Goal: Task Accomplishment & Management: Use online tool/utility

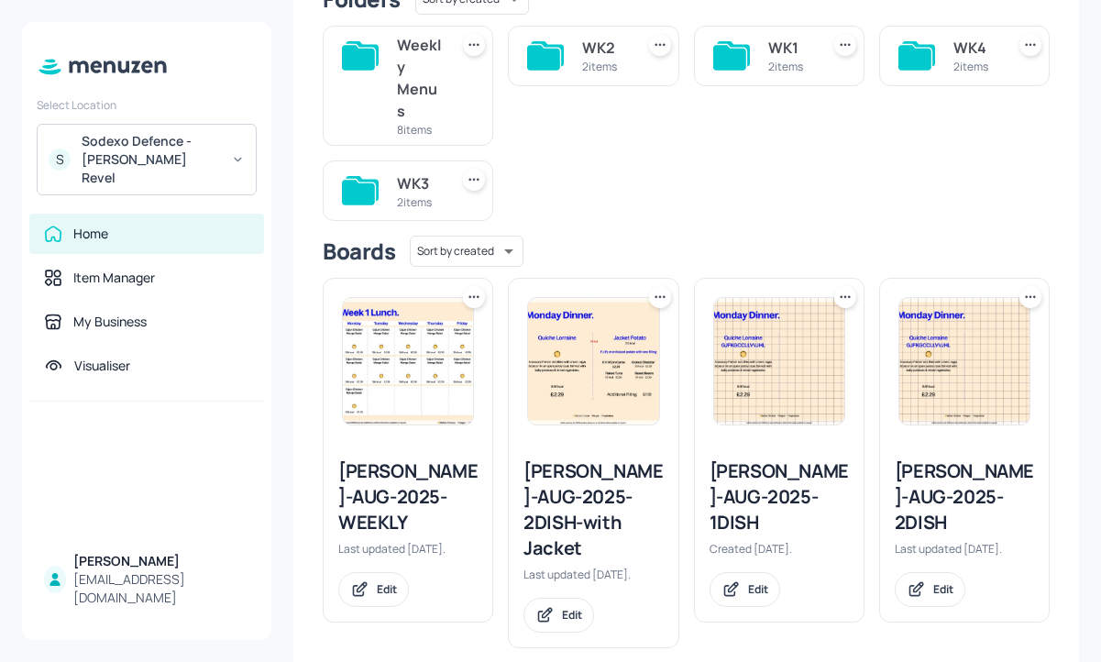
scroll to position [189, 0]
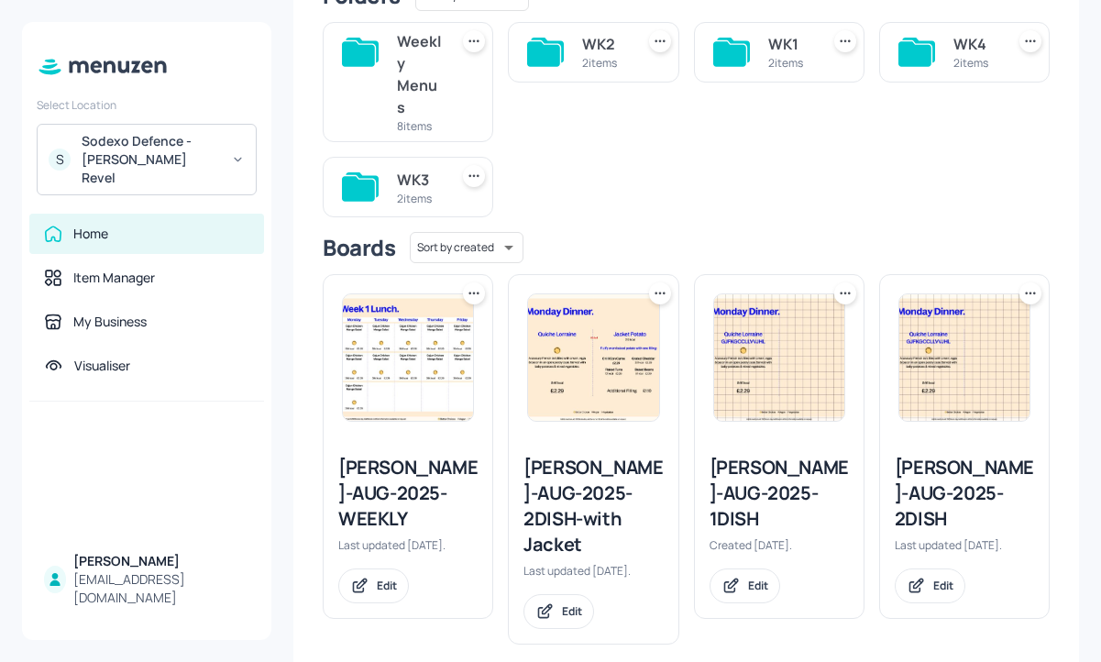
click at [427, 90] on div "Weekly Menus" at bounding box center [419, 74] width 44 height 88
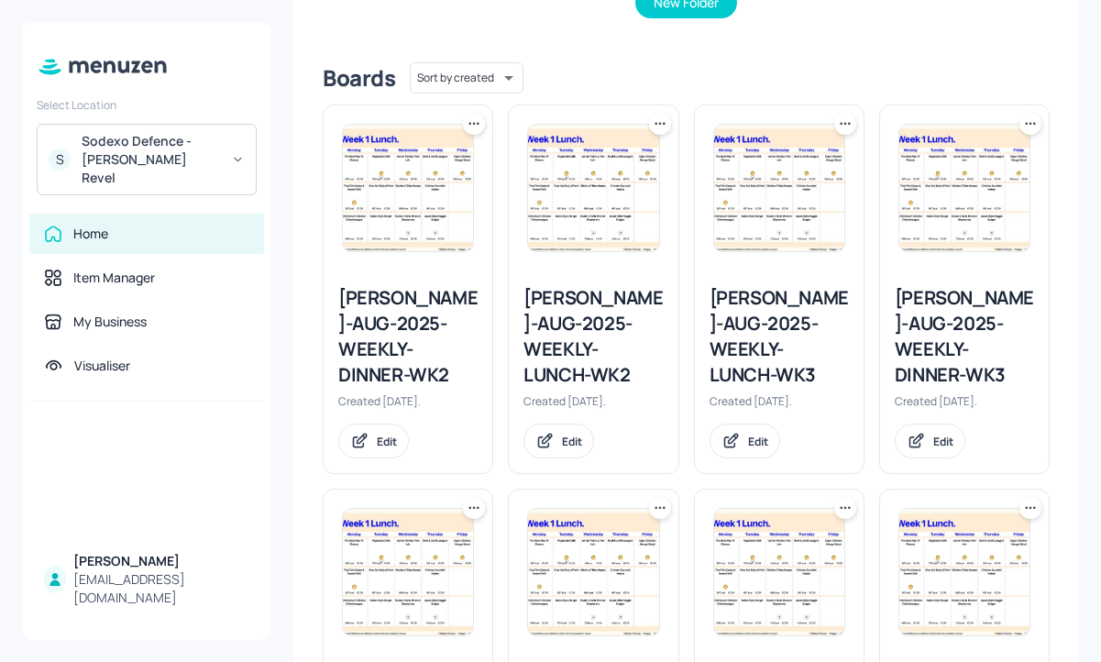
scroll to position [605, 0]
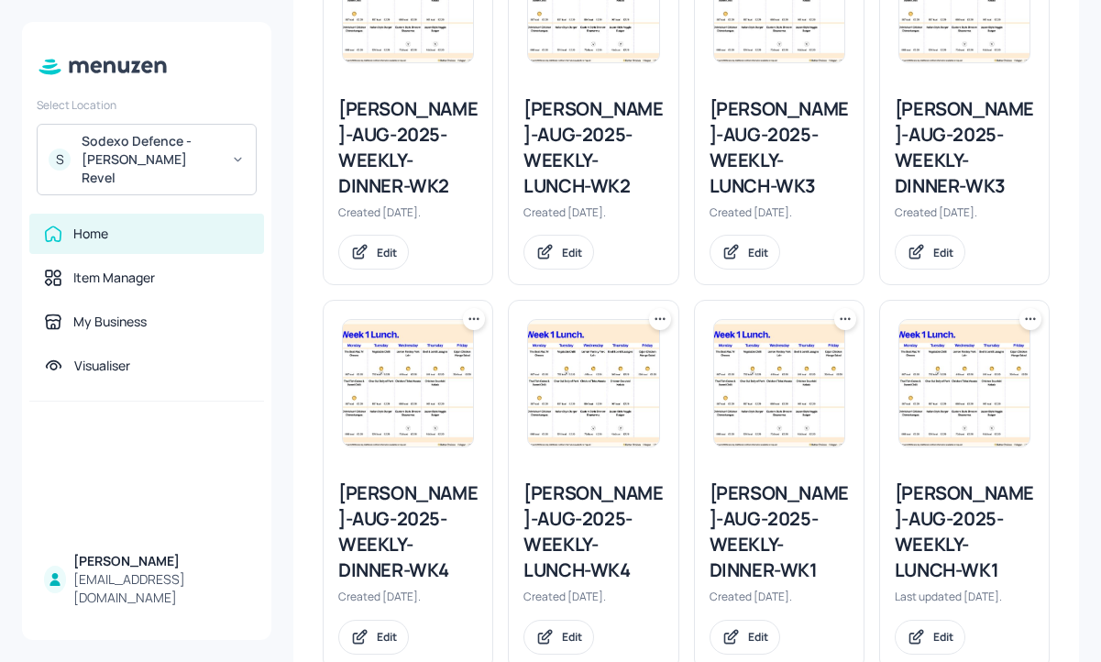
click at [606, 481] on div "Newbold-AUG-2025-WEEKLY-LUNCH-WK4" at bounding box center [592, 531] width 139 height 103
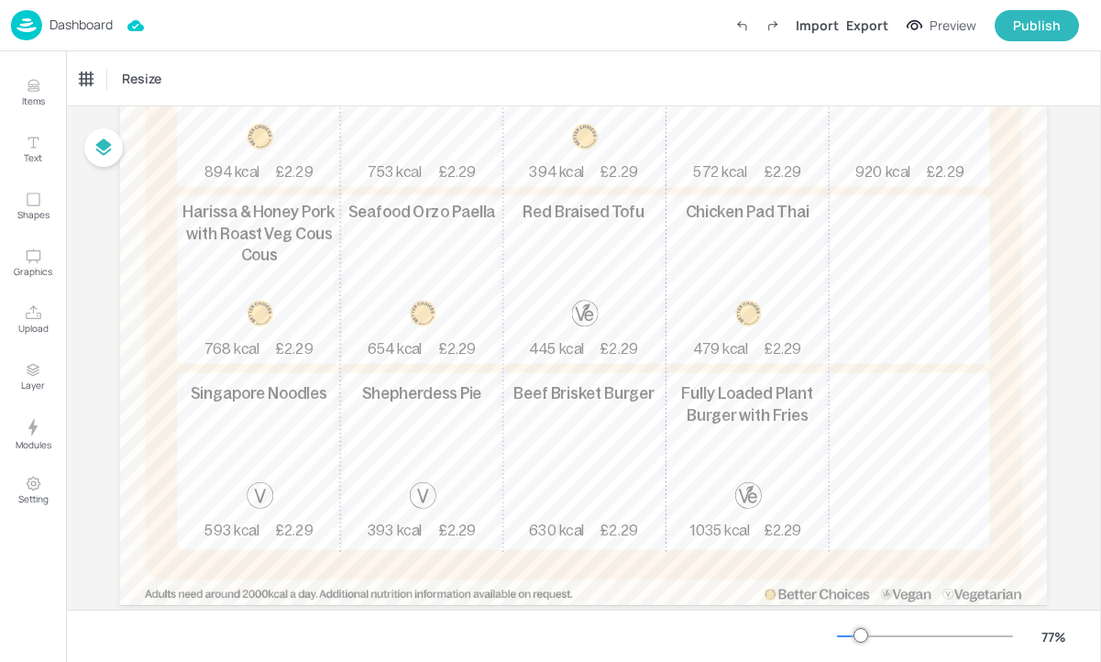
scroll to position [353, 0]
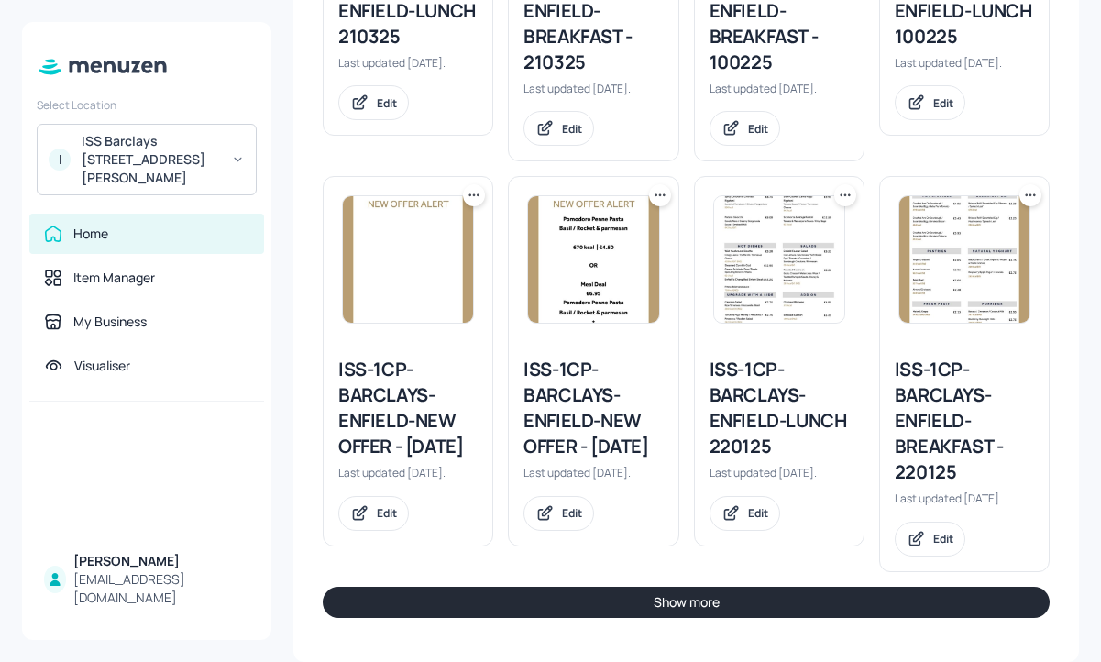
scroll to position [2297, 0]
click at [605, 604] on button "Show more" at bounding box center [686, 602] width 727 height 31
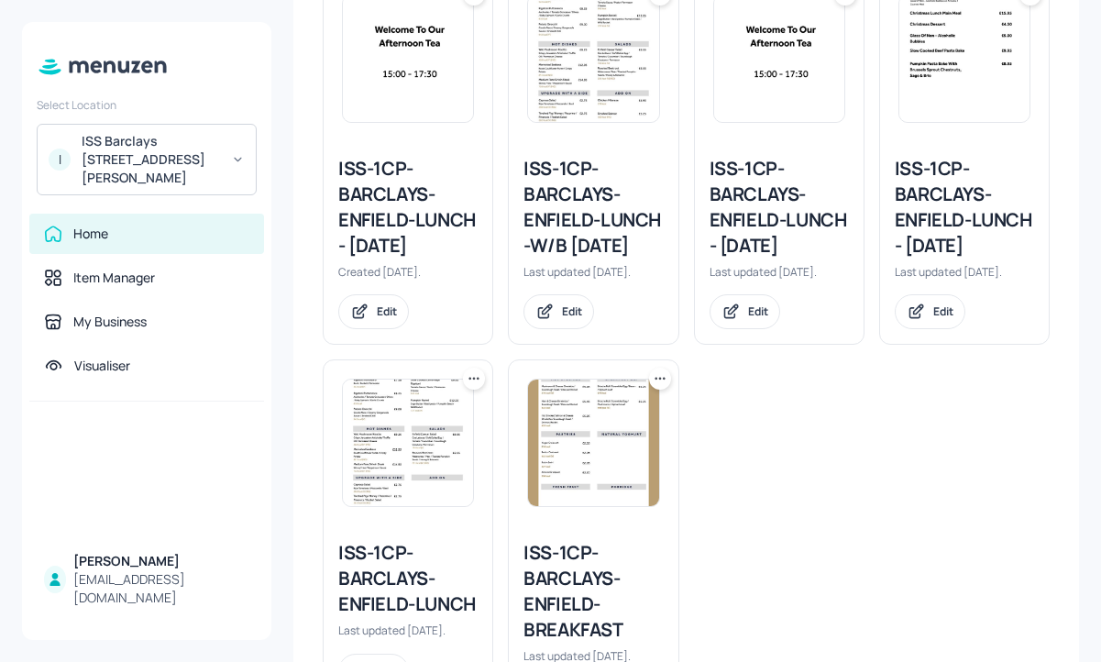
scroll to position [3053, 0]
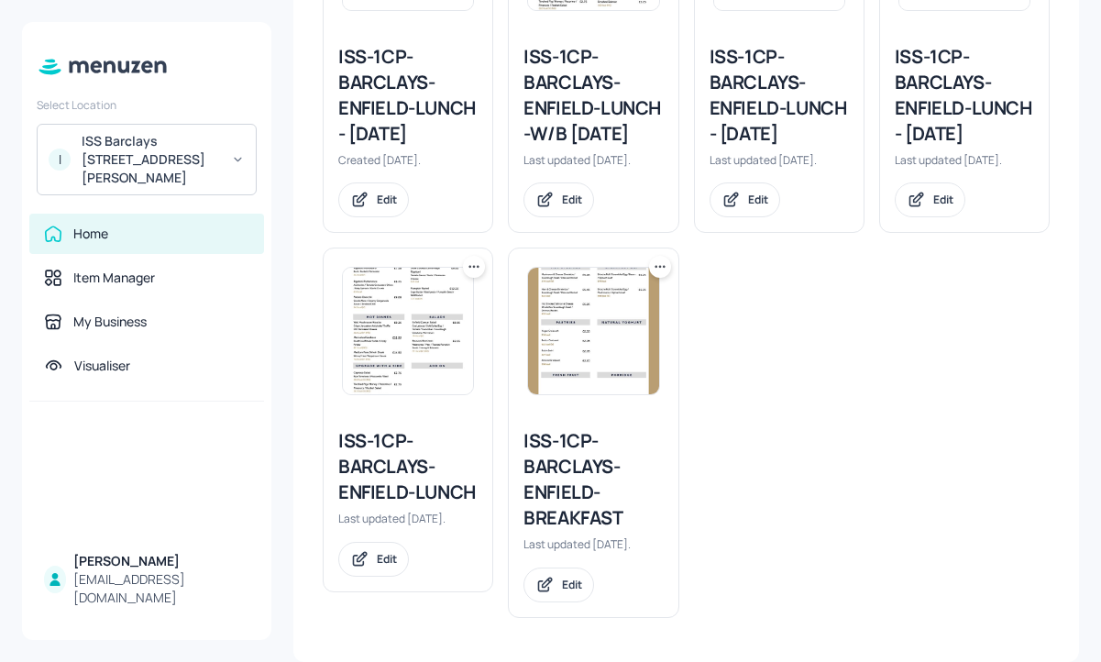
click at [660, 258] on icon at bounding box center [660, 267] width 18 height 18
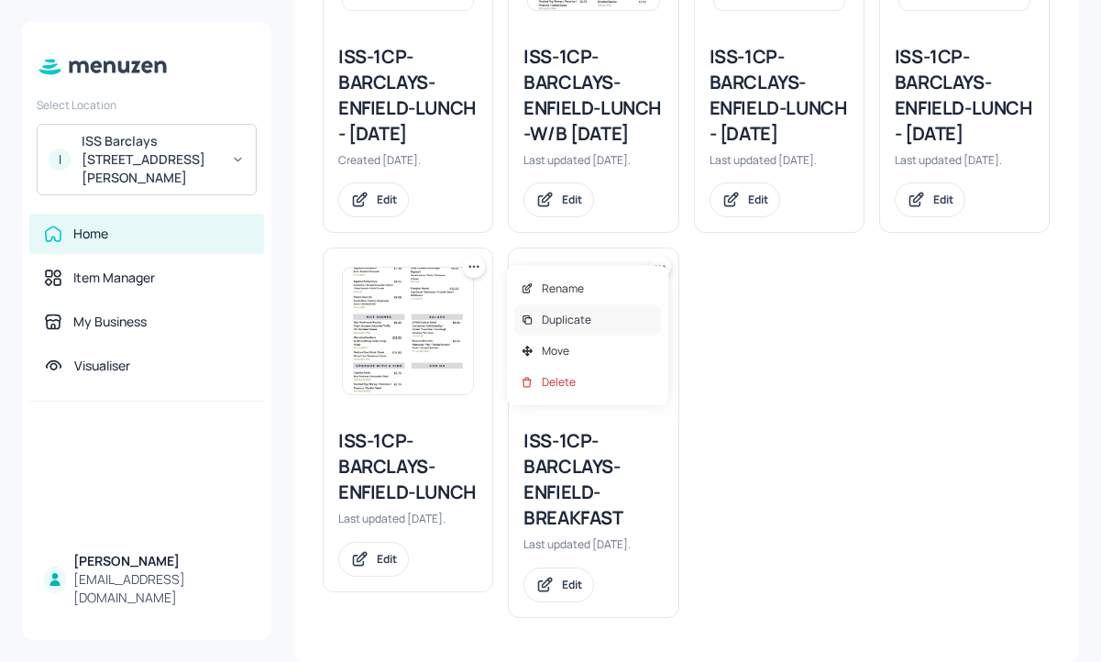
click at [634, 314] on div "Duplicate" at bounding box center [587, 319] width 147 height 31
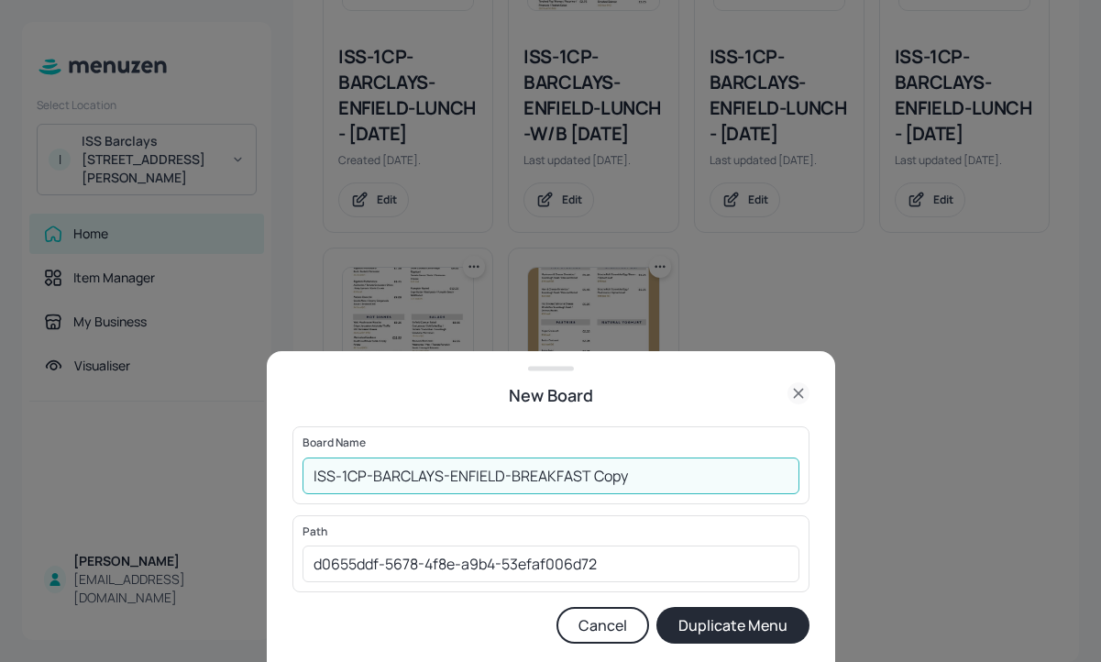
drag, startPoint x: 655, startPoint y: 486, endPoint x: 590, endPoint y: 479, distance: 64.5
click at [590, 479] on input "ISS-1CP-BARCLAYS-ENFIELD-BREAKFAST Copy" at bounding box center [551, 475] width 497 height 37
click at [310, 473] on input "ISS-1CP-BARCLAYS-ENFIELD-BREAKFAST-18082025" at bounding box center [551, 475] width 497 height 37
type input "01ed-ISS-1CP-BARCLAYS-ENFIELD-BREAKFAST-18082025"
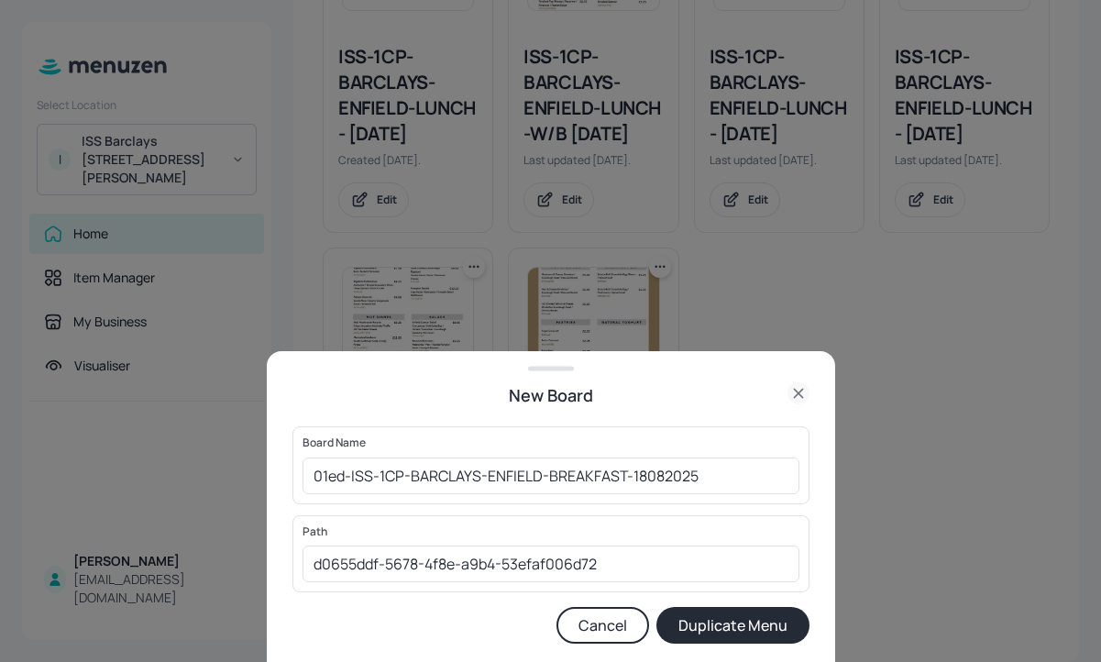
click at [684, 618] on button "Duplicate Menu" at bounding box center [732, 625] width 153 height 37
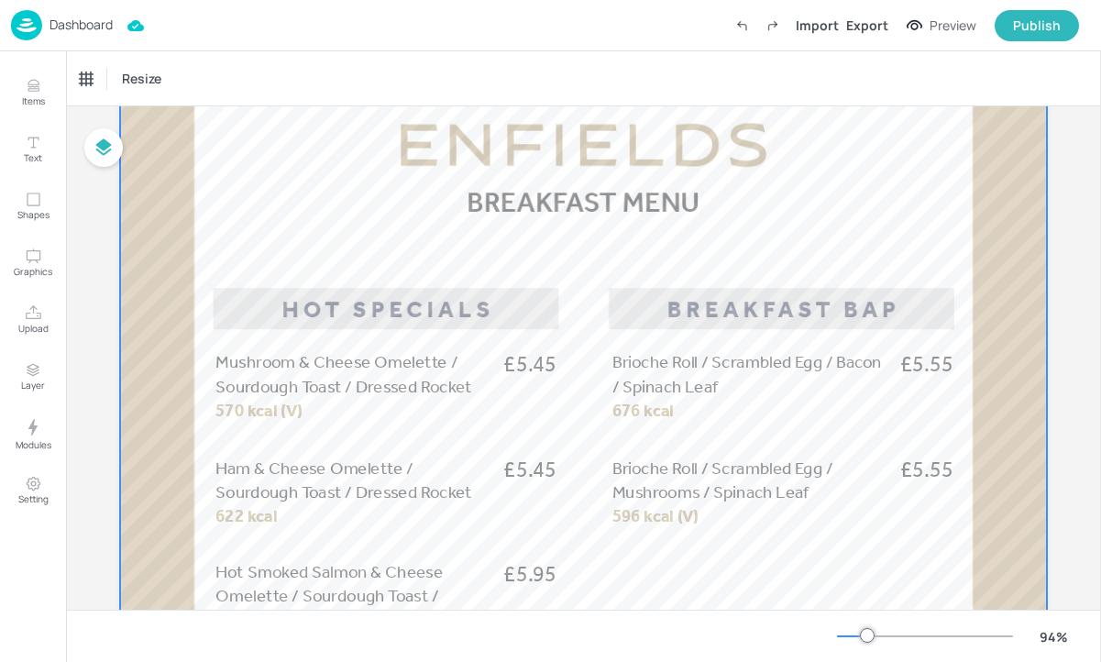
scroll to position [284, 0]
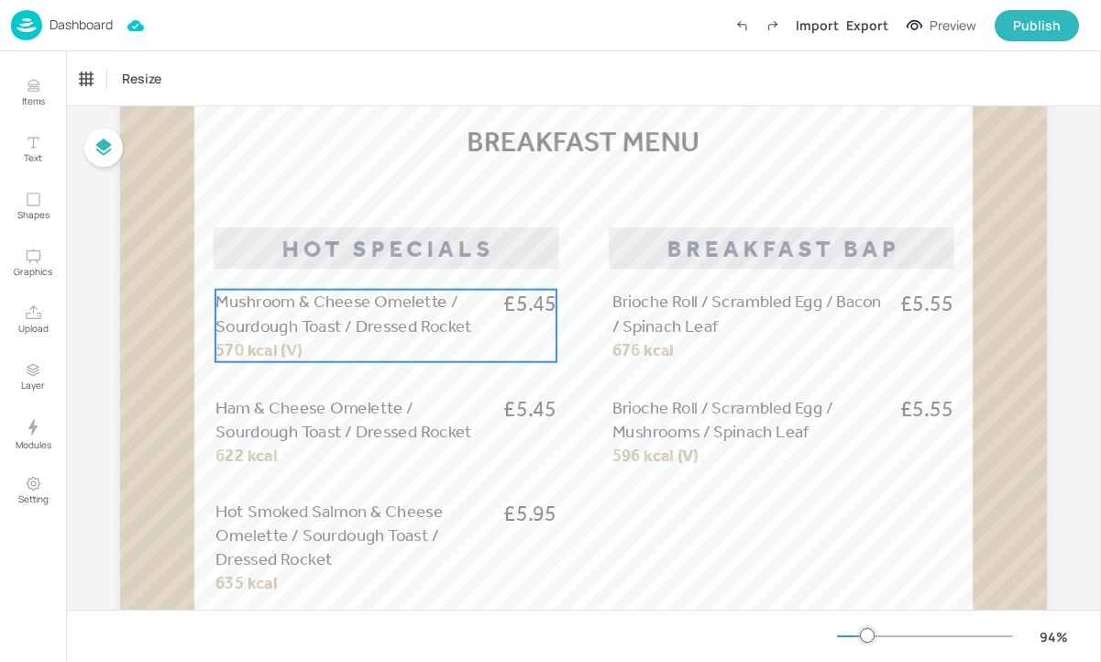
click at [416, 354] on div "Mushroom & Cheese Omelette / Sourdough Toast / Dressed Rocket £5.45 570 kcal (V)" at bounding box center [385, 326] width 341 height 72
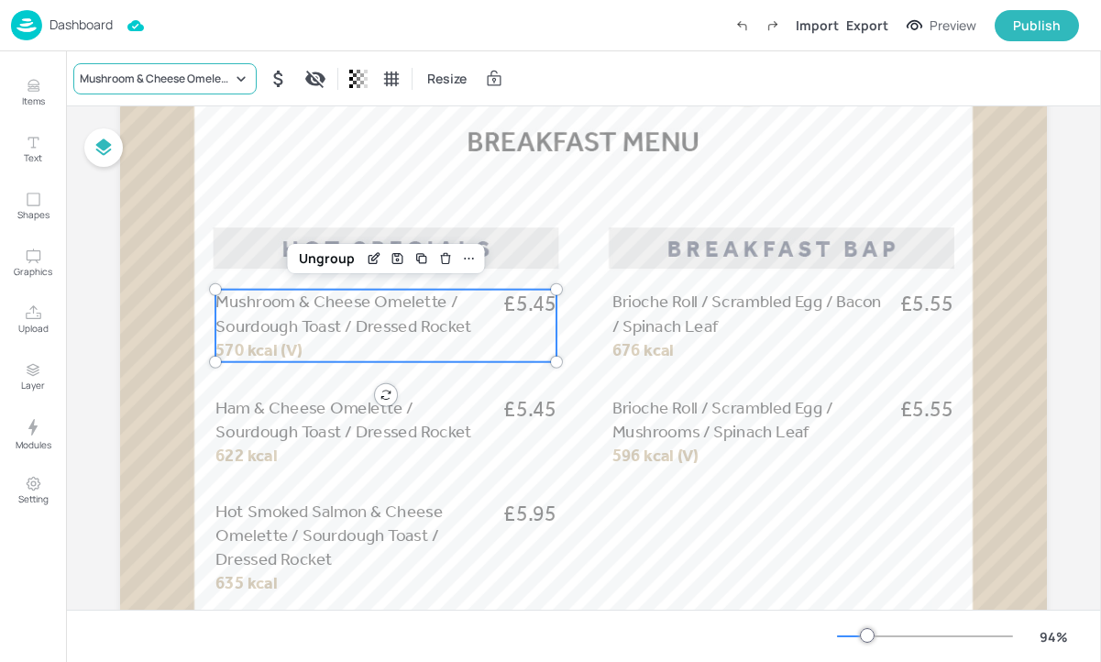
click at [193, 76] on div "Mushroom & Cheese Omelette / Sourdough Toast / Dressed Rocket" at bounding box center [156, 79] width 152 height 17
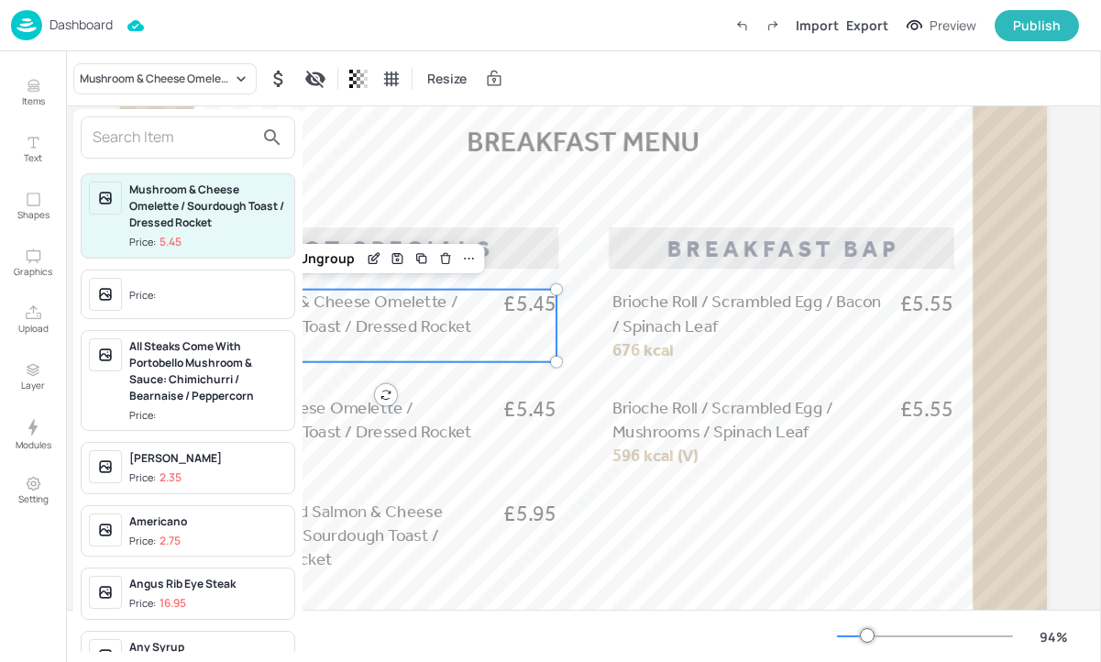
click at [172, 127] on input "text" at bounding box center [173, 137] width 161 height 29
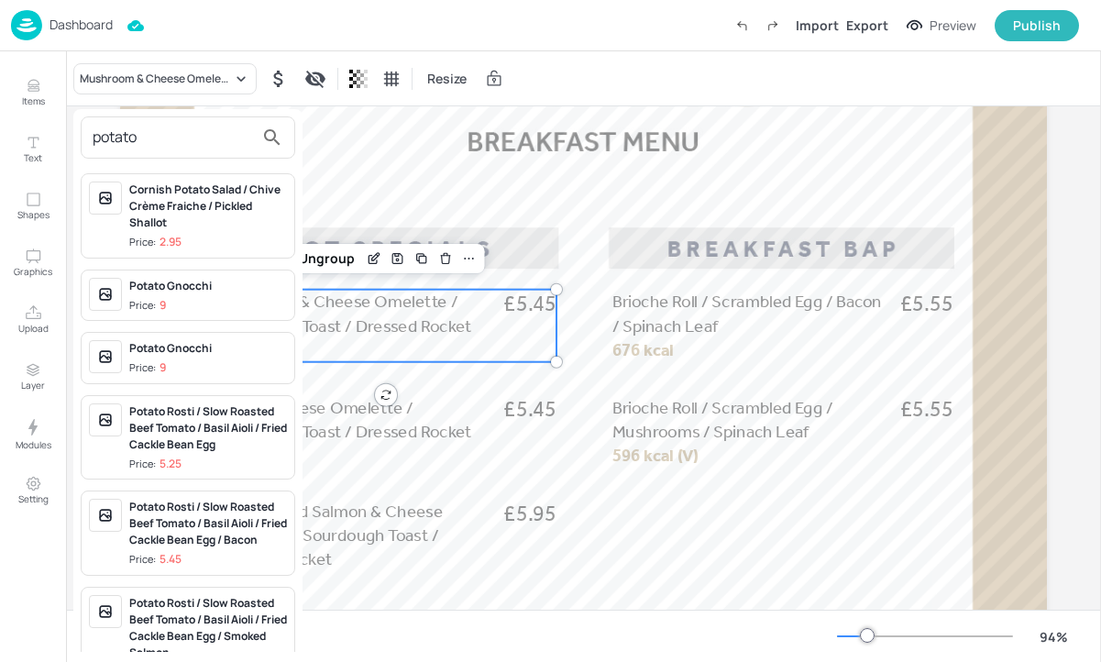
type input "potato"
click at [204, 461] on span "Price: 5.25" at bounding box center [208, 465] width 158 height 16
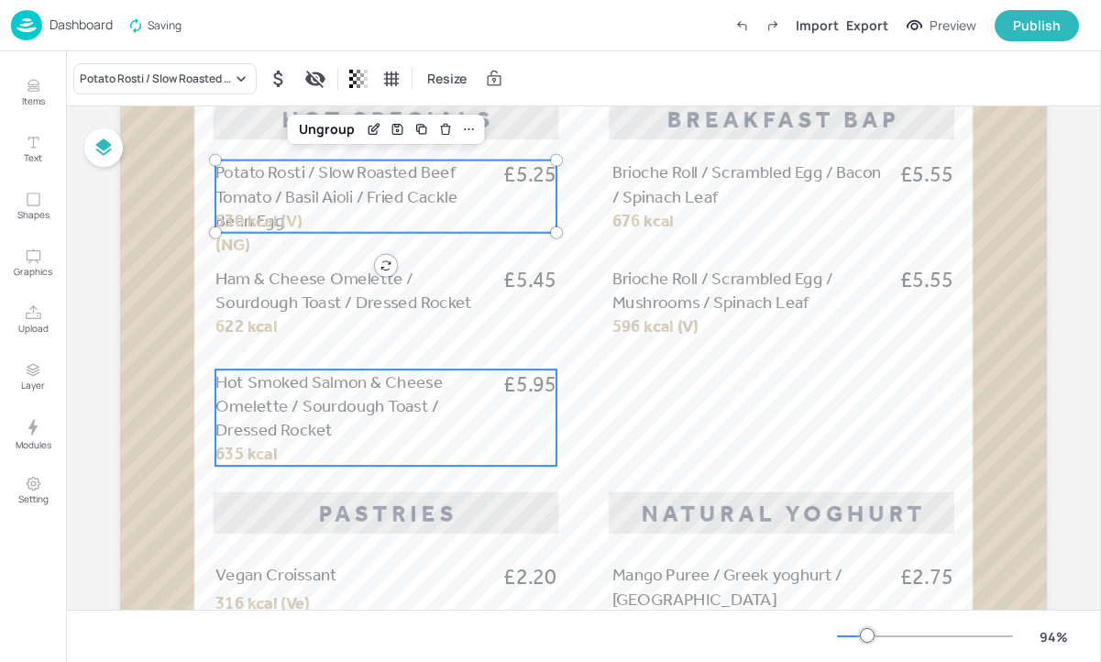
scroll to position [446, 0]
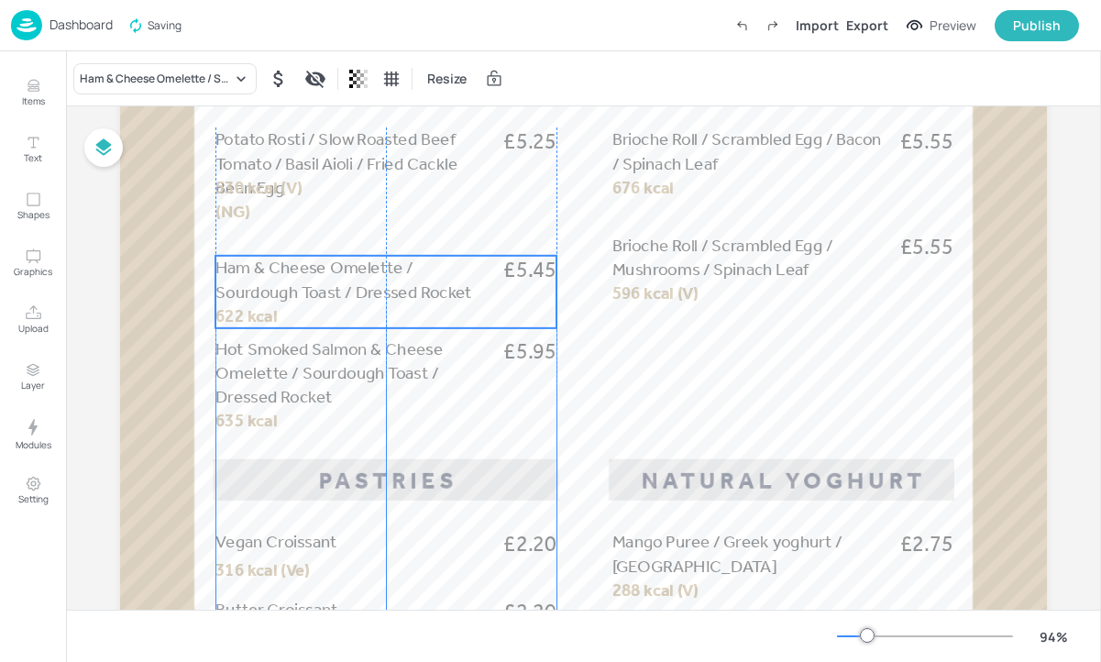
drag, startPoint x: 286, startPoint y: 256, endPoint x: 285, endPoint y: 279, distance: 22.9
click at [285, 279] on p "Ham & Cheese Omelette / Sourdough Toast / Dressed Rocket" at bounding box center [352, 280] width 275 height 48
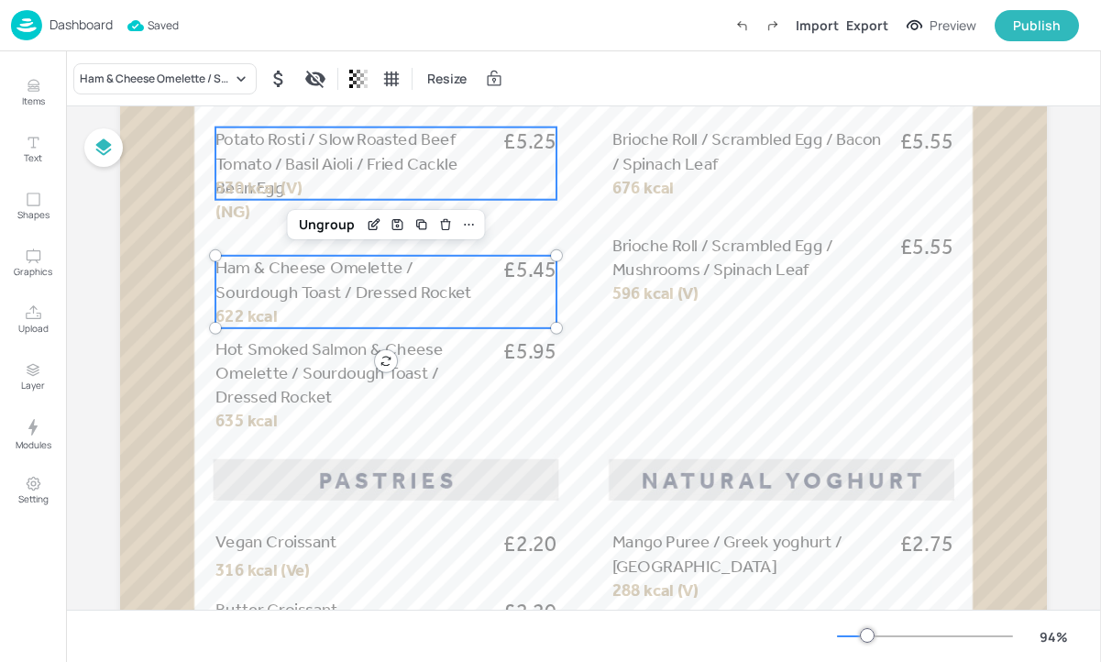
click at [239, 212] on span "530 kcal (V) (NG)" at bounding box center [258, 199] width 87 height 45
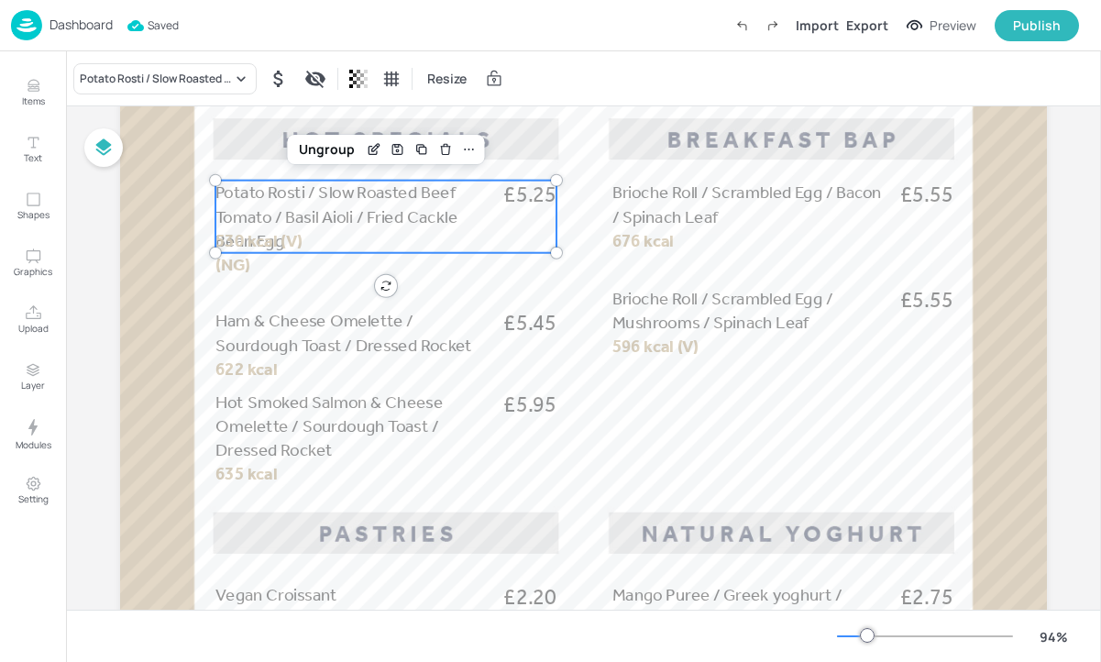
scroll to position [389, 0]
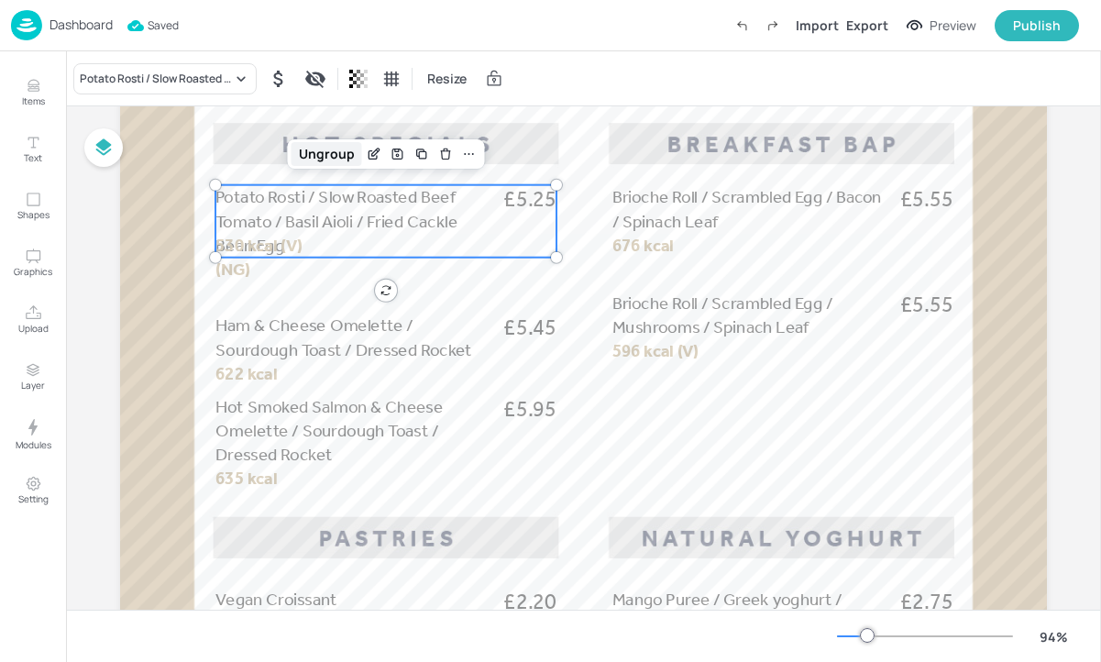
click at [317, 157] on div "Ungroup" at bounding box center [327, 154] width 71 height 24
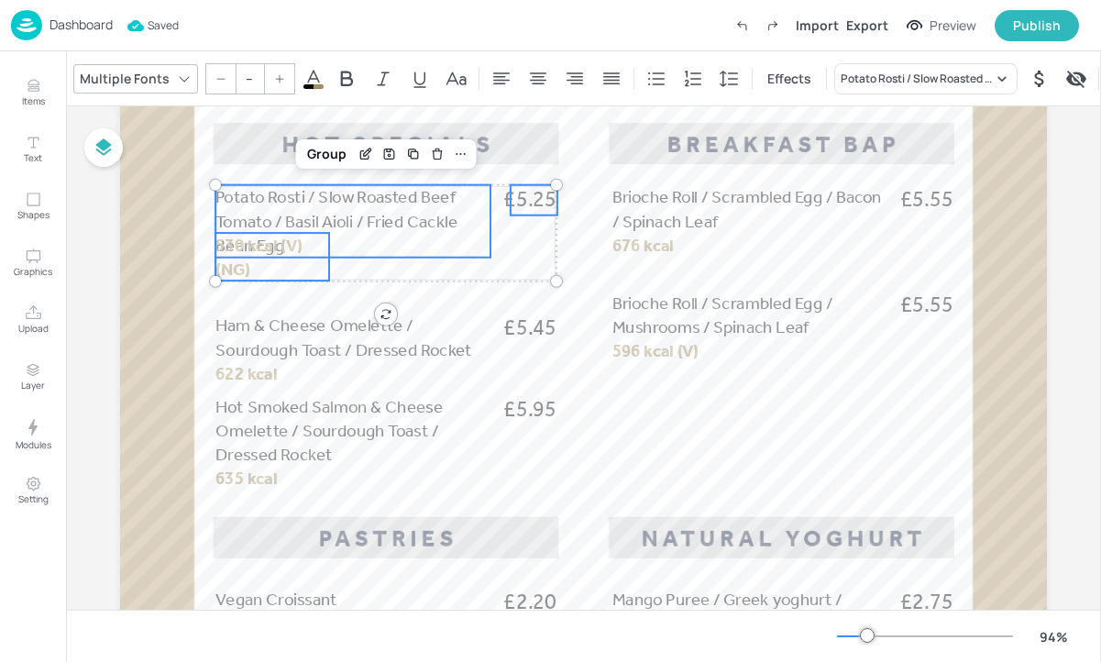
click at [270, 259] on p "530 kcal (V) (NG)" at bounding box center [272, 257] width 114 height 48
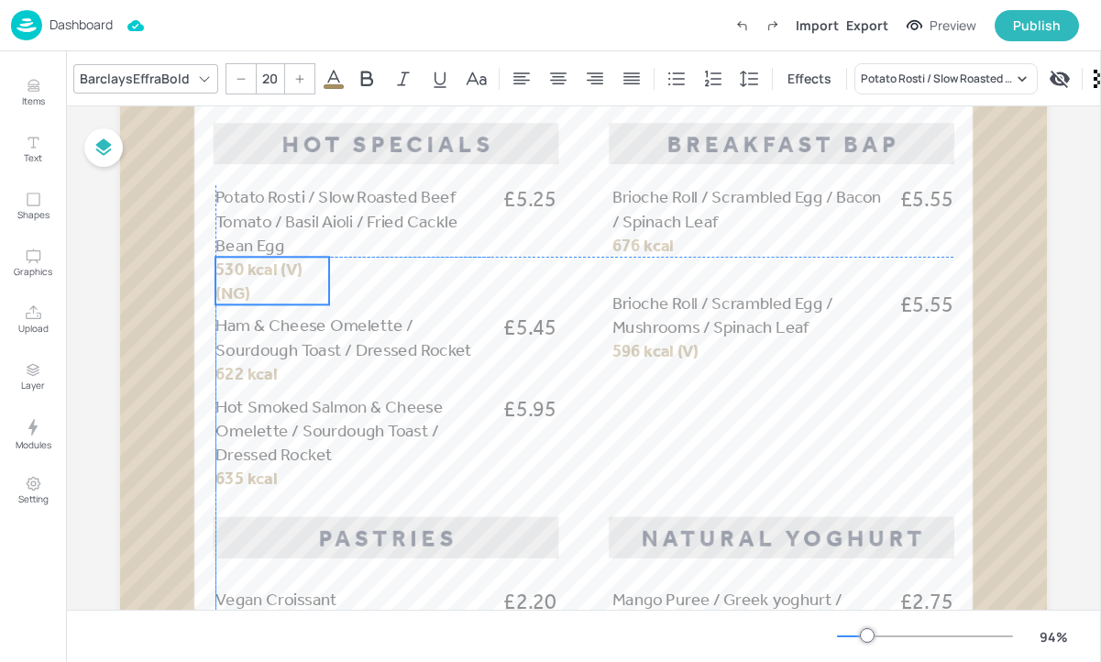
drag, startPoint x: 270, startPoint y: 259, endPoint x: 270, endPoint y: 281, distance: 22.0
click at [270, 281] on p "530 kcal (V) (NG)" at bounding box center [272, 281] width 114 height 48
click at [277, 283] on p "530 kcal (V) (NG)" at bounding box center [272, 281] width 114 height 48
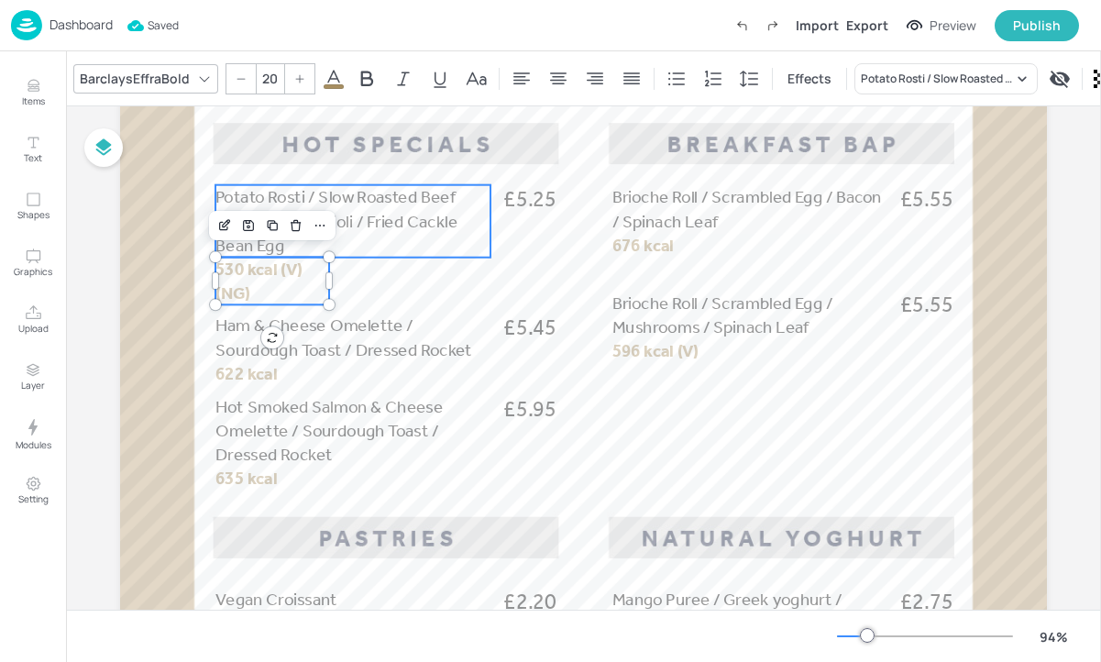
click at [359, 232] on p "Potato Rosti / Slow Roasted Beef Tomato / Basil Aioli / Fried Cackle Bean Egg" at bounding box center [352, 221] width 275 height 72
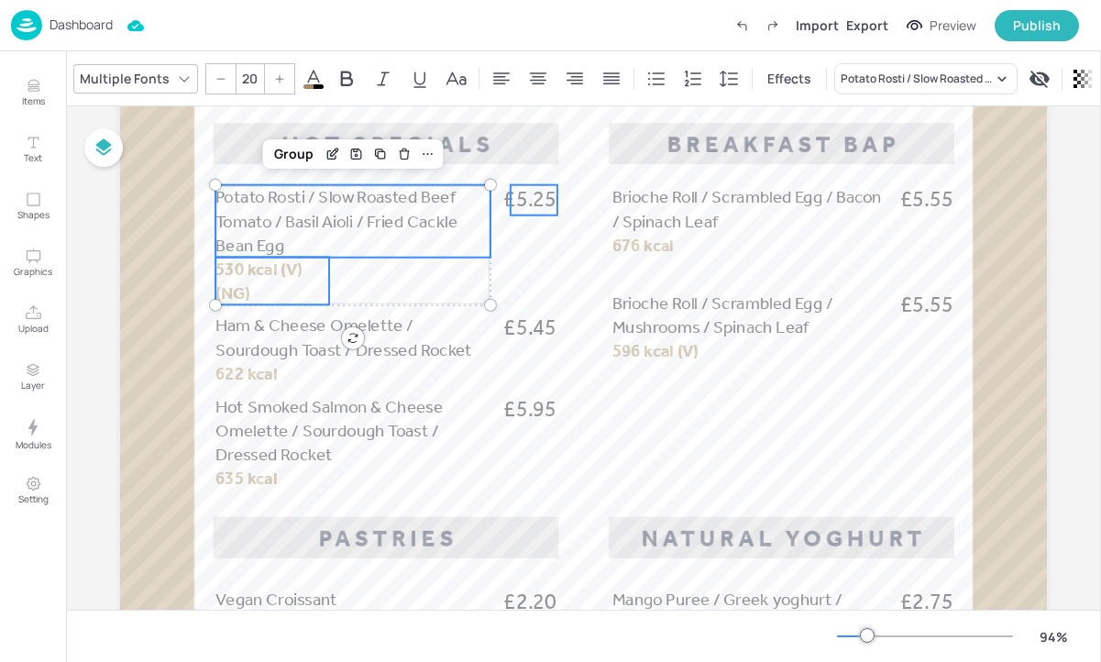
click at [538, 196] on span "£5.25" at bounding box center [529, 200] width 53 height 30
type input "--"
click at [328, 156] on div "Group" at bounding box center [327, 154] width 54 height 24
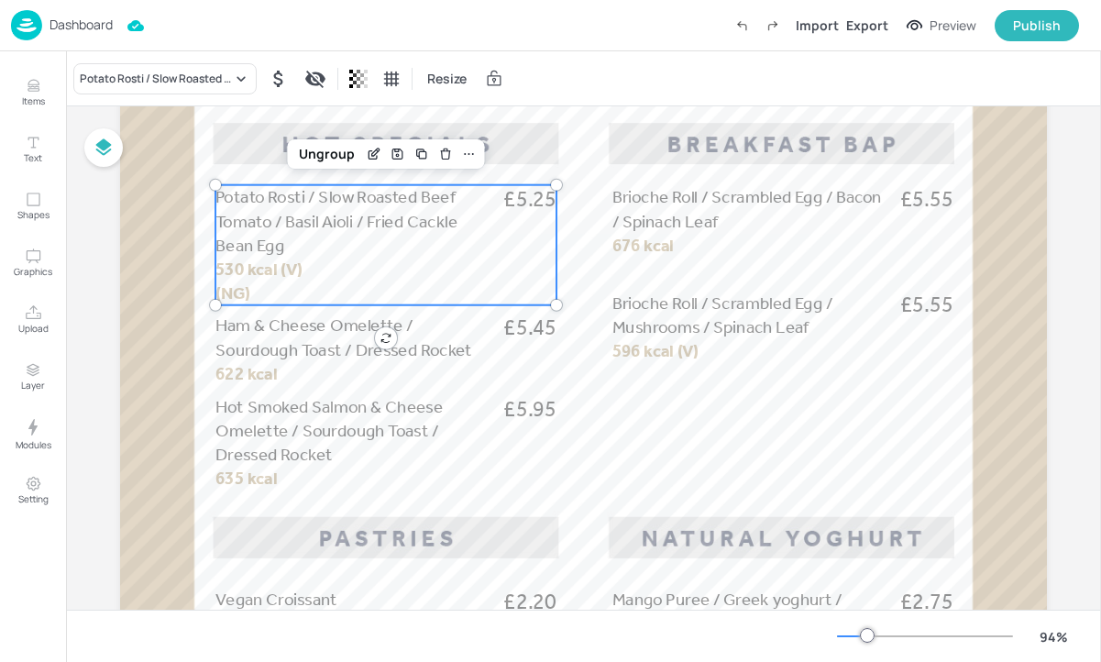
click at [383, 338] on div "Potato Rosti / Slow Roasted Beef Tomato / Basil Aioli / Fried Cackle Bean Egg £…" at bounding box center [583, 599] width 927 height 1647
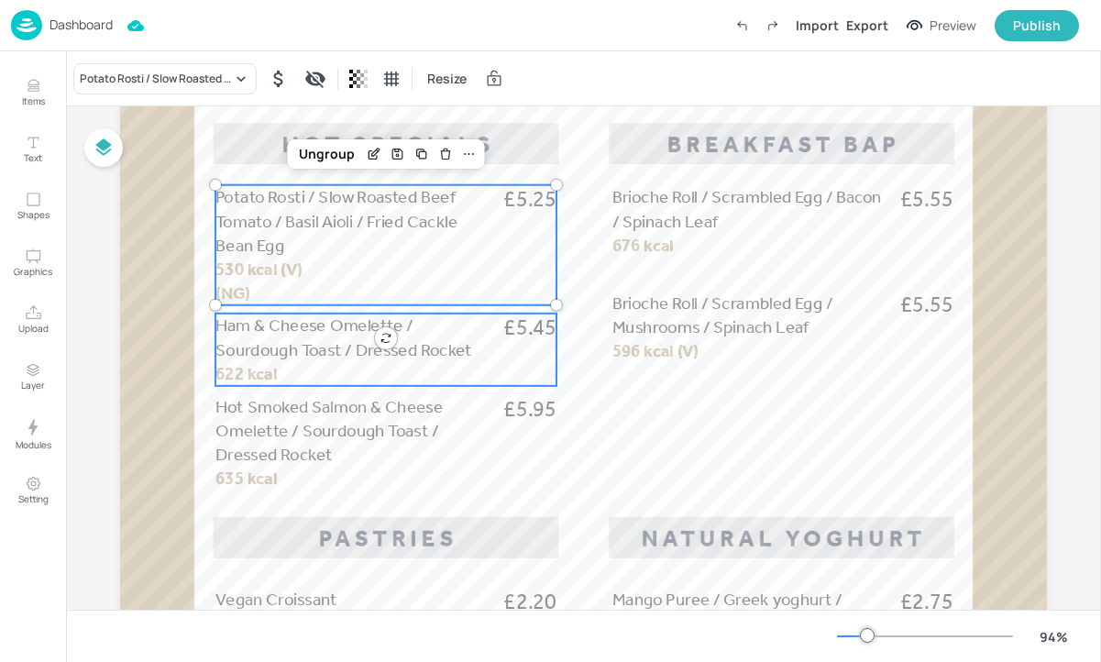
click at [400, 349] on span "Ham & Cheese Omelette / Sourdough Toast / Dressed Rocket" at bounding box center [343, 337] width 257 height 45
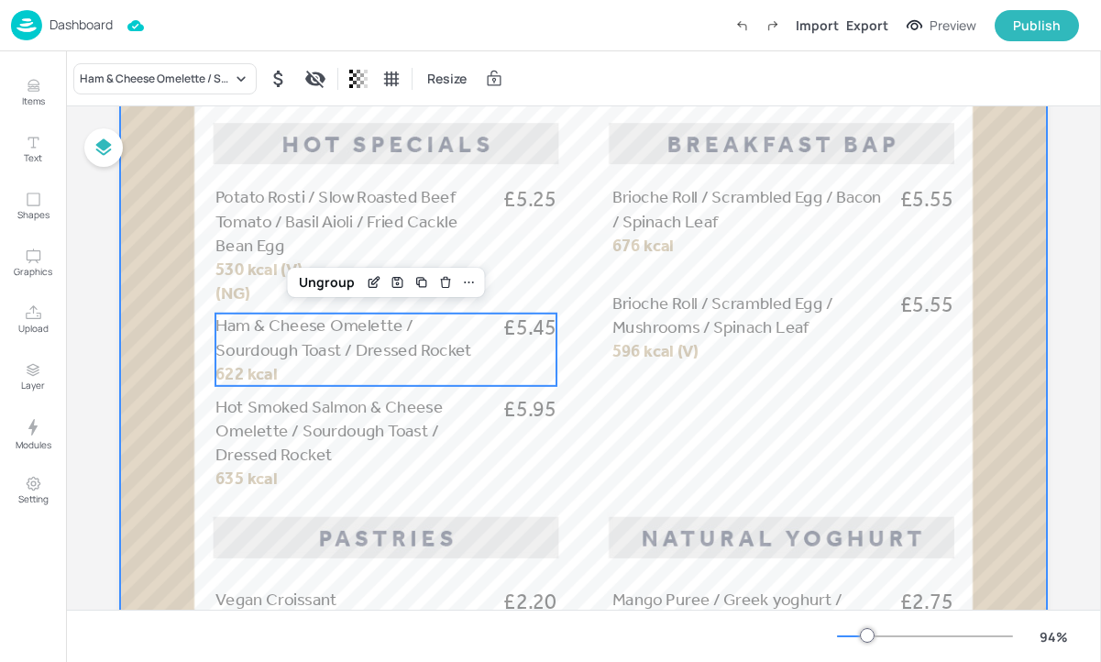
click at [668, 417] on div at bounding box center [583, 599] width 927 height 1647
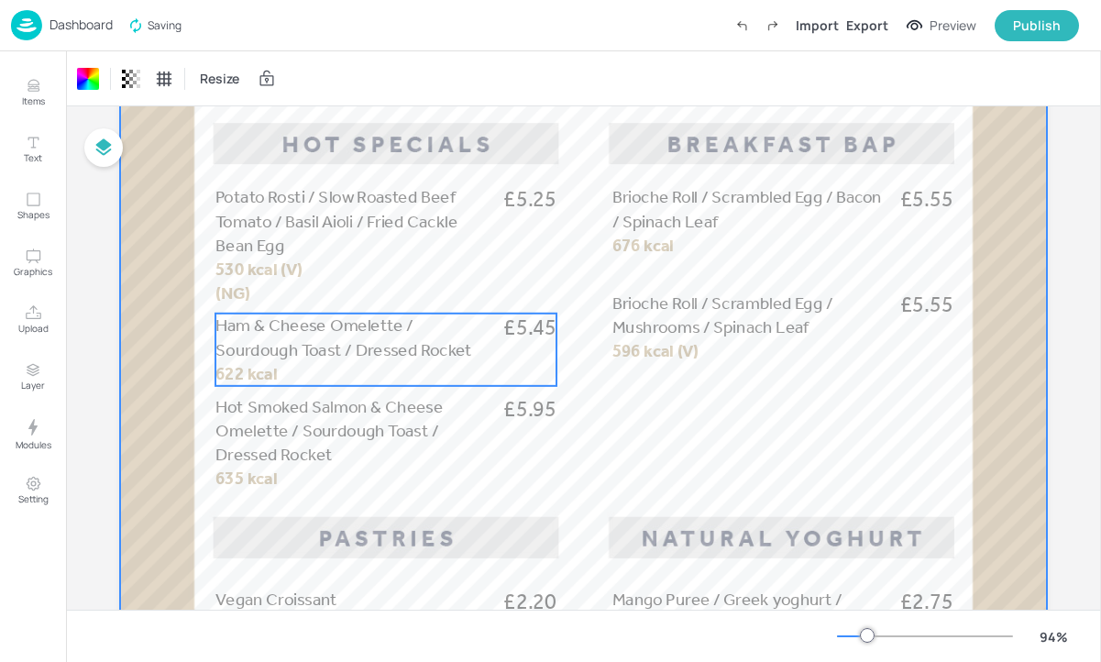
click at [383, 373] on div "Ham & Cheese Omelette / Sourdough Toast / Dressed Rocket £5.45 622 kcal" at bounding box center [385, 350] width 341 height 72
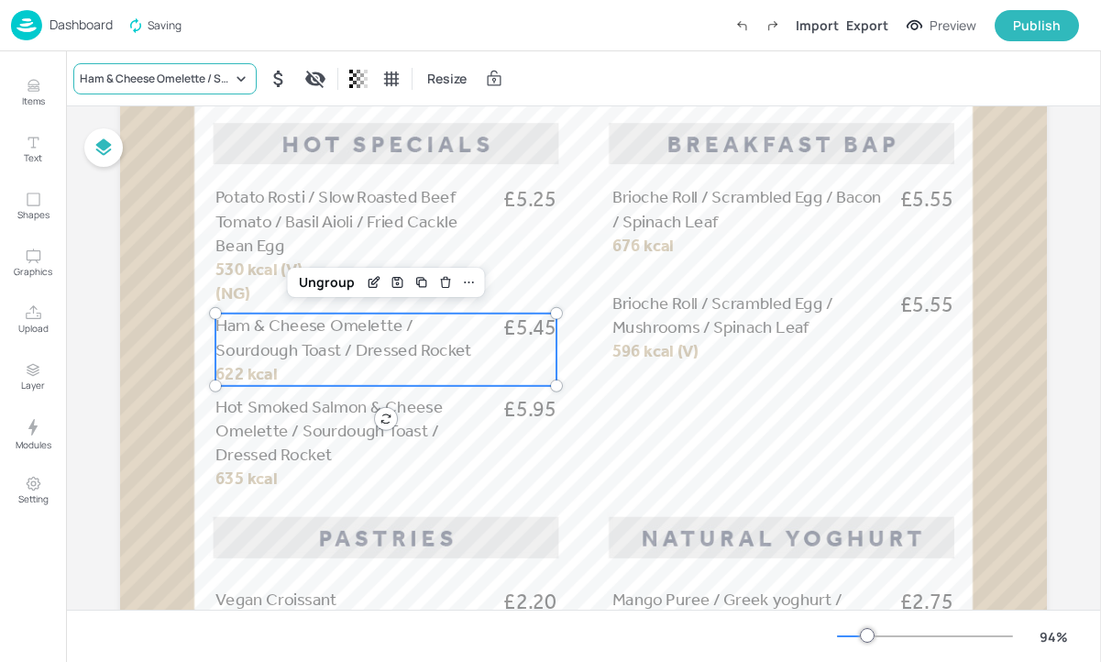
click at [153, 72] on div "Ham & Cheese Omelette / Sourdough Toast / Dressed Rocket" at bounding box center [156, 79] width 152 height 17
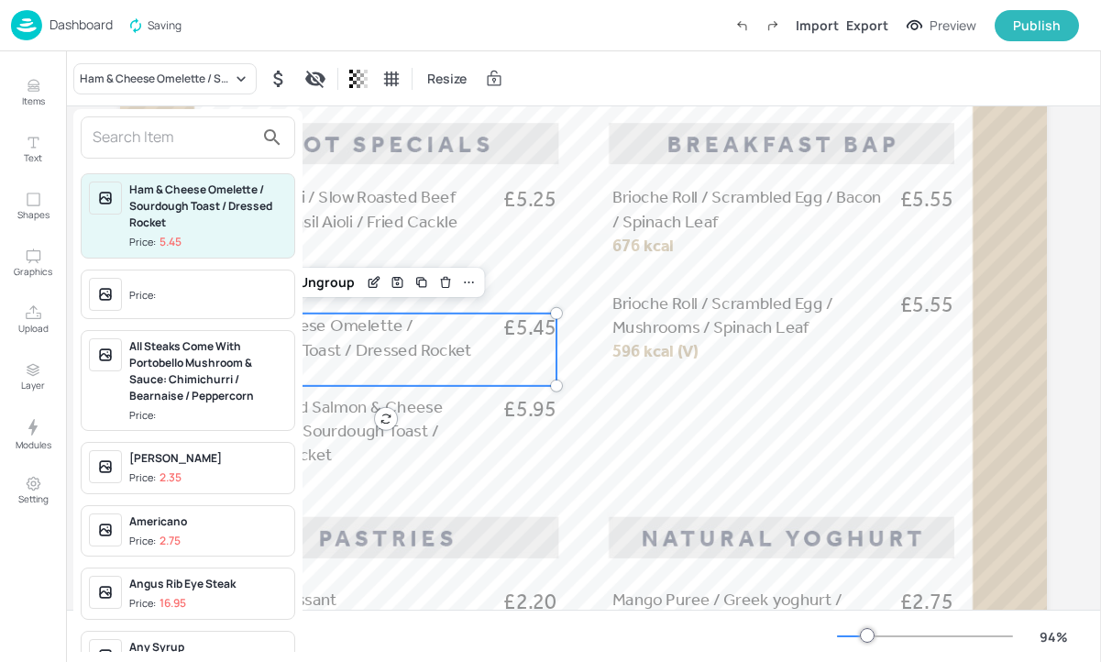
click at [147, 127] on input "text" at bounding box center [173, 137] width 161 height 29
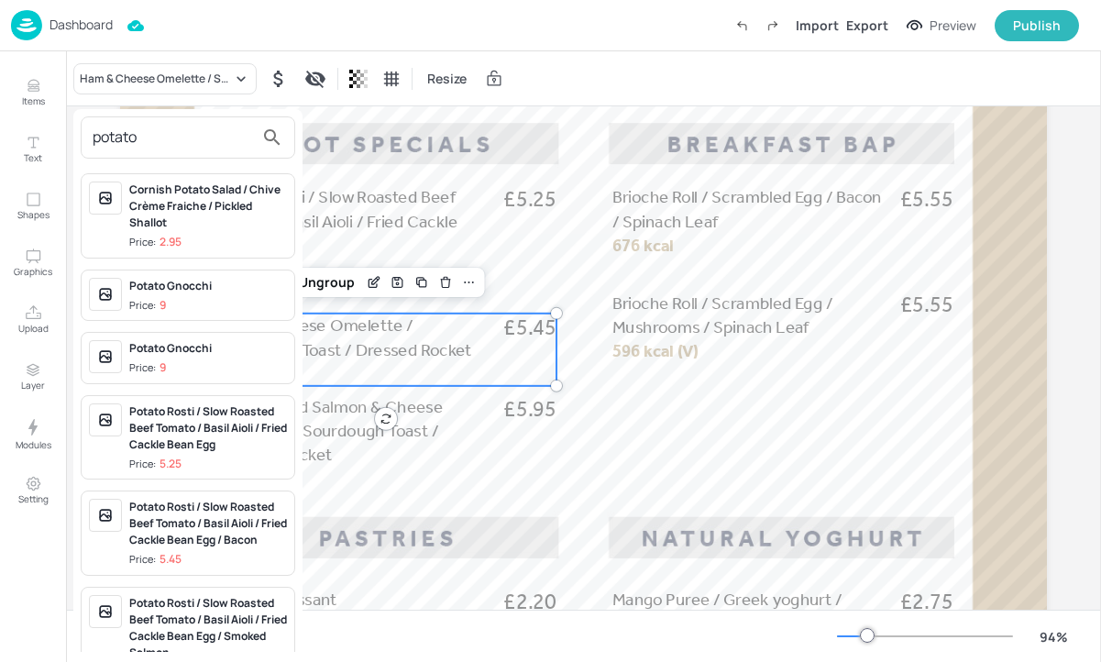
type input "potato"
click at [235, 545] on div "Potato Rosti / Slow Roasted Beef Tomato / Basil Aioli / Fried Cackle Bean Egg /…" at bounding box center [208, 524] width 158 height 50
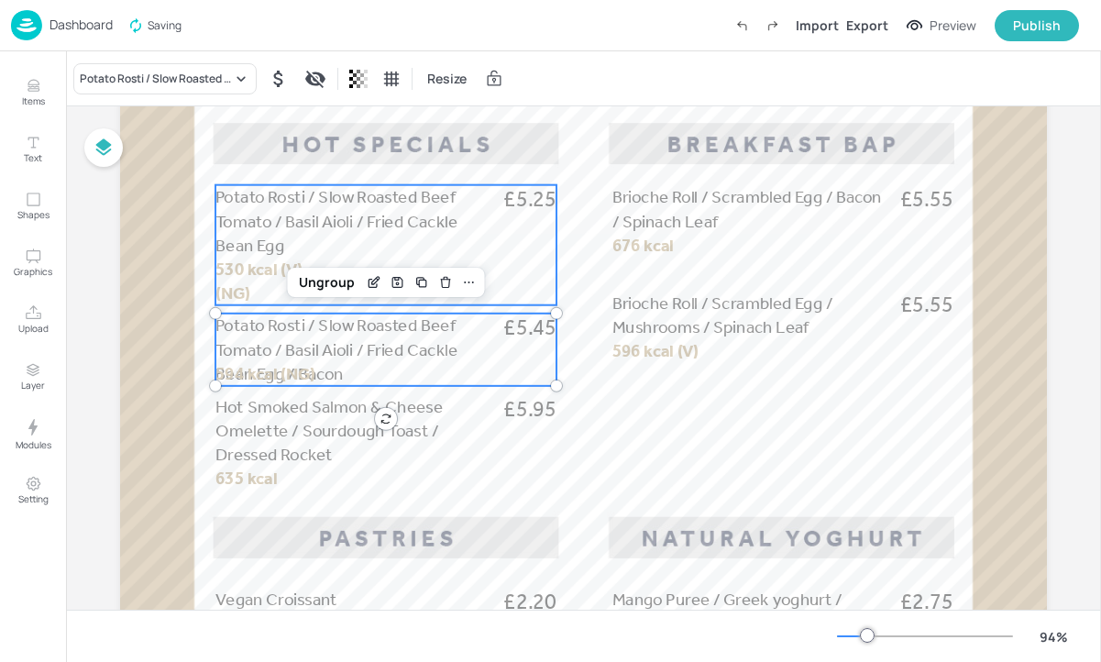
click at [277, 244] on span "Potato Rosti / Slow Roasted Beef Tomato / Basil Aioli / Fried Cackle Bean Egg" at bounding box center [336, 221] width 242 height 69
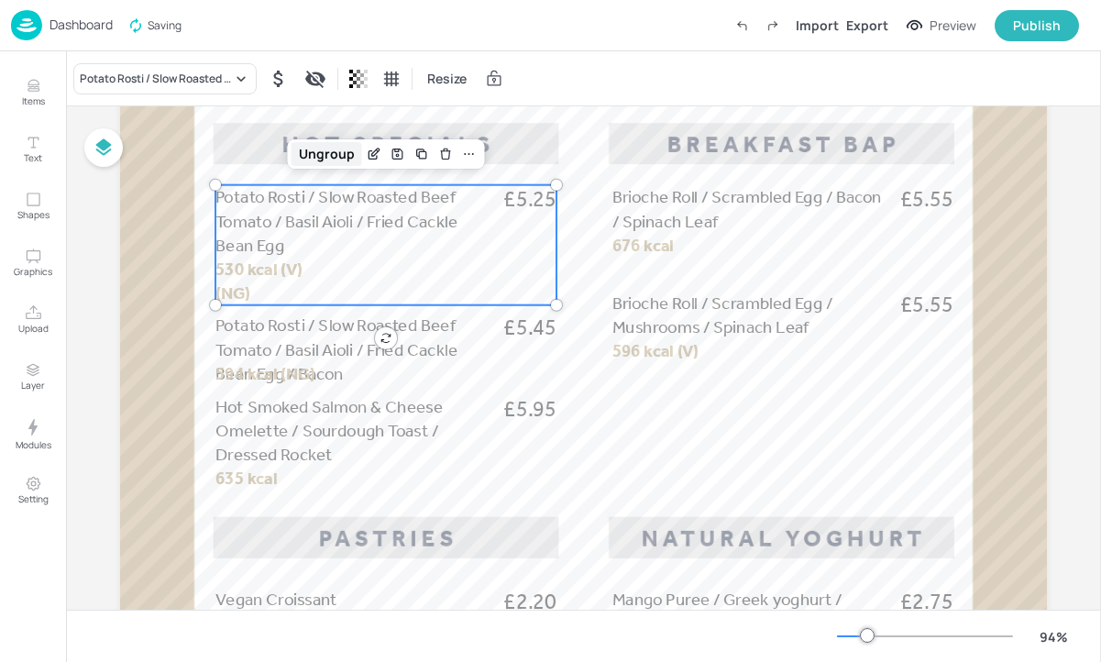
click at [321, 157] on div "Ungroup" at bounding box center [327, 154] width 71 height 24
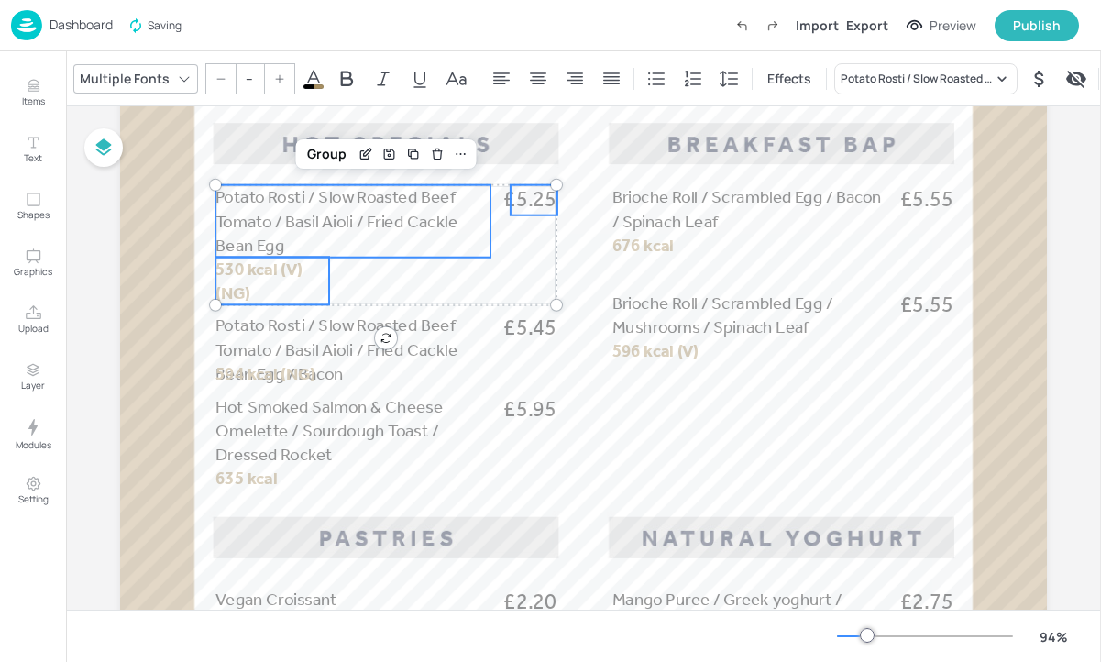
click at [294, 281] on p "530 kcal (V) (NG)" at bounding box center [272, 281] width 114 height 48
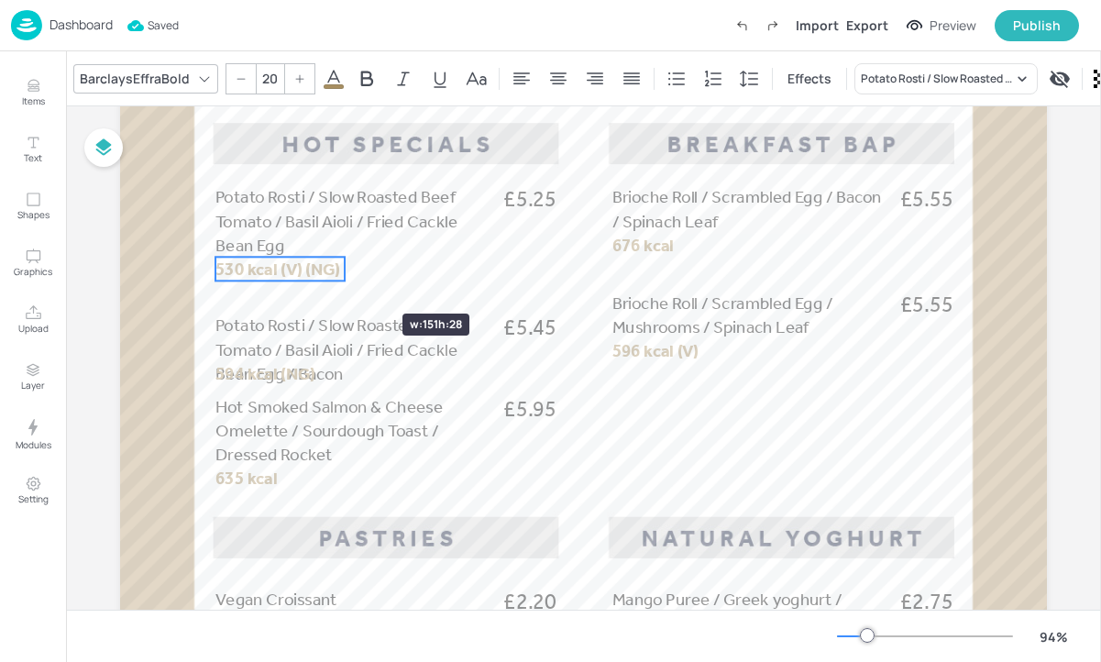
drag, startPoint x: 332, startPoint y: 281, endPoint x: 347, endPoint y: 281, distance: 15.6
click at [347, 281] on div "Potato Rosti / Slow Roasted Beef Tomato / Basil Aioli / Fried Cackle Bean Egg £…" at bounding box center [583, 599] width 927 height 1647
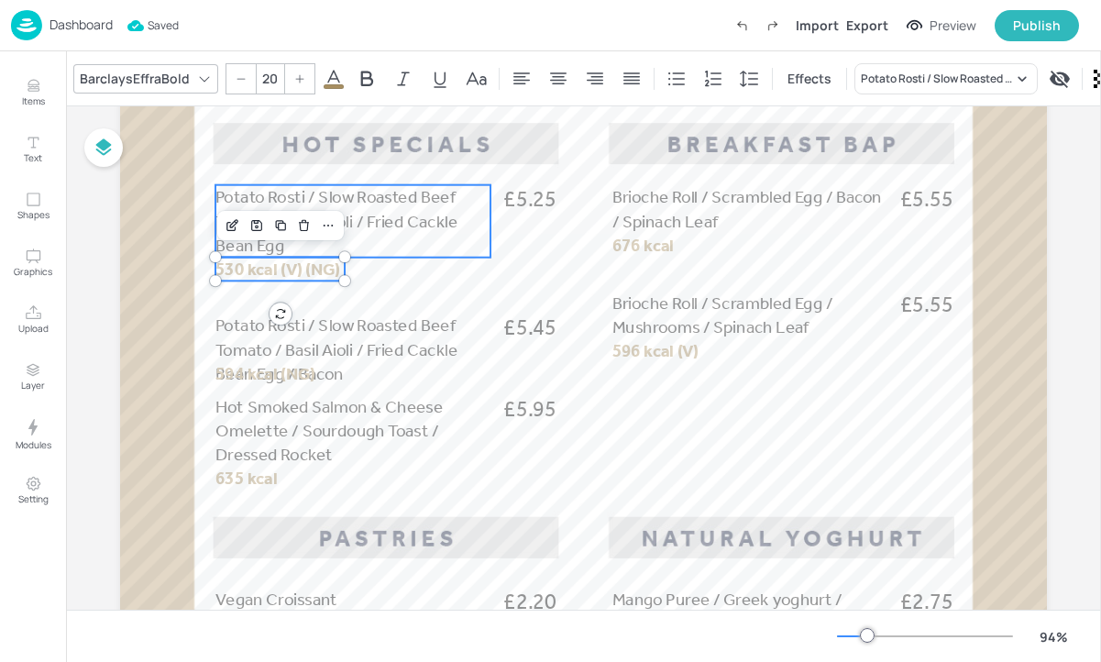
click at [380, 226] on span "Potato Rosti / Slow Roasted Beef Tomato / Basil Aioli / Fried Cackle Bean Egg" at bounding box center [336, 221] width 242 height 69
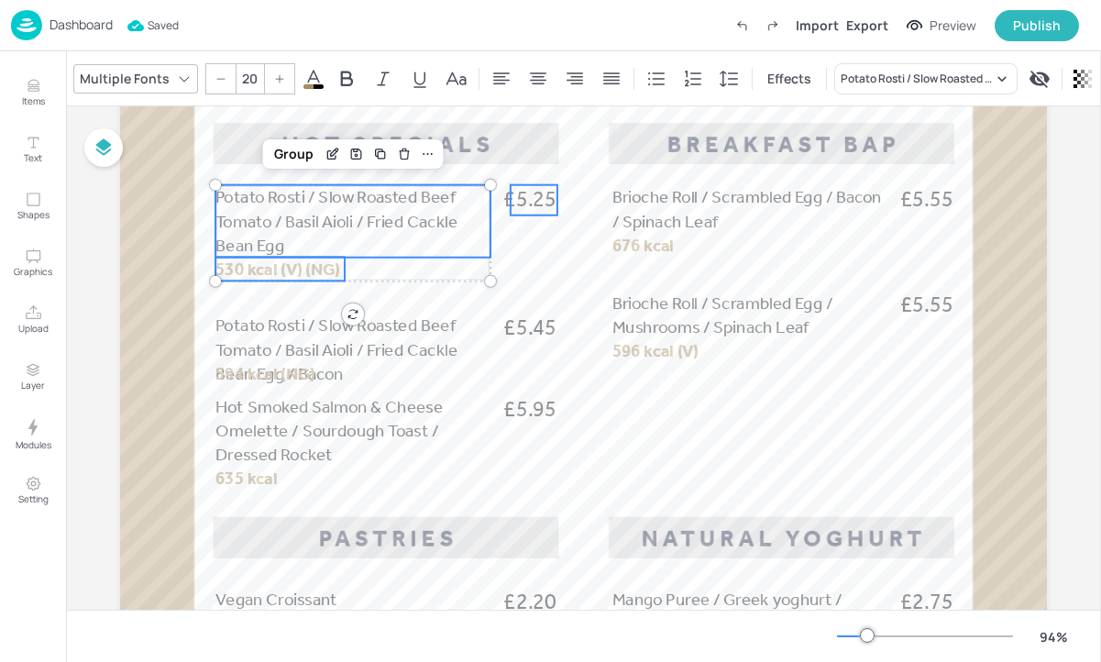
type input "--"
click at [542, 209] on span "£5.25" at bounding box center [529, 200] width 53 height 30
click at [330, 149] on div "Group" at bounding box center [327, 154] width 54 height 24
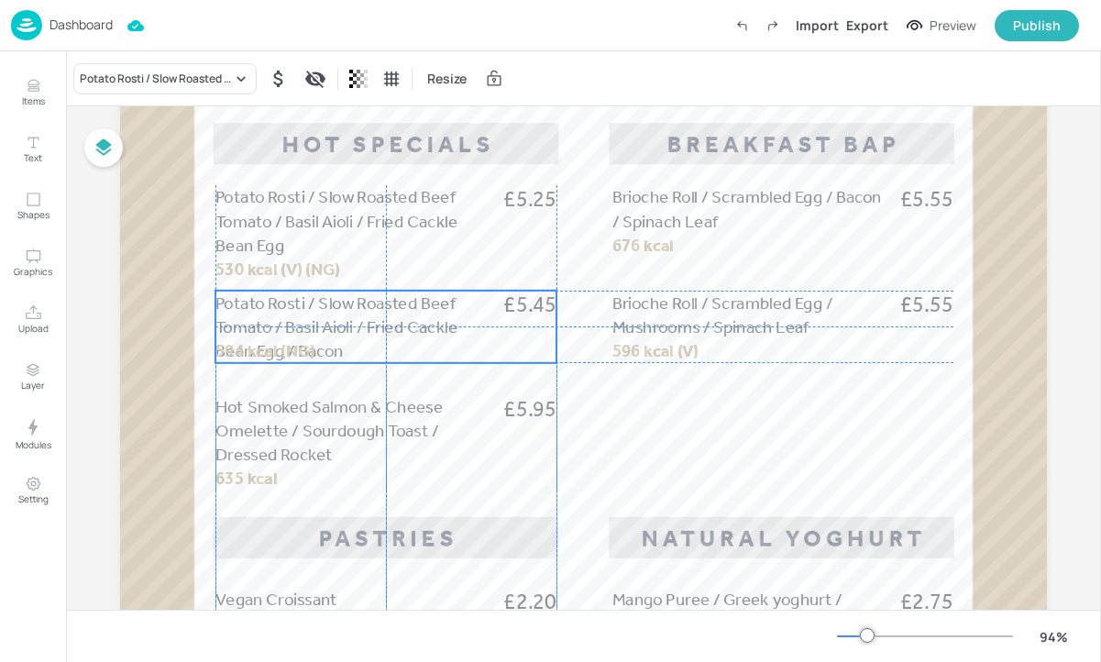
drag, startPoint x: 358, startPoint y: 355, endPoint x: 358, endPoint y: 334, distance: 21.1
click at [358, 334] on span "Potato Rosti / Slow Roasted Beef Tomato / Basil Aioli / Fried Cackle Bean Egg /…" at bounding box center [336, 326] width 242 height 69
click at [320, 263] on div "Ungroup" at bounding box center [327, 260] width 71 height 24
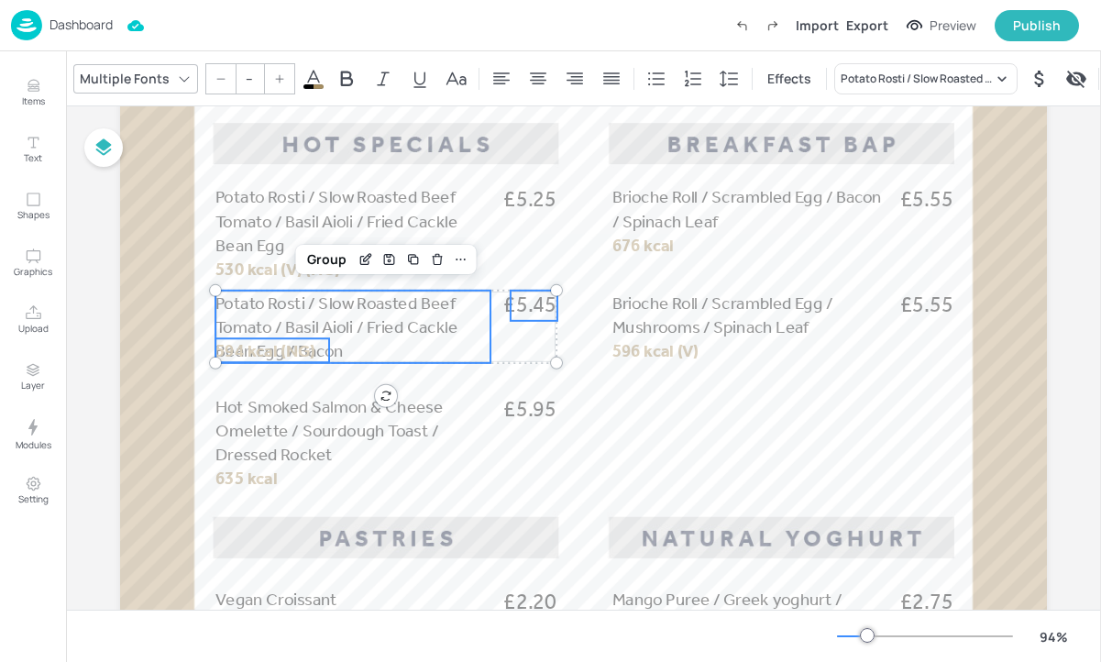
click at [298, 352] on span "594 kcal (NG)" at bounding box center [265, 350] width 100 height 20
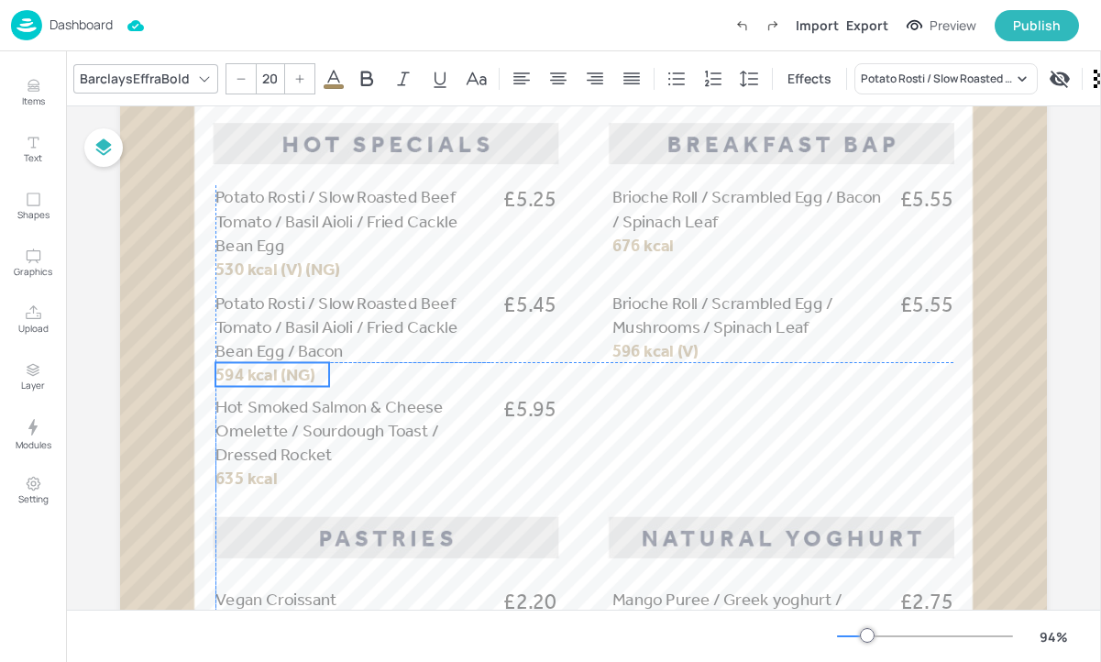
drag, startPoint x: 289, startPoint y: 355, endPoint x: 289, endPoint y: 378, distance: 22.9
click at [289, 378] on span "594 kcal (NG)" at bounding box center [265, 374] width 100 height 20
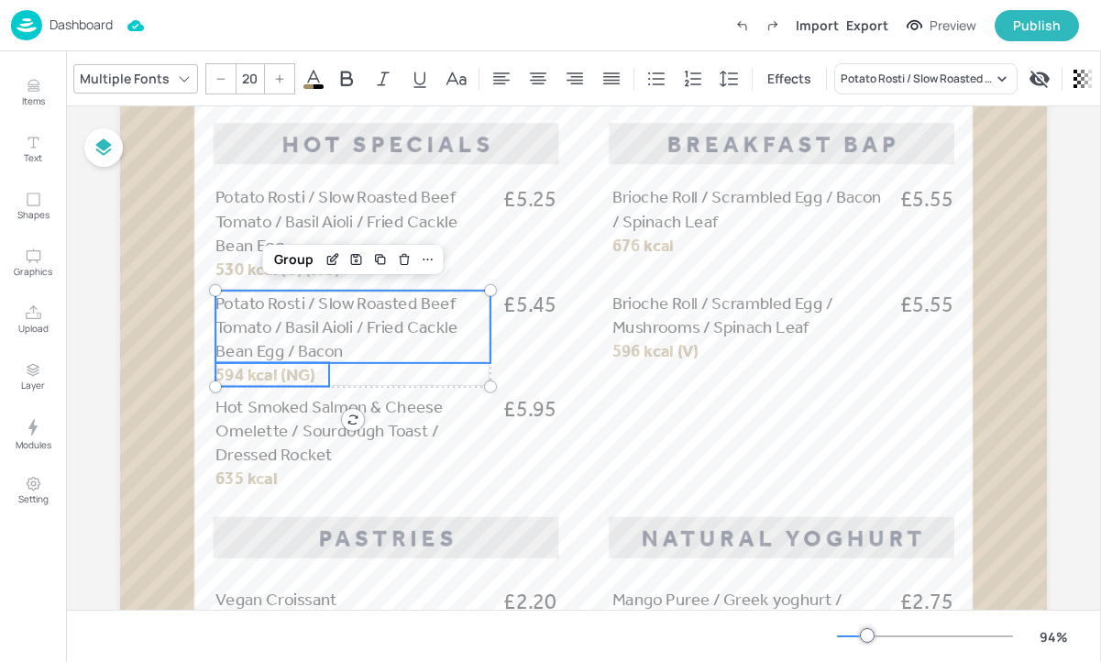
click at [394, 352] on p "Potato Rosti / Slow Roasted Beef Tomato / Basil Aioli / Fried Cackle Bean Egg /…" at bounding box center [352, 327] width 275 height 72
type input "--"
click at [537, 313] on span "£5.45" at bounding box center [529, 306] width 53 height 30
click at [317, 255] on div "Group" at bounding box center [327, 260] width 54 height 24
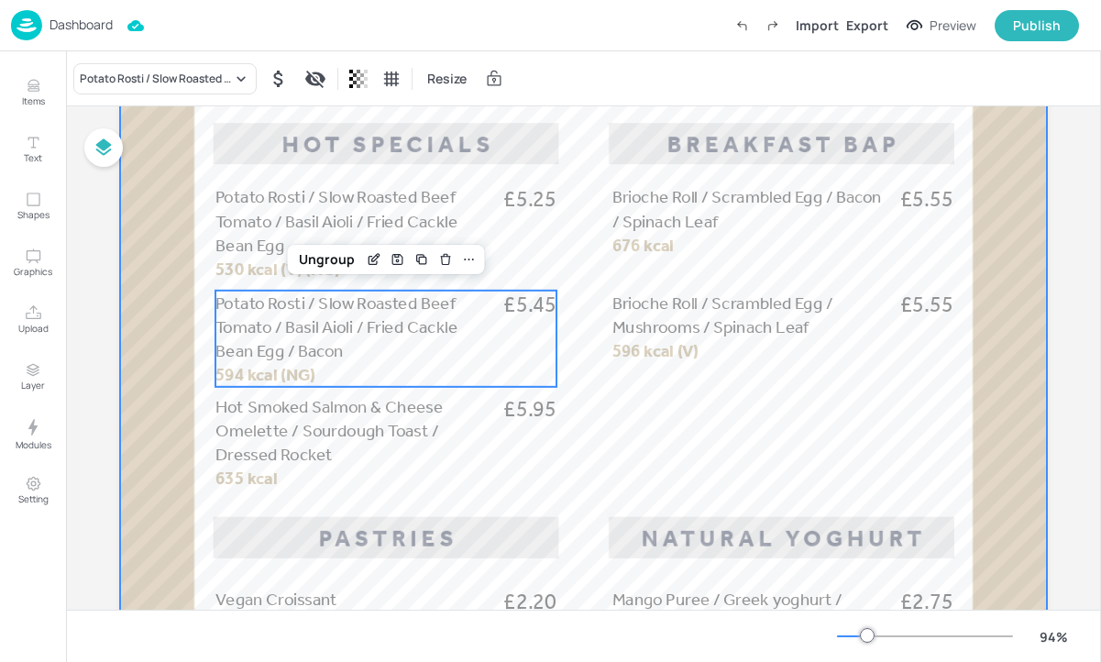
click at [573, 400] on div at bounding box center [583, 599] width 927 height 1647
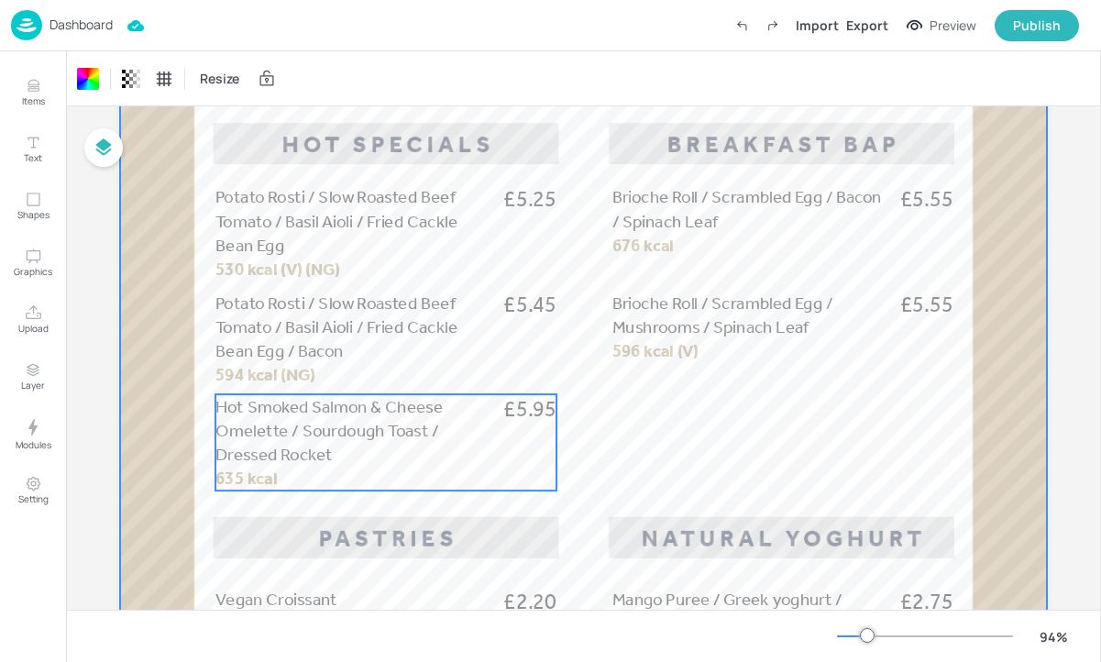
click at [505, 425] on div "Hot Smoked Salmon & Cheese Omelette / Sourdough Toast / Dressed Rocket £5.95 63…" at bounding box center [385, 442] width 341 height 96
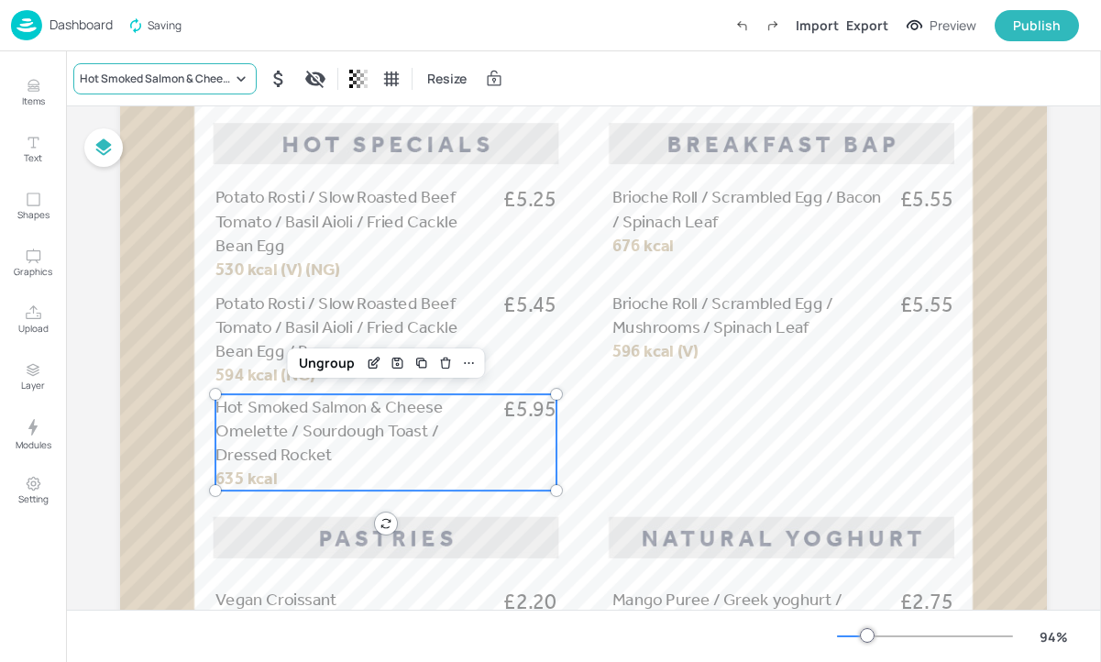
click at [201, 76] on div "Hot Smoked Salmon & Cheese Omelette / Sourdough Toast / Dressed Rocket" at bounding box center [156, 79] width 152 height 17
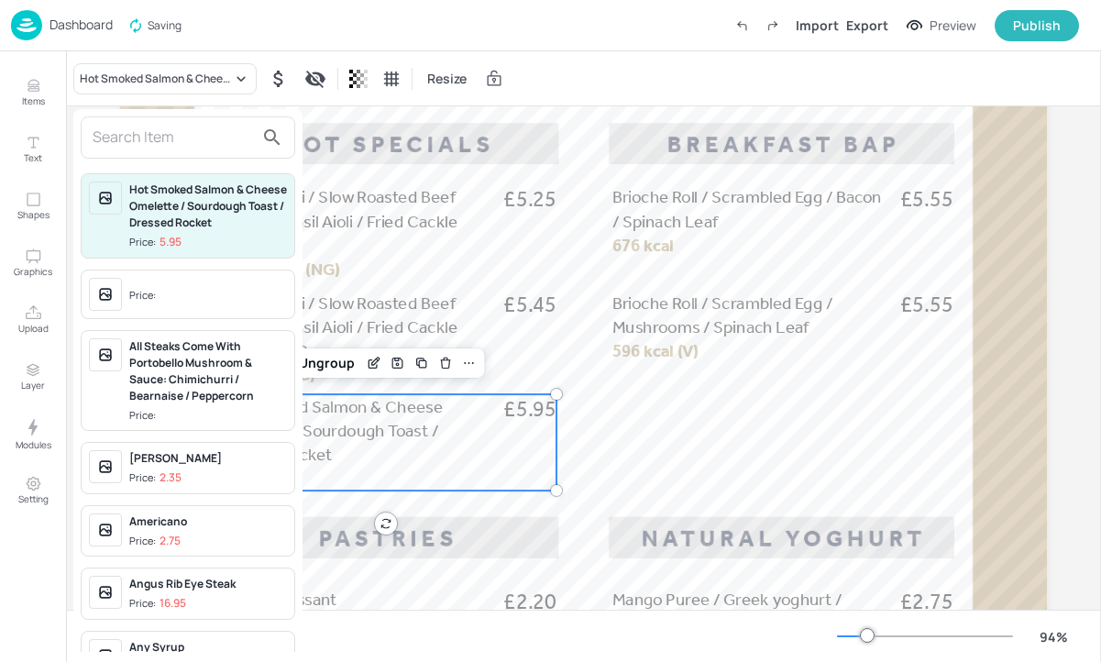
click at [203, 145] on input "text" at bounding box center [173, 137] width 161 height 29
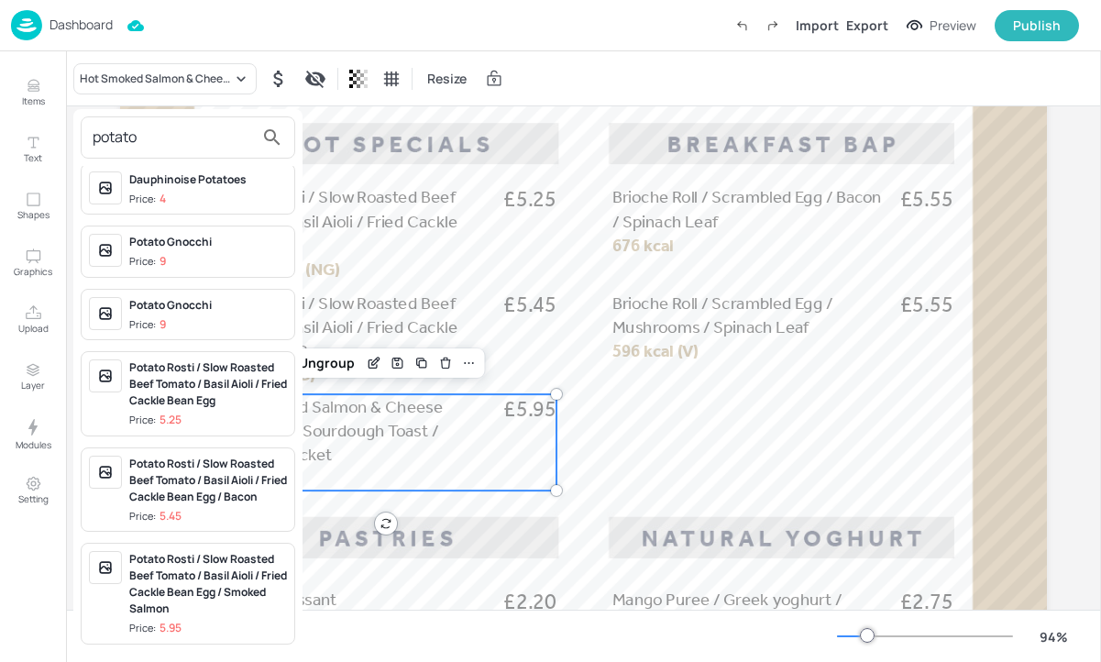
scroll to position [122, 0]
type input "potato"
click at [244, 615] on div "Potato Rosti / Slow Roasted Beef Tomato / Basil Aioli / Fried Cackle Bean Egg /…" at bounding box center [208, 584] width 158 height 66
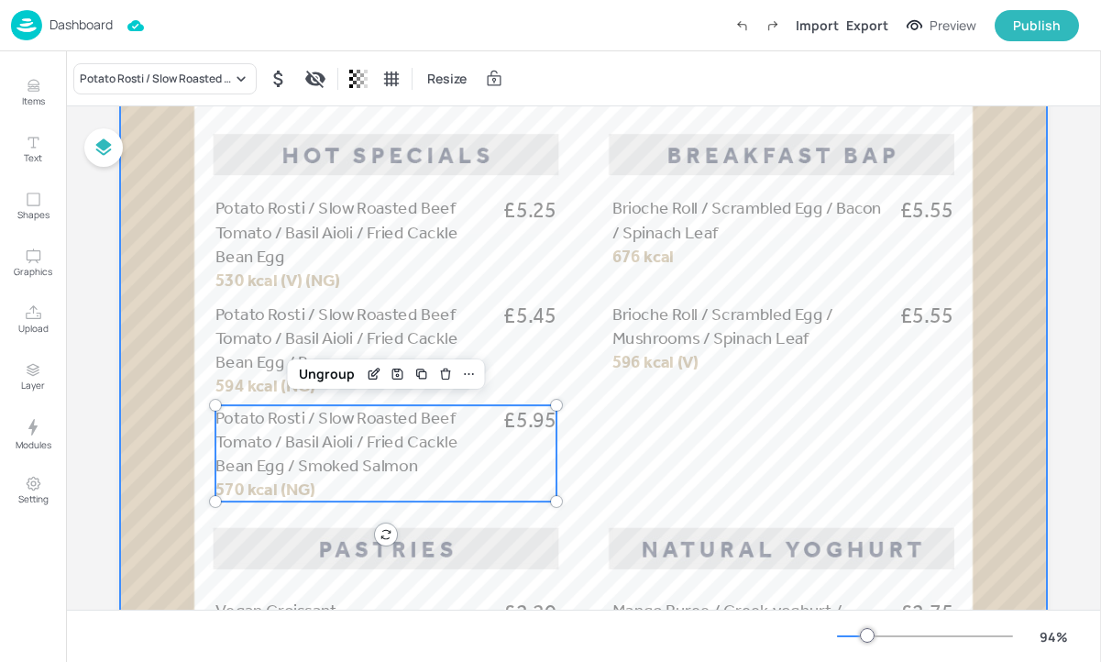
scroll to position [356, 0]
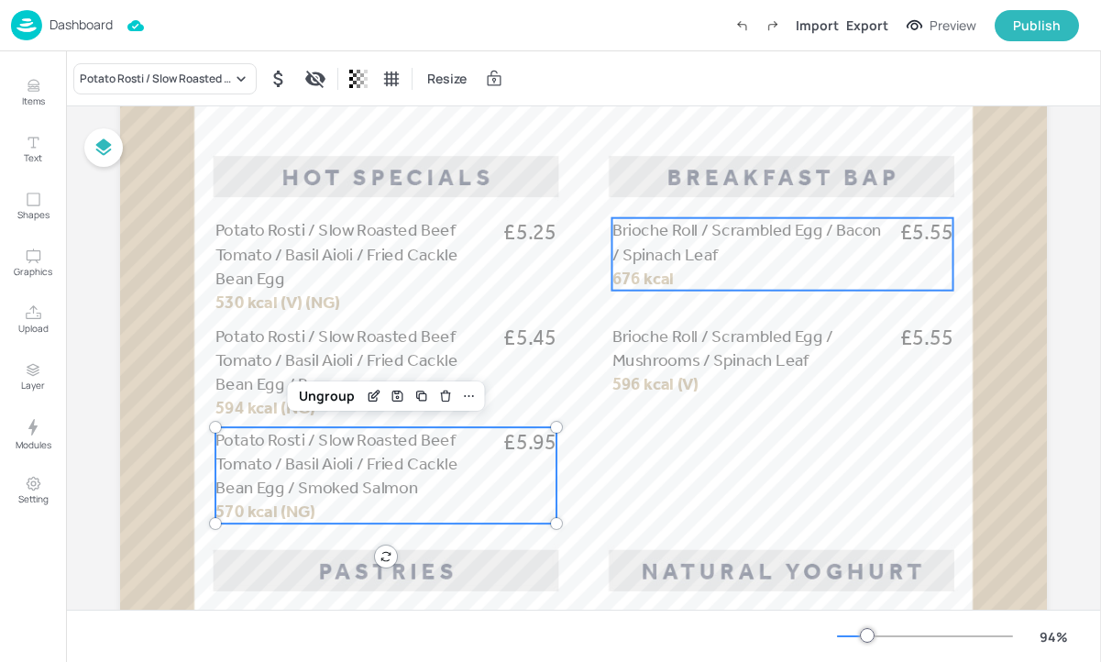
click at [689, 274] on p "676 kcal" at bounding box center [669, 278] width 114 height 24
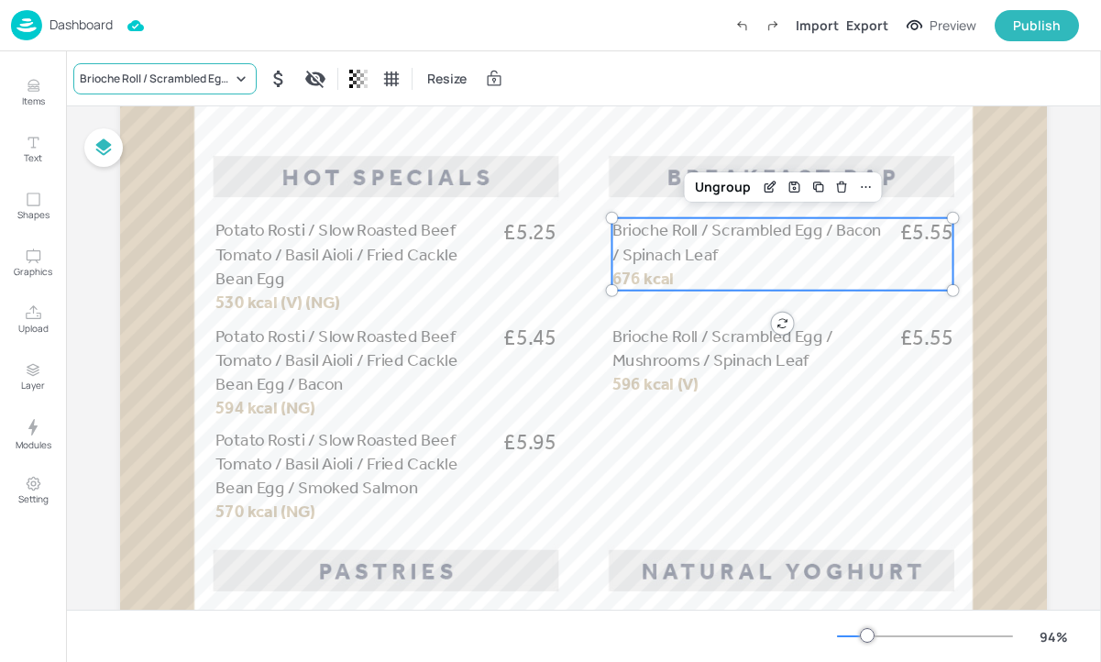
click at [206, 84] on div "Brioche Roll / Scrambled Egg / Bacon / Spinach Leaf" at bounding box center [156, 79] width 152 height 17
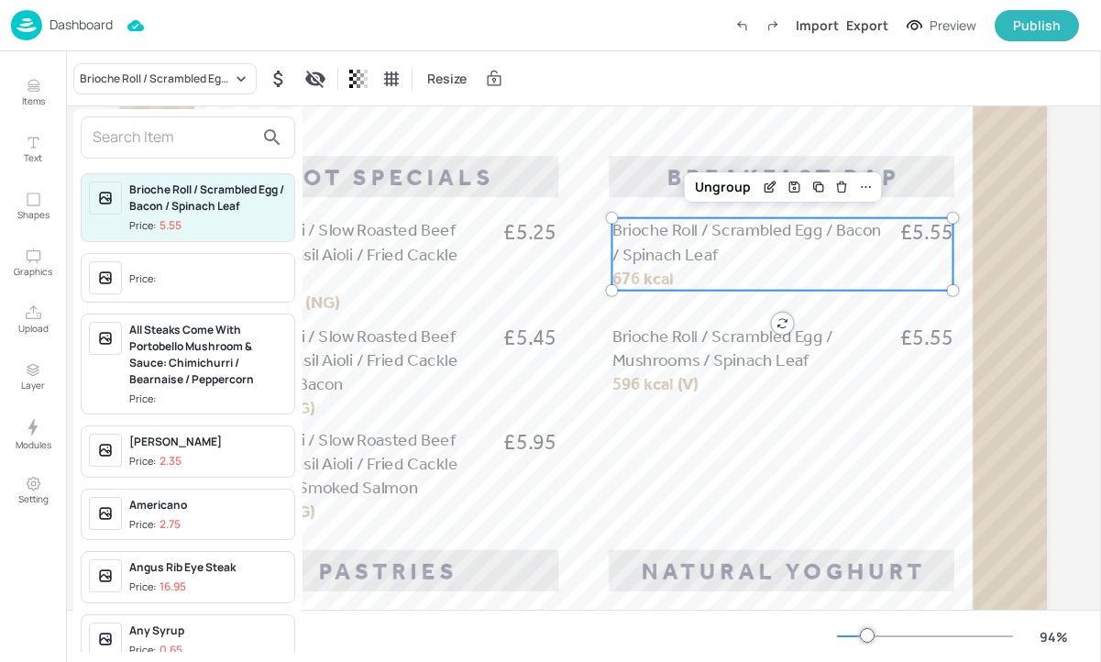
click at [195, 134] on input "text" at bounding box center [173, 137] width 161 height 29
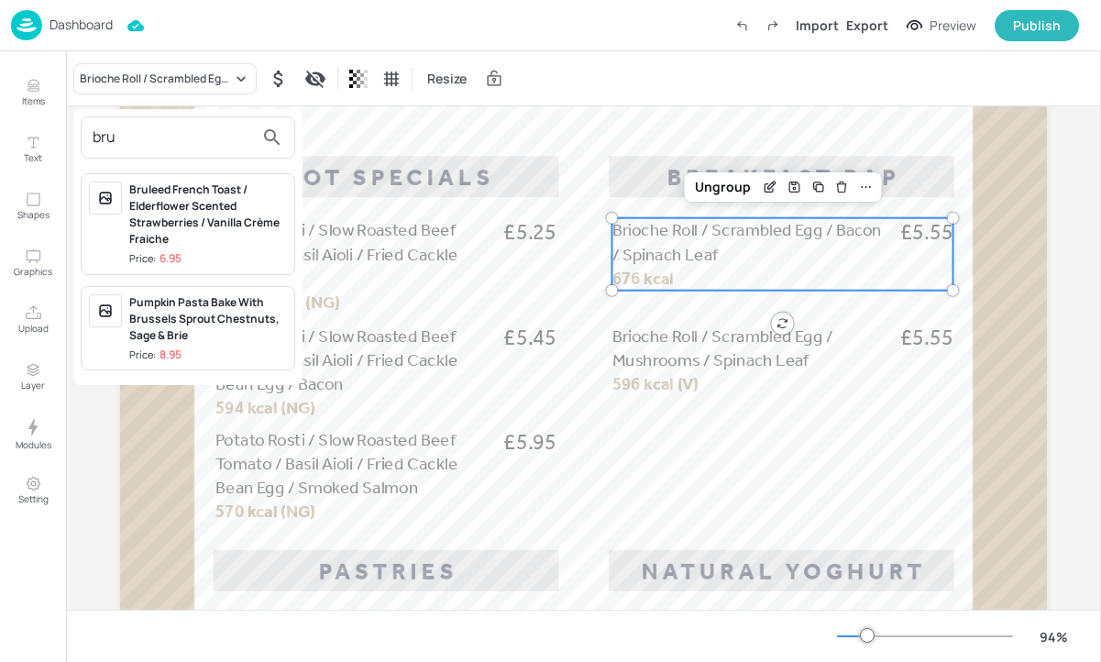
type input "bru"
click at [236, 245] on div "Bruleed French Toast / Elderflower Scented Strawberries / Vanilla Crème Fraiche" at bounding box center [208, 215] width 158 height 66
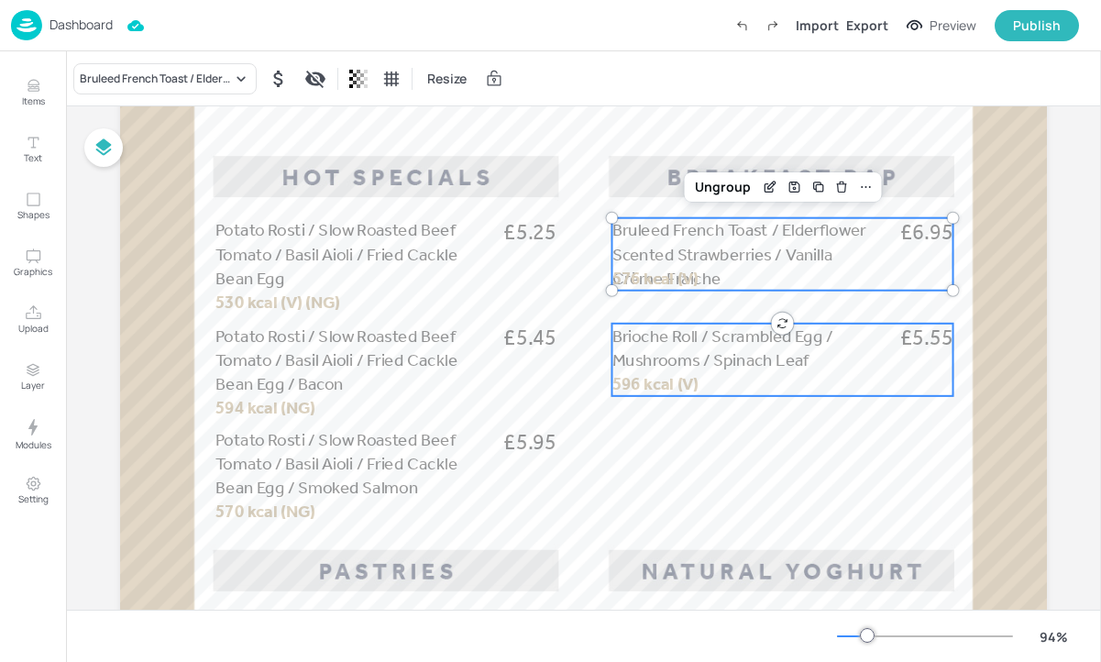
click at [698, 352] on span "Brioche Roll / Scrambled Egg / Mushrooms / Spinach Leaf" at bounding box center [722, 347] width 221 height 45
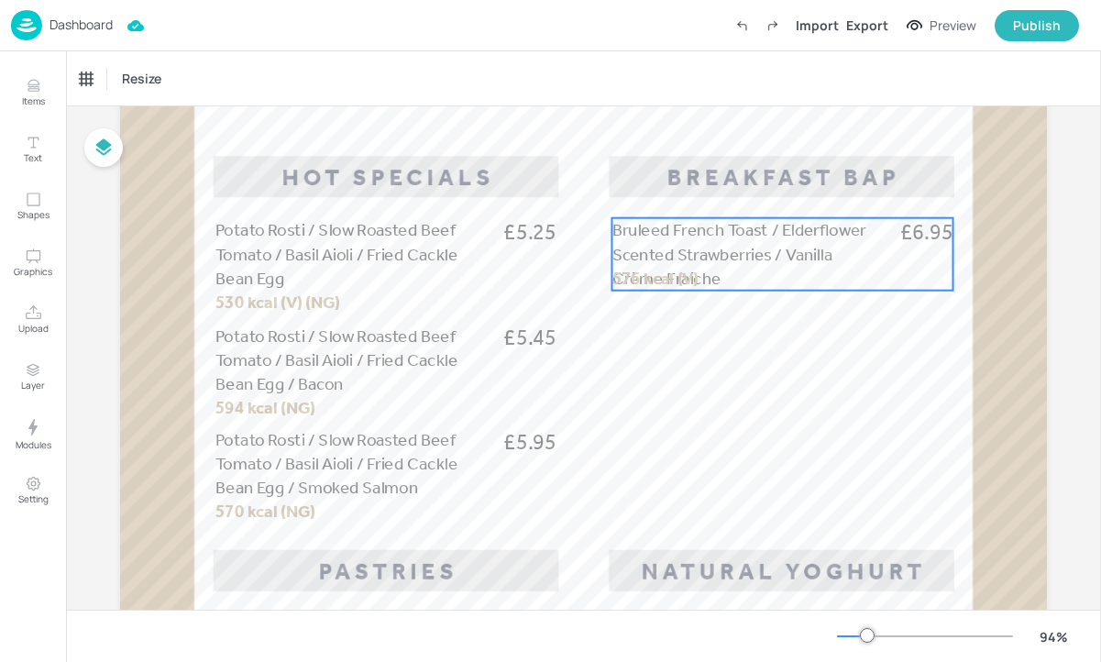
click at [734, 249] on span "Bruleed French Toast / Elderflower Scented Strawberries / Vanilla Crème Fraiche" at bounding box center [739, 254] width 254 height 69
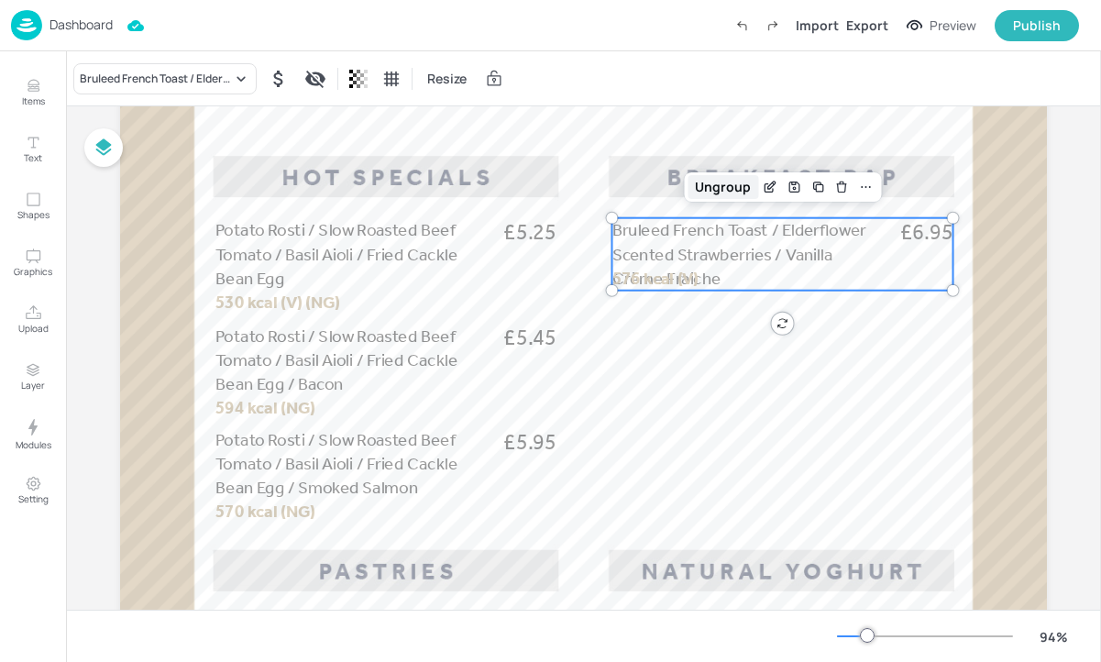
click at [720, 185] on div "Ungroup" at bounding box center [723, 187] width 71 height 24
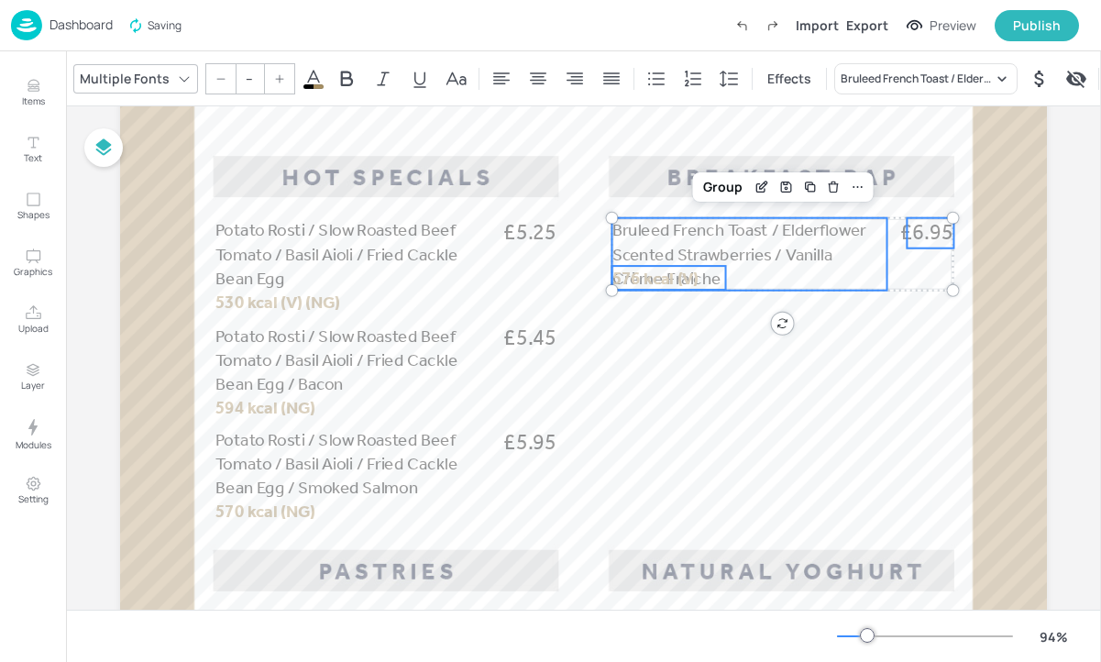
click at [678, 269] on span "576 kcal (V)" at bounding box center [655, 278] width 87 height 20
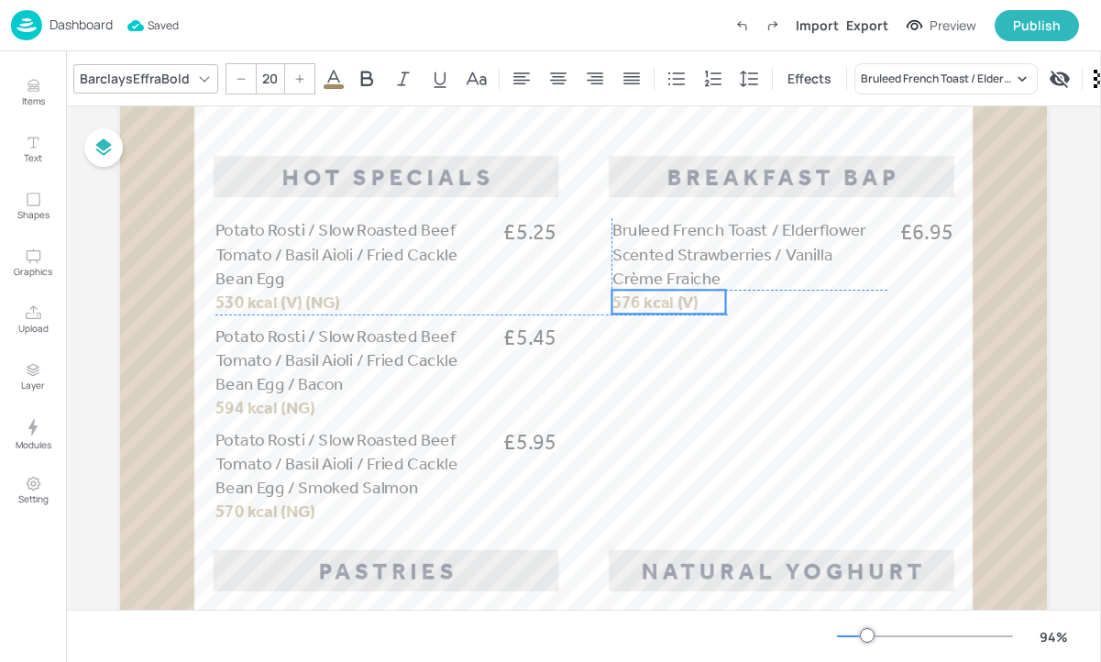
drag, startPoint x: 676, startPoint y: 276, endPoint x: 678, endPoint y: 298, distance: 22.2
click at [678, 298] on span "576 kcal (V)" at bounding box center [655, 302] width 87 height 20
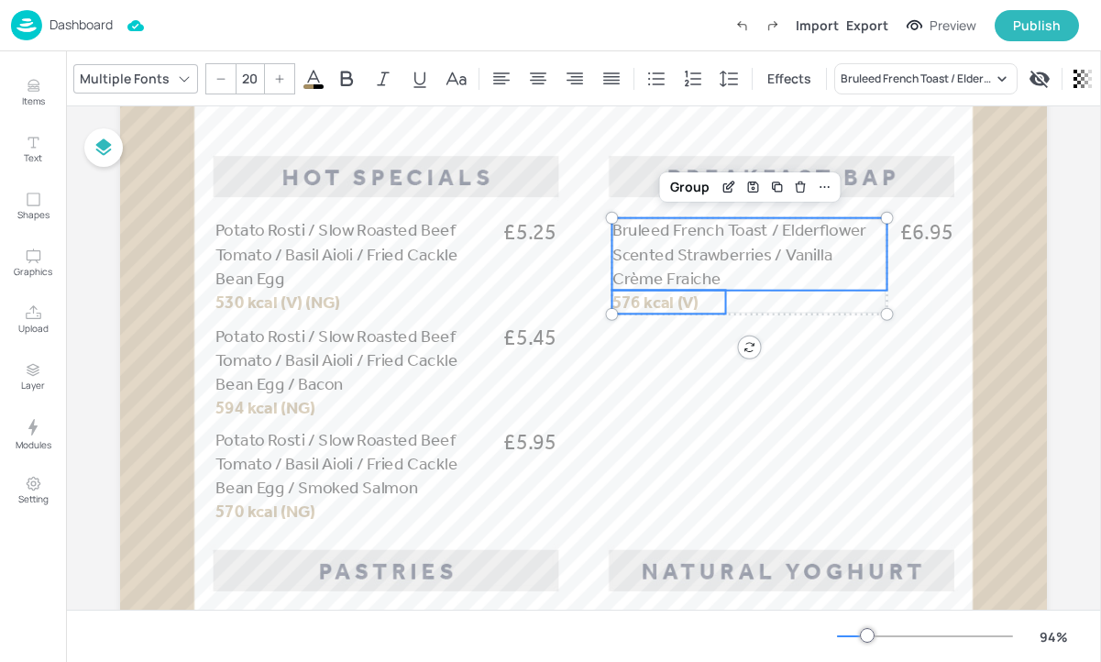
click at [739, 276] on p "Bruleed French Toast / Elderflower Scented Strawberries / Vanilla Crème Fraiche" at bounding box center [749, 254] width 275 height 72
type input "--"
click at [937, 226] on span "£6.95" at bounding box center [926, 233] width 53 height 30
click at [716, 193] on div "Group" at bounding box center [723, 187] width 54 height 24
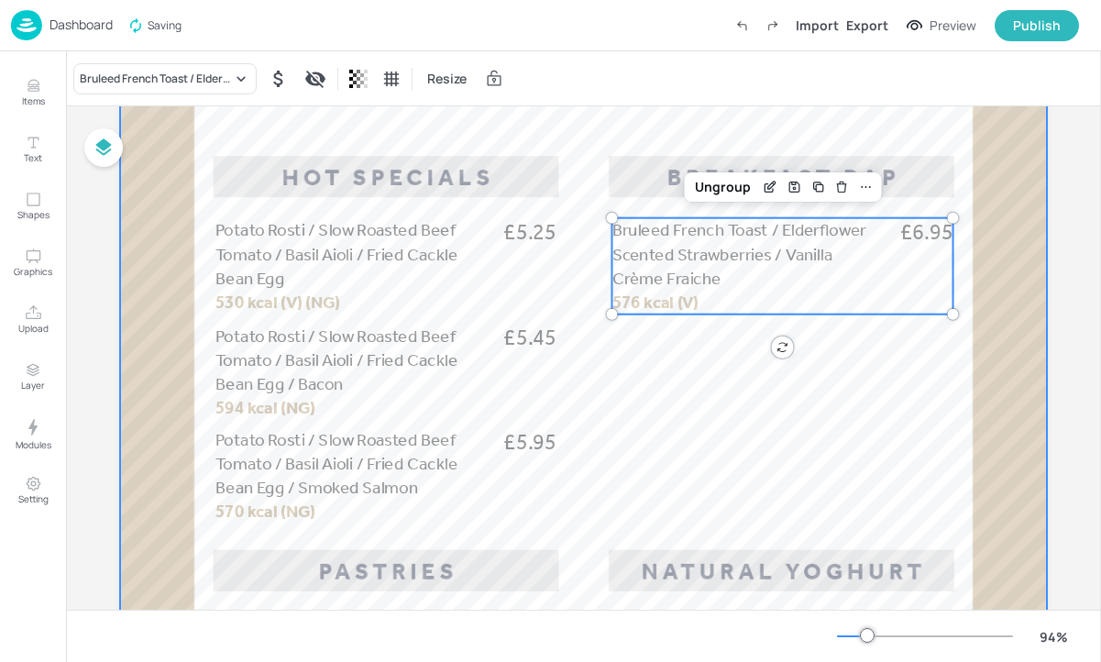
click at [800, 368] on div at bounding box center [583, 632] width 927 height 1647
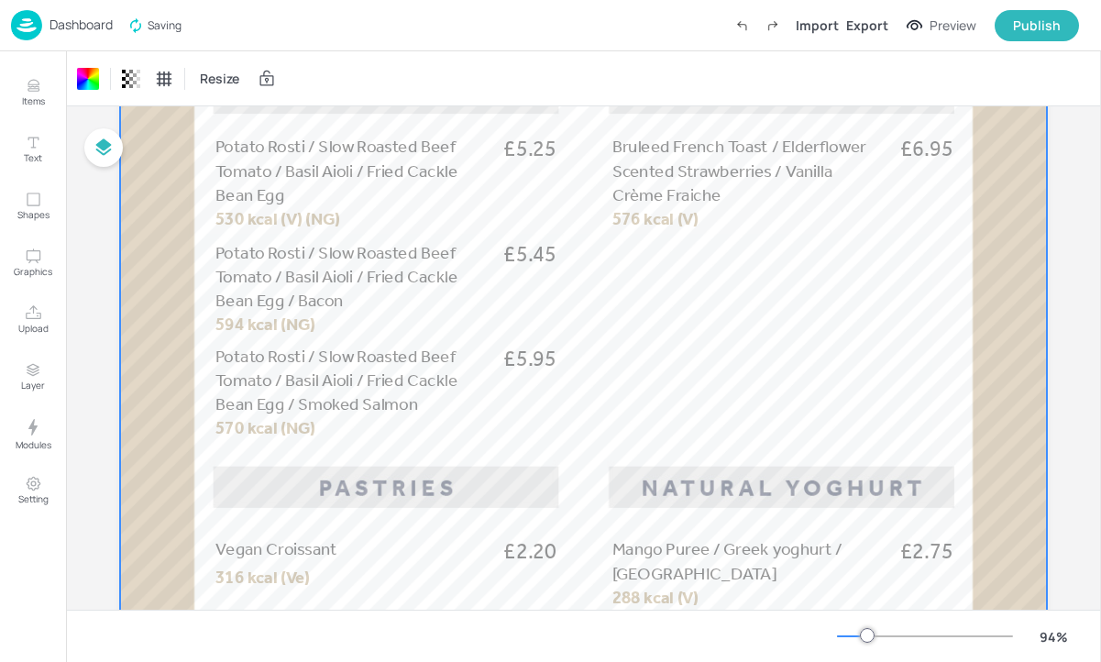
scroll to position [408, 0]
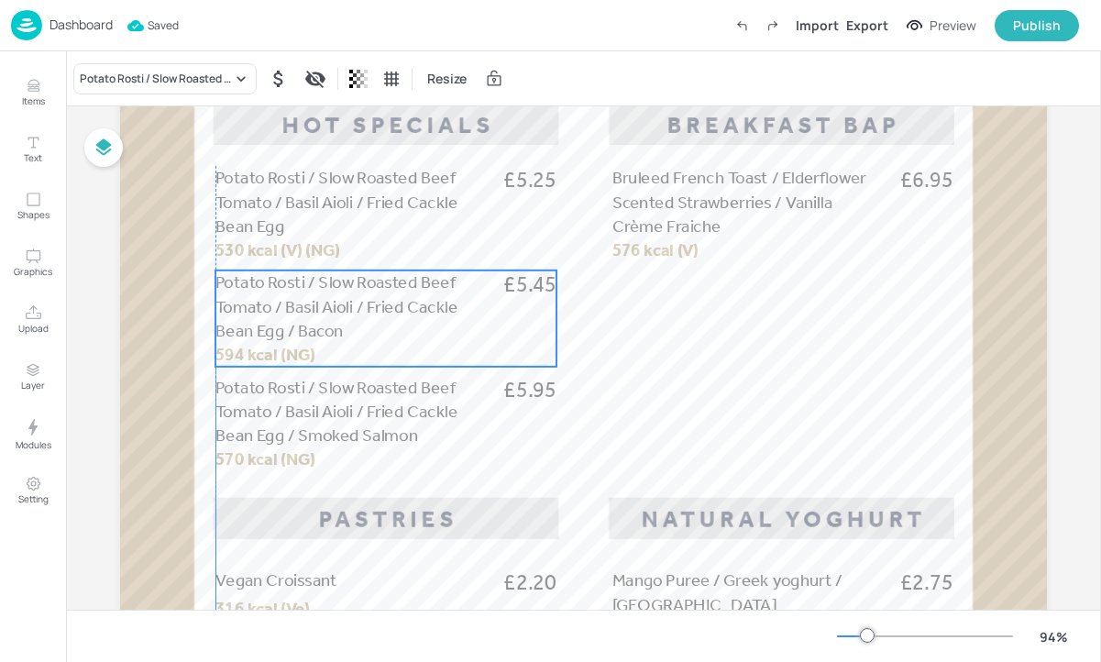
click at [458, 302] on p "Potato Rosti / Slow Roasted Beef Tomato / Basil Aioli / Fried Cackle Bean Egg /…" at bounding box center [352, 306] width 275 height 72
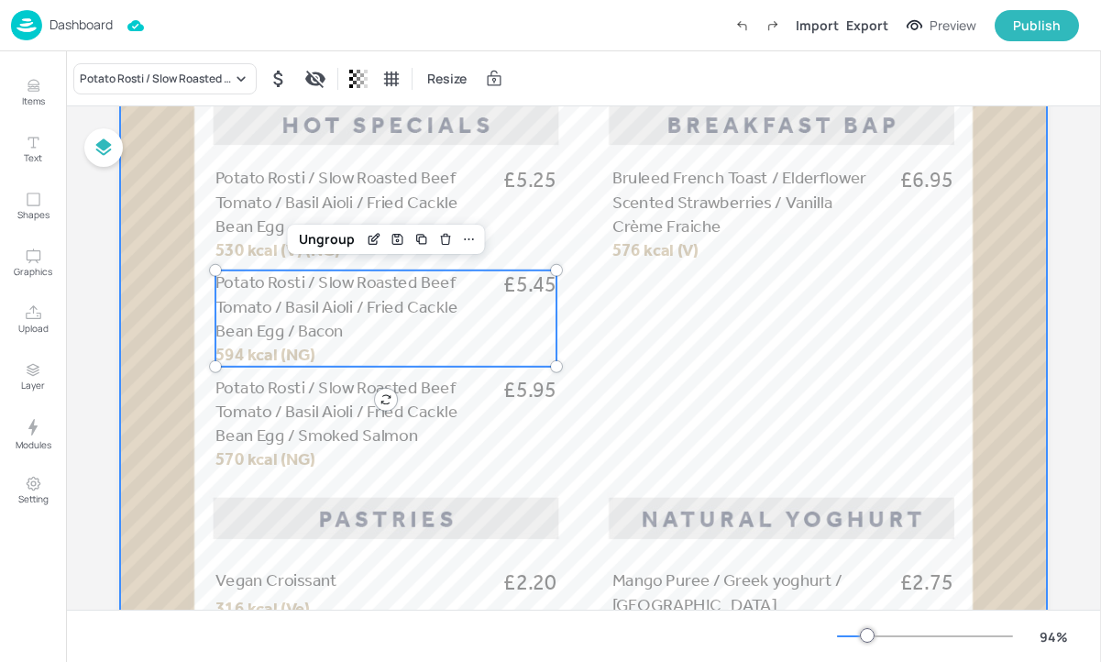
click at [772, 349] on div at bounding box center [583, 580] width 927 height 1647
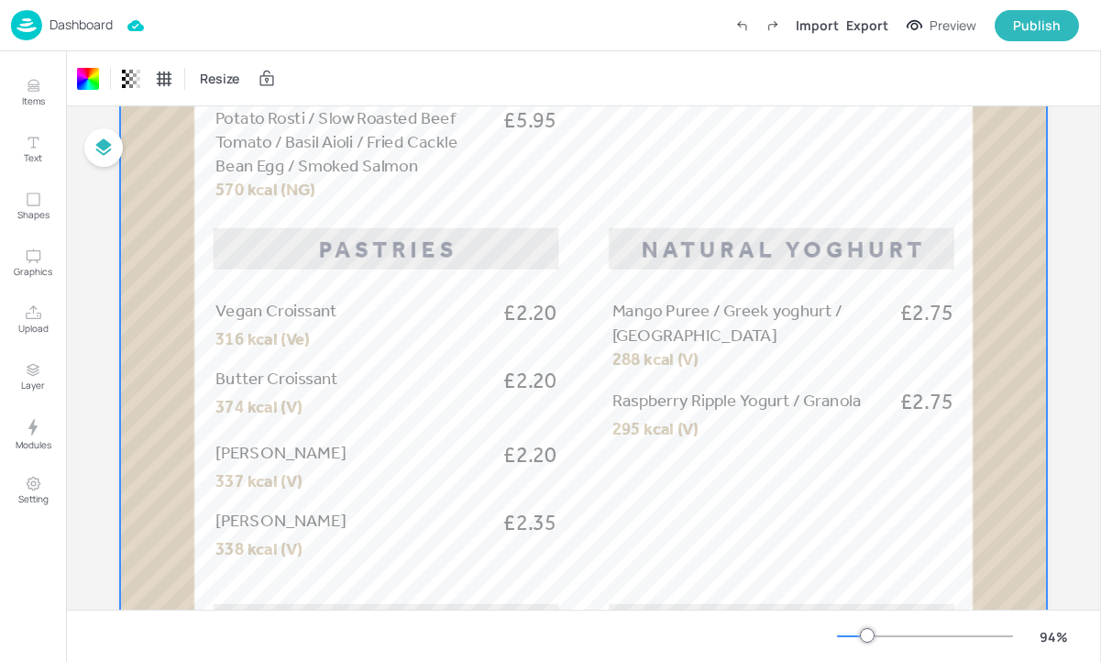
scroll to position [667, 0]
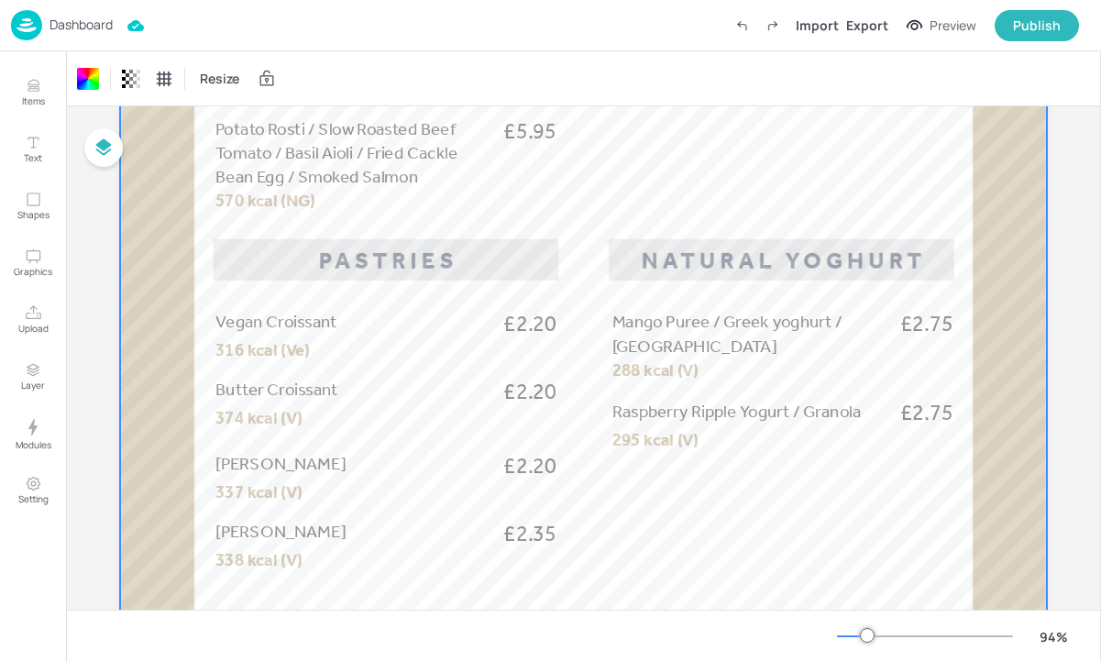
click at [89, 19] on p "Dashboard" at bounding box center [81, 24] width 63 height 13
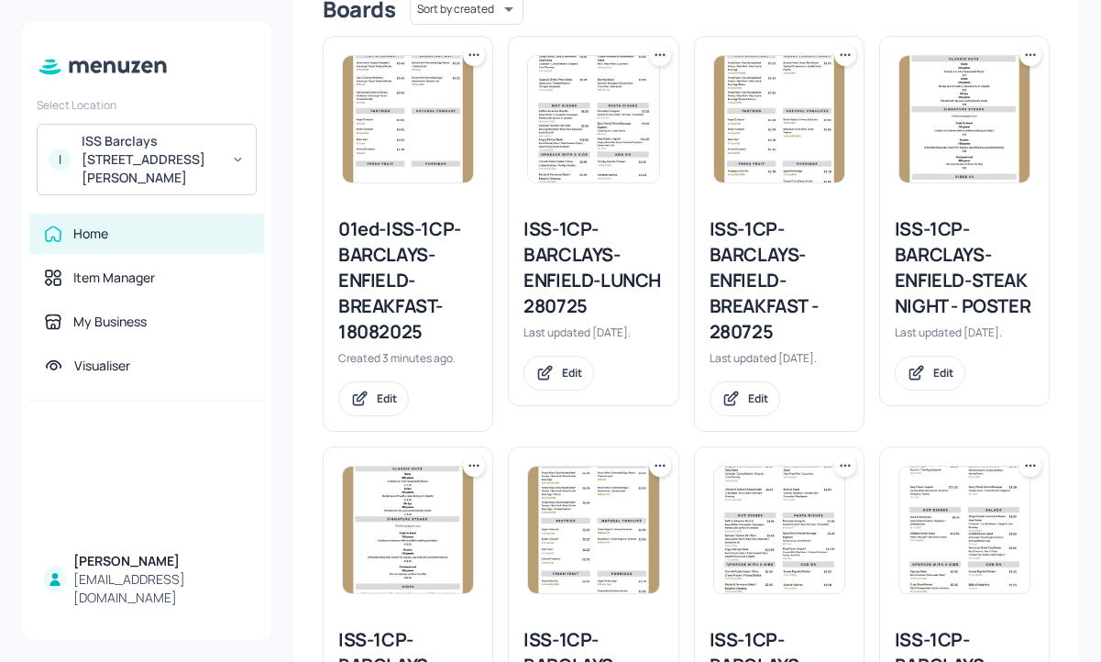
scroll to position [316, 0]
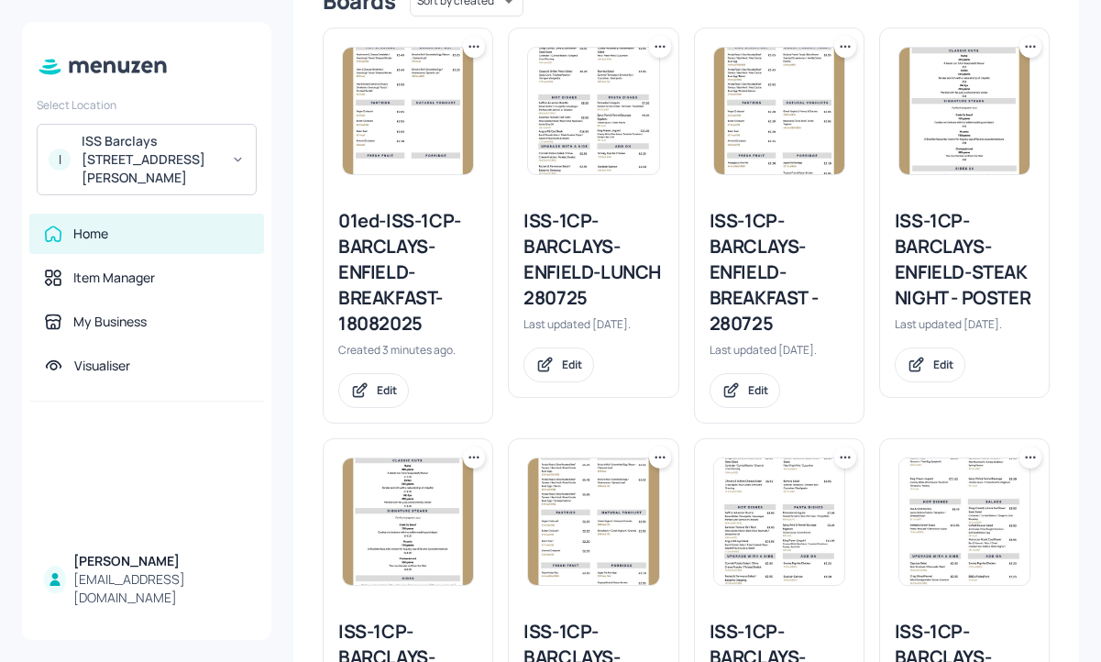
click at [786, 289] on div "ISS-1CP-BARCLAYS-ENFIELD-BREAKFAST - 280725" at bounding box center [779, 272] width 139 height 128
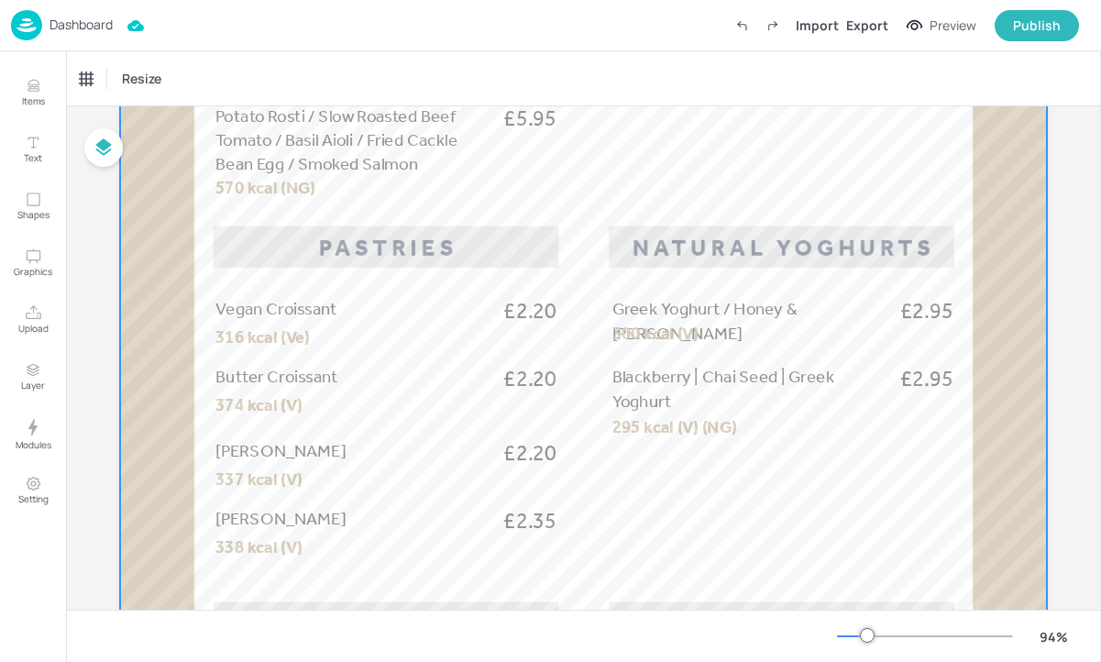
scroll to position [260, 0]
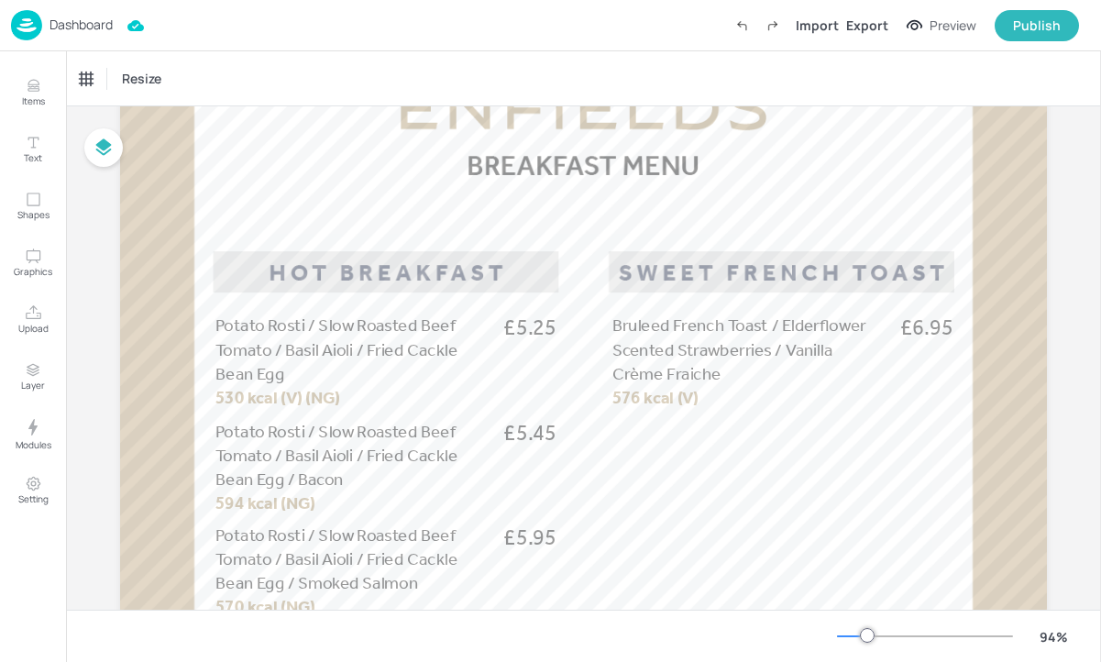
click at [89, 18] on p "Dashboard" at bounding box center [81, 24] width 63 height 13
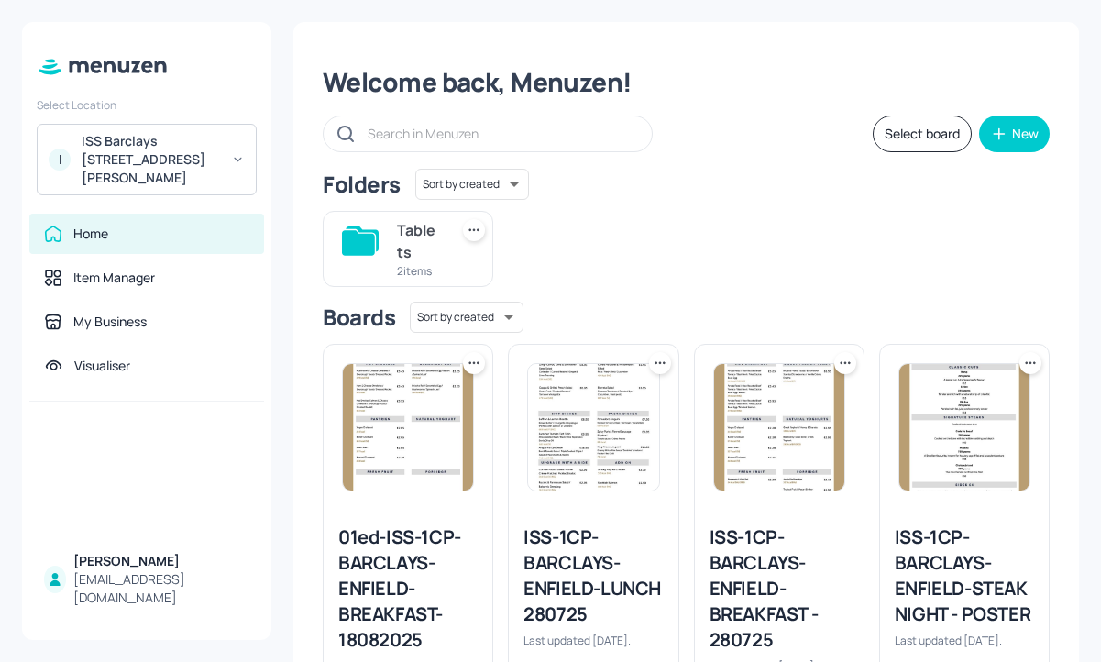
click at [402, 560] on div "01ed-ISS-1CP-BARCLAYS-ENFIELD-BREAKFAST-18082025" at bounding box center [407, 588] width 139 height 128
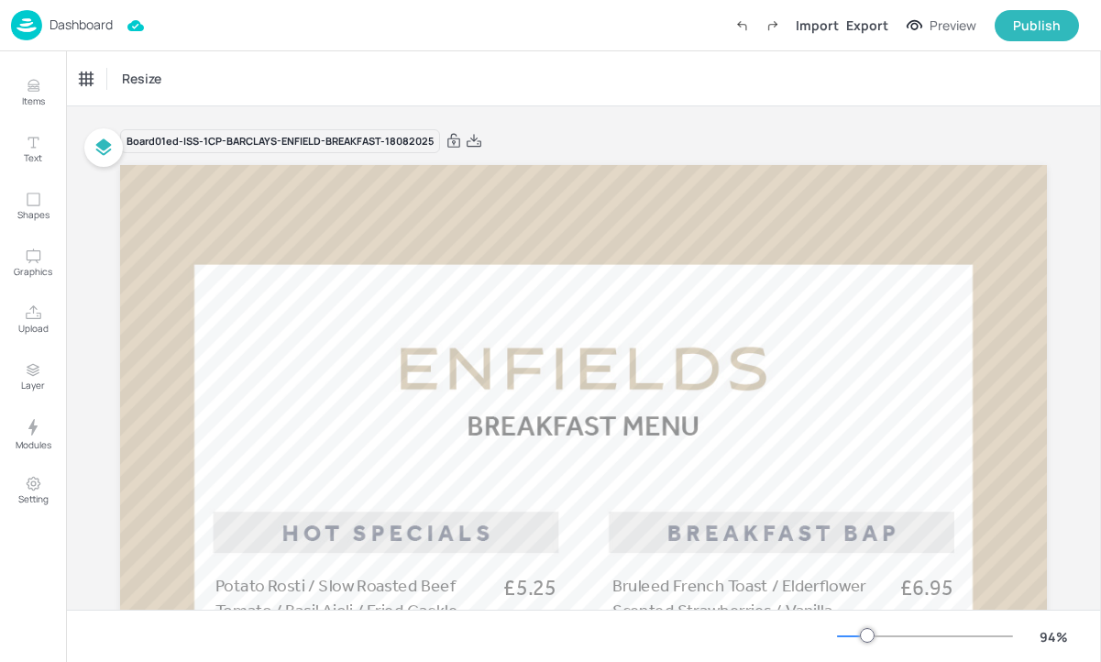
click at [105, 28] on p "Dashboard" at bounding box center [81, 24] width 63 height 13
click at [73, 35] on div "Dashboard" at bounding box center [62, 25] width 102 height 30
click at [46, 325] on p "Upload" at bounding box center [33, 328] width 30 height 13
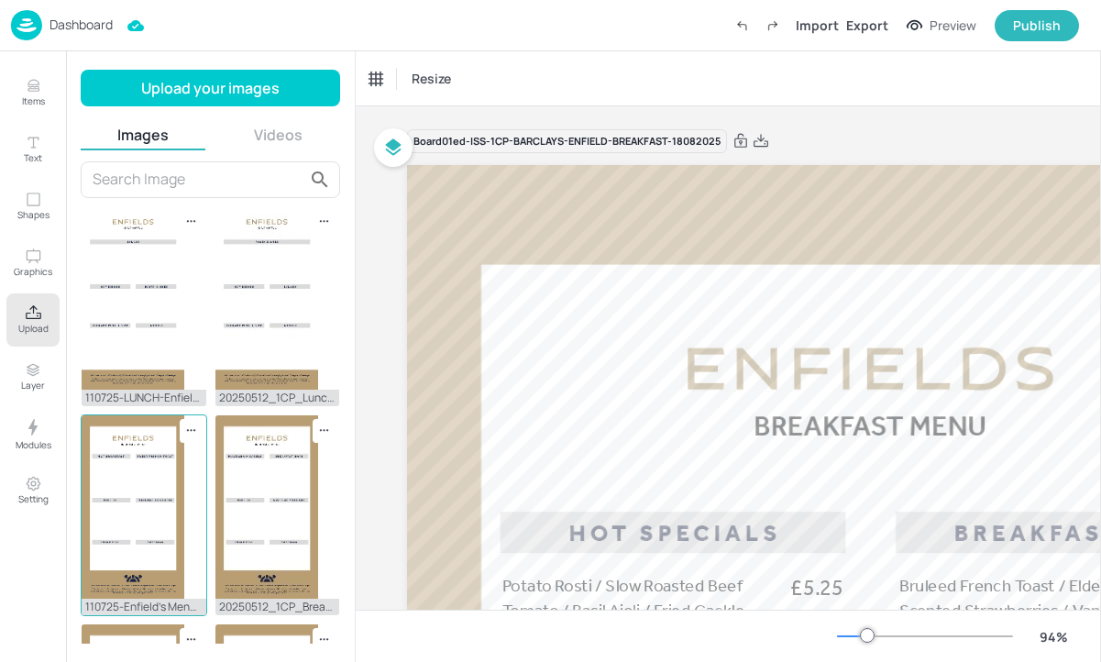
click at [149, 558] on img at bounding box center [133, 506] width 103 height 183
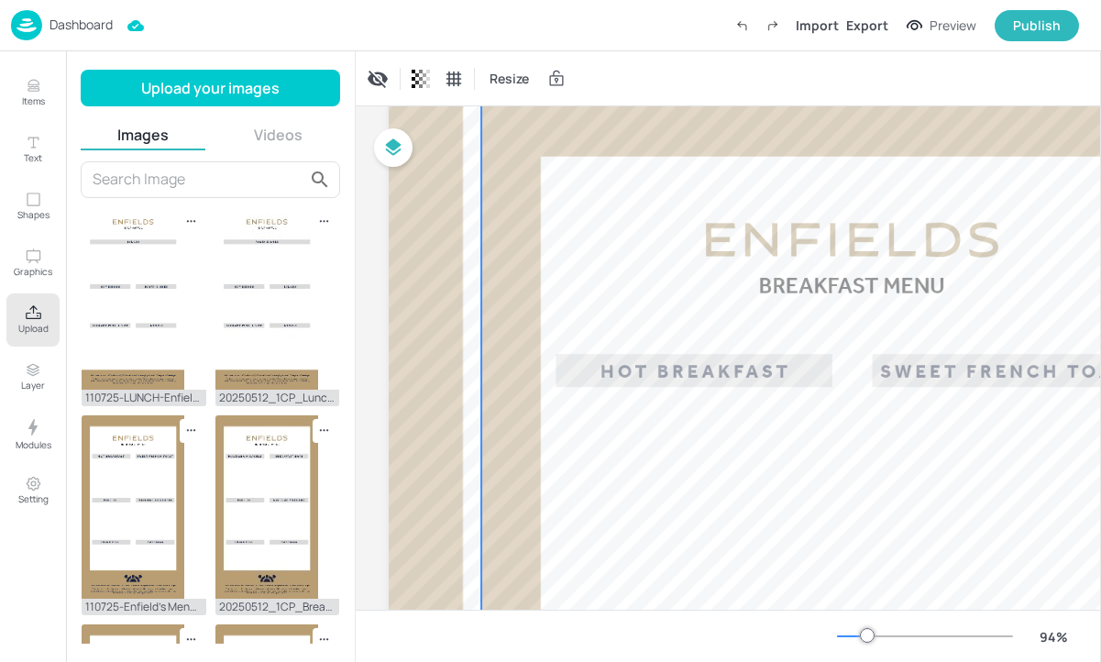
scroll to position [259, 18]
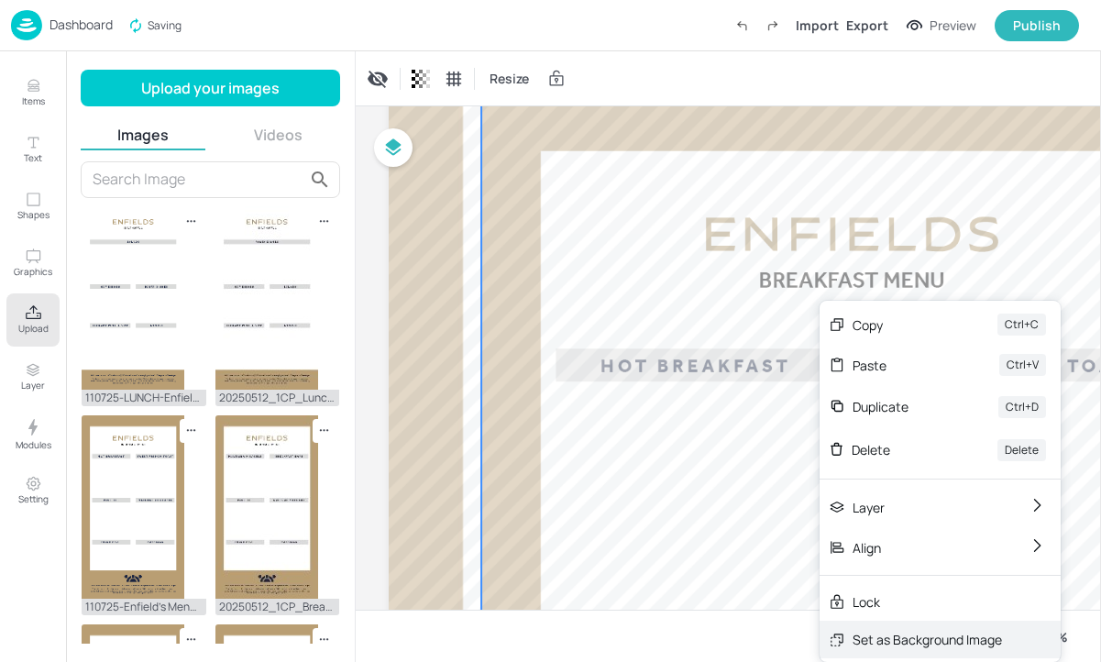
click at [909, 644] on div "Set as Background Image" at bounding box center [927, 639] width 149 height 19
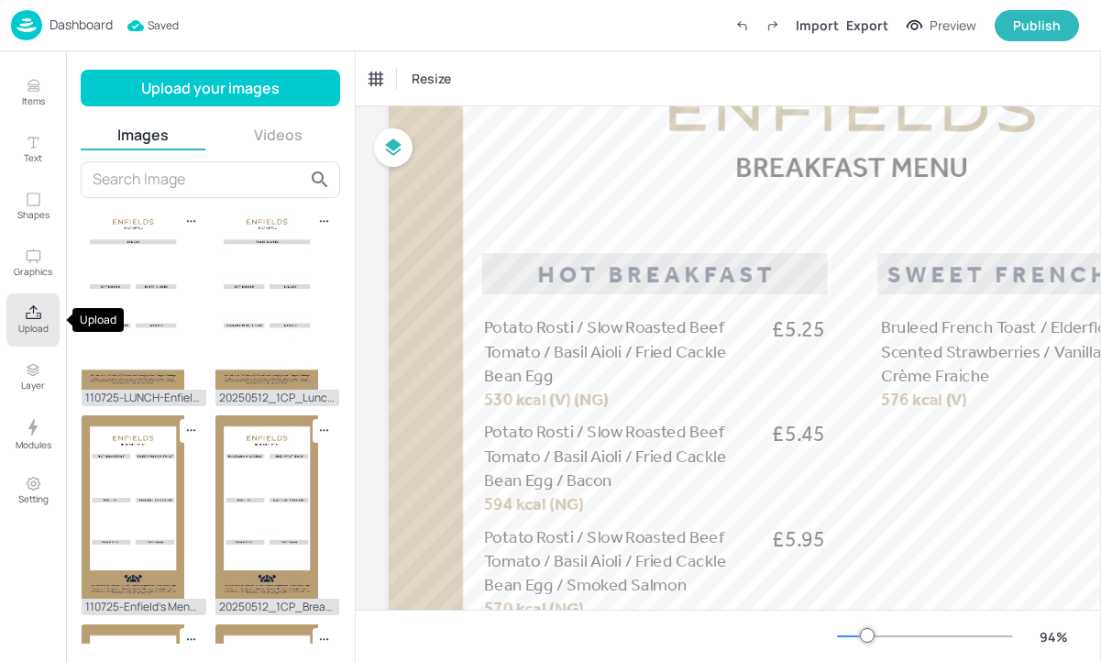
click at [40, 320] on icon "Upload" at bounding box center [33, 312] width 17 height 17
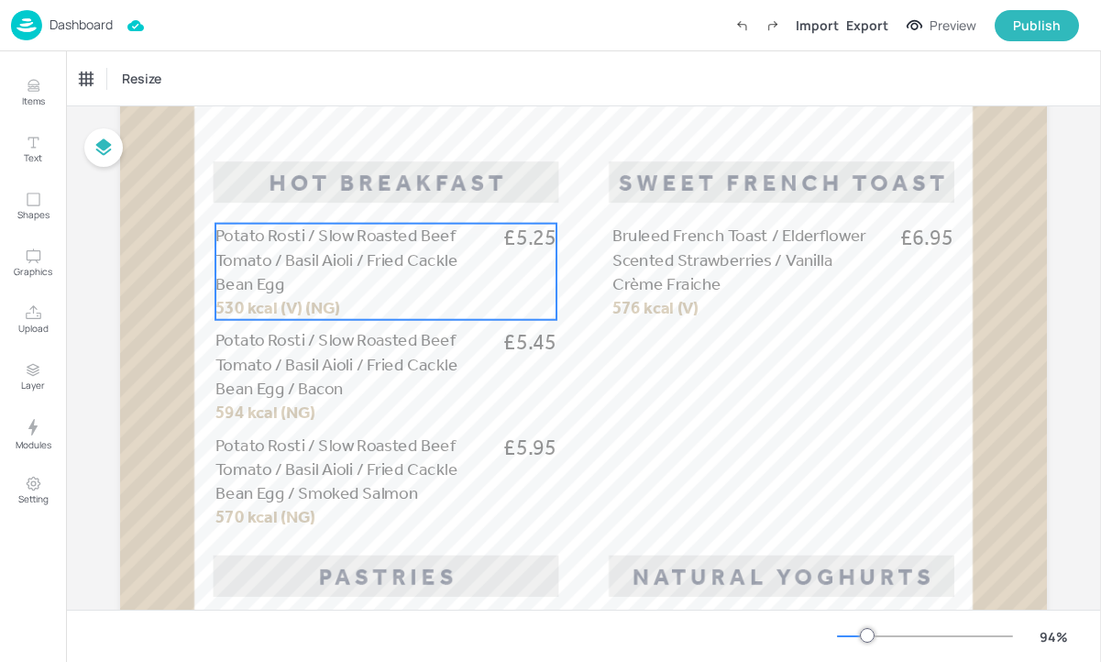
scroll to position [351, 0]
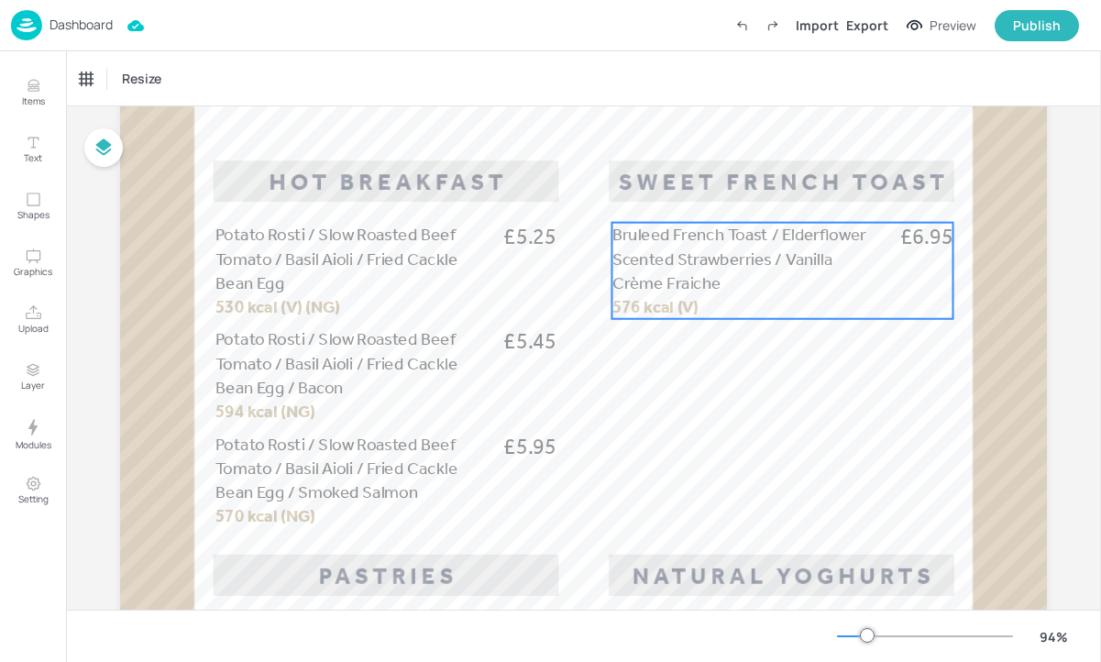
click at [645, 248] on p "Bruleed French Toast / Elderflower Scented Strawberries / Vanilla Crème Fraiche" at bounding box center [749, 259] width 275 height 72
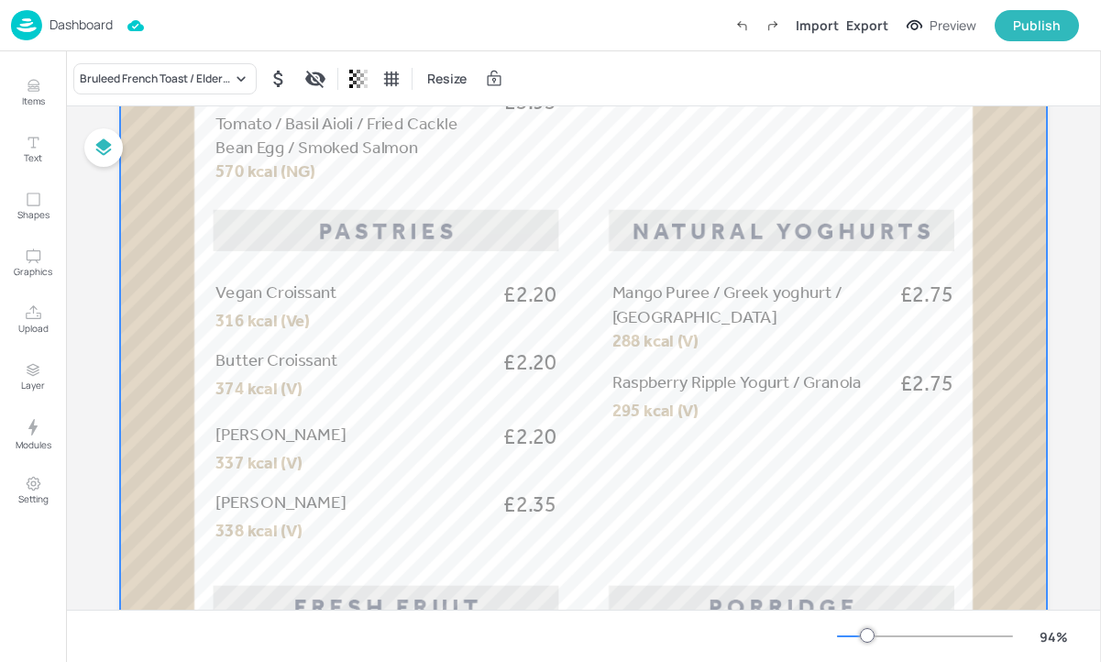
scroll to position [716, 0]
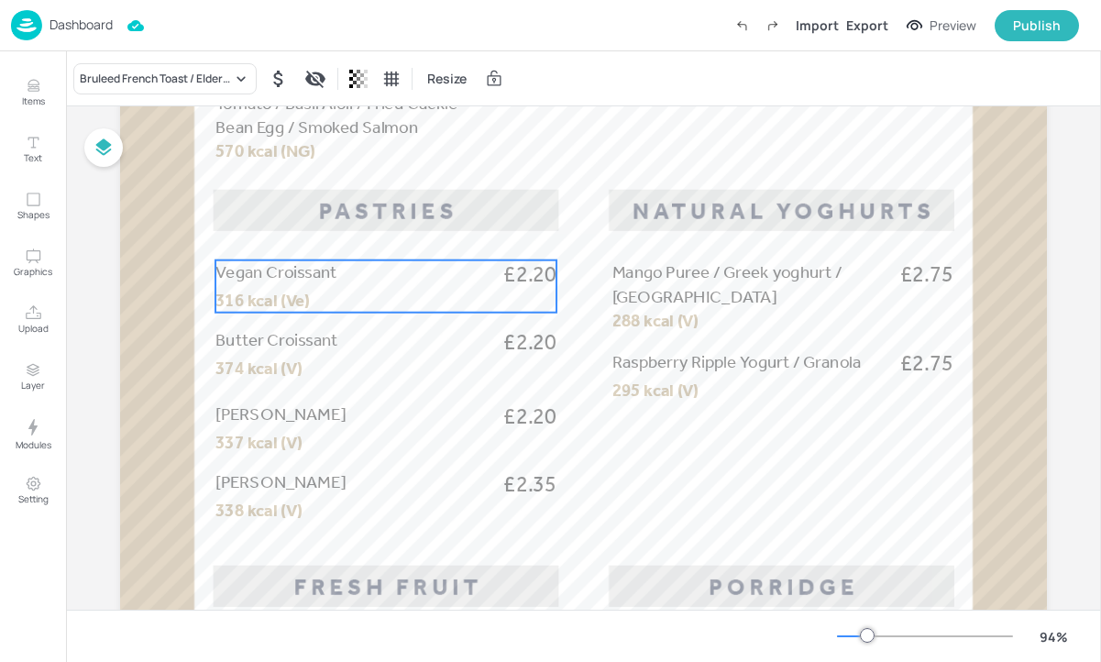
click at [483, 263] on p "Vegan Croissant" at bounding box center [352, 272] width 275 height 24
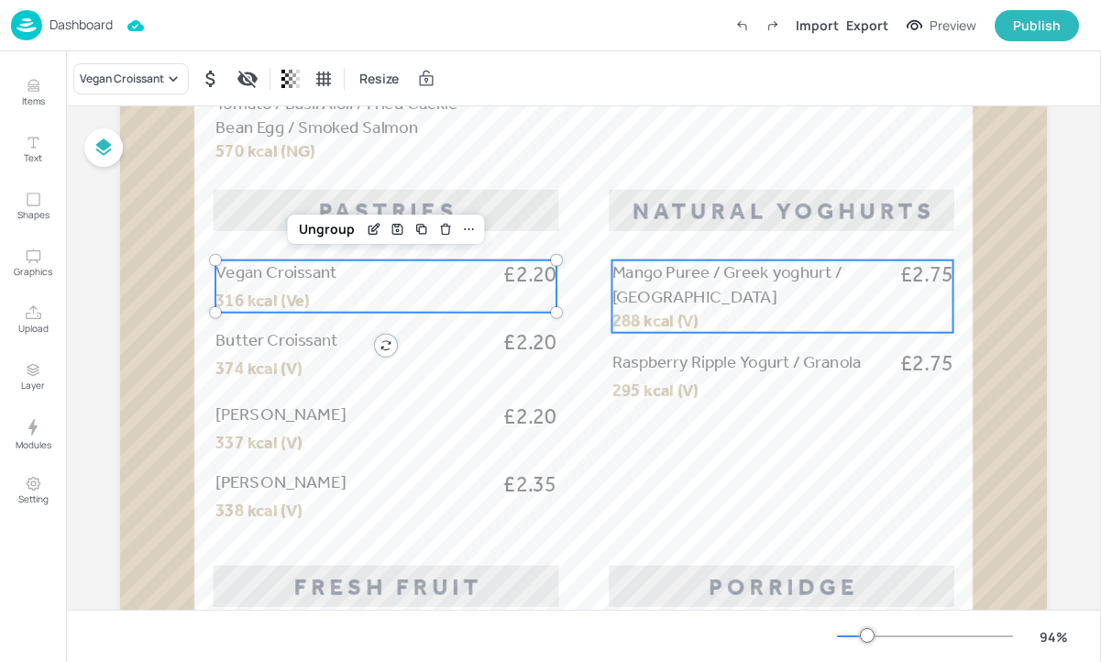
click at [745, 281] on span "Mango Puree / Greek yoghurt / Granola" at bounding box center [727, 284] width 230 height 45
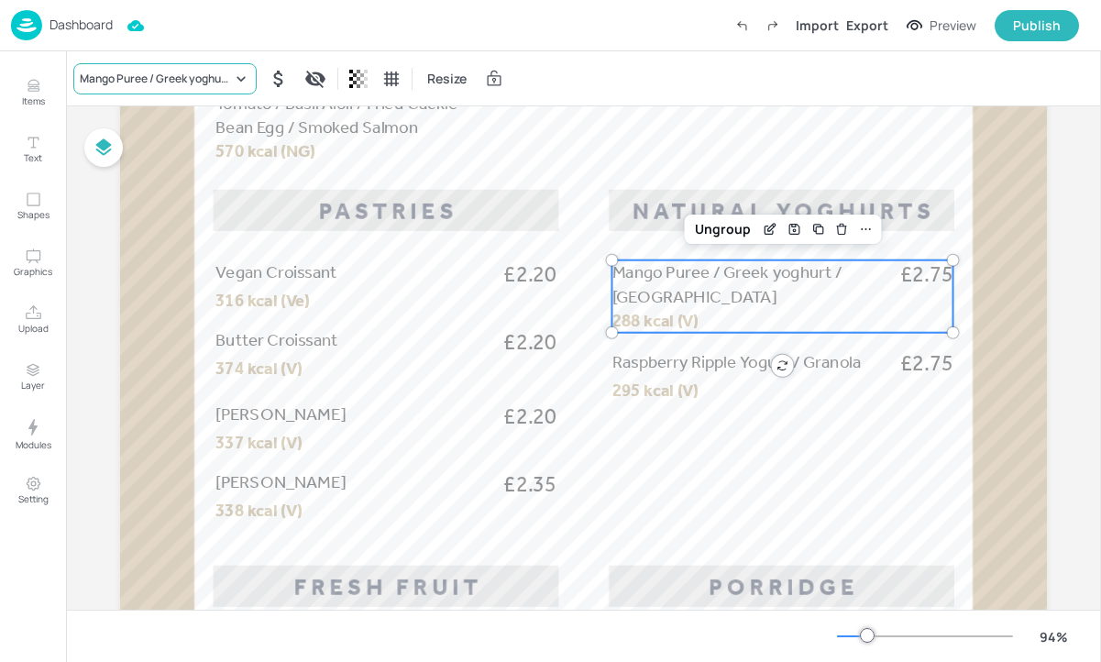
click at [215, 88] on div "Mango Puree / Greek yoghurt / Granola" at bounding box center [164, 78] width 183 height 31
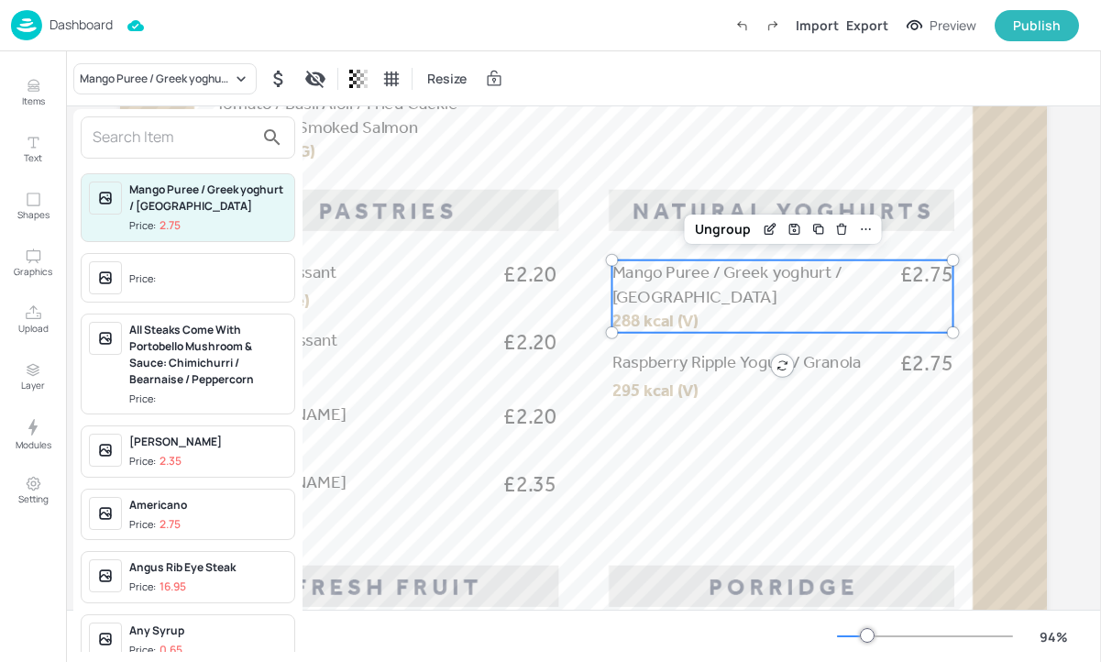
click at [182, 136] on input "text" at bounding box center [173, 137] width 161 height 29
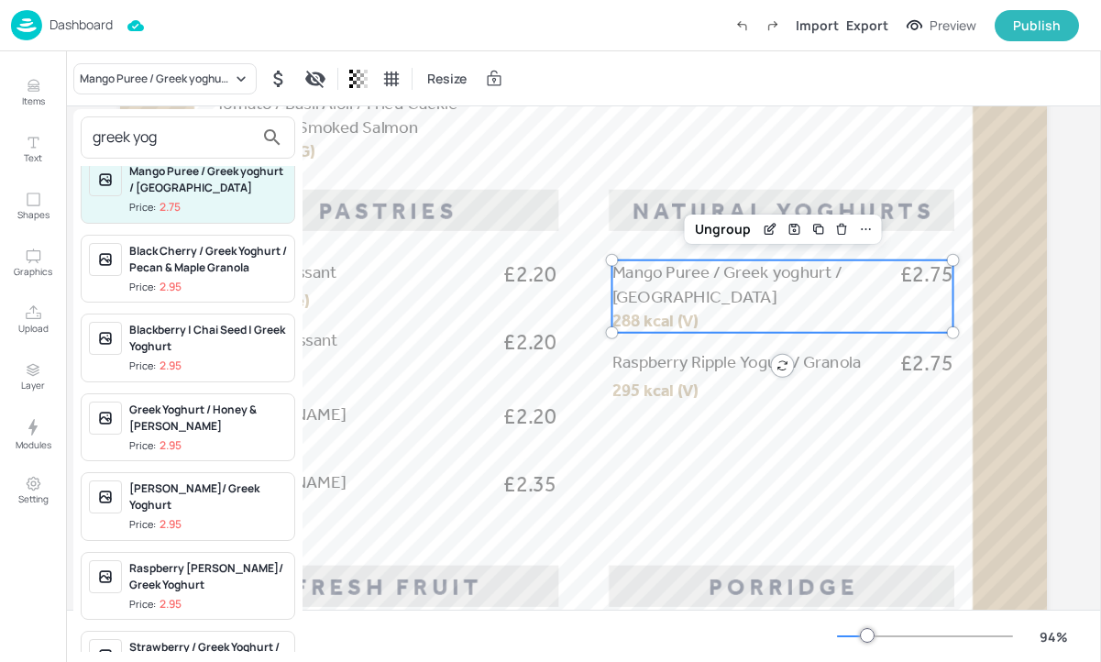
scroll to position [19, 0]
type input "greek yog"
click at [236, 434] on div "Greek Yoghurt / Honey & Granola" at bounding box center [208, 417] width 158 height 33
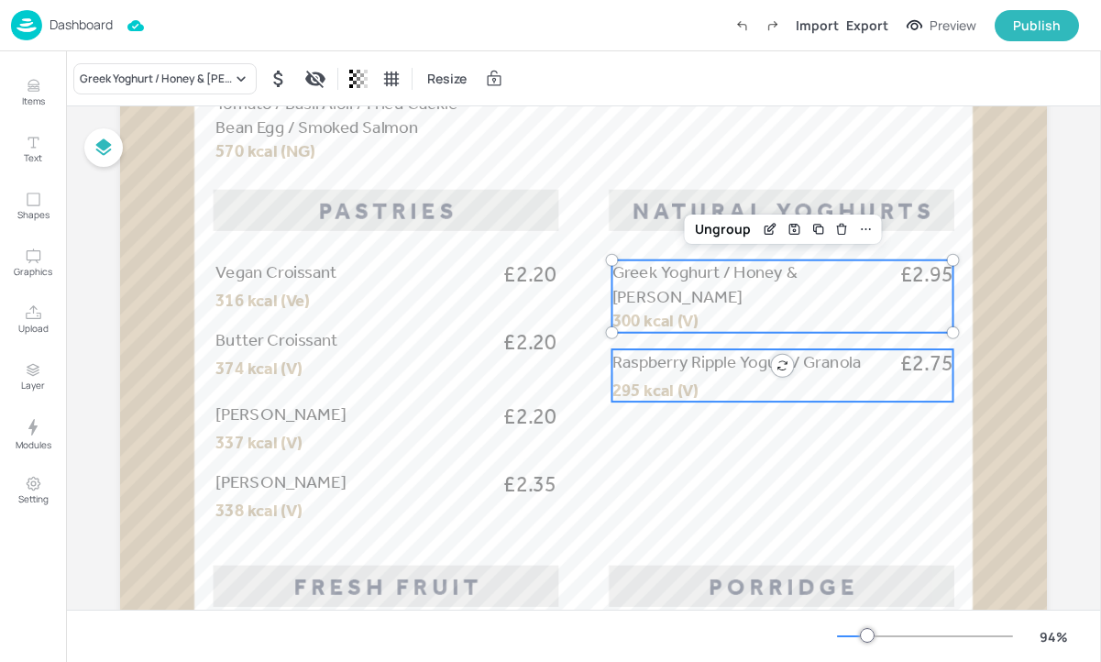
click at [646, 364] on span "Raspberry Ripple Yogurt / Granola" at bounding box center [736, 361] width 248 height 20
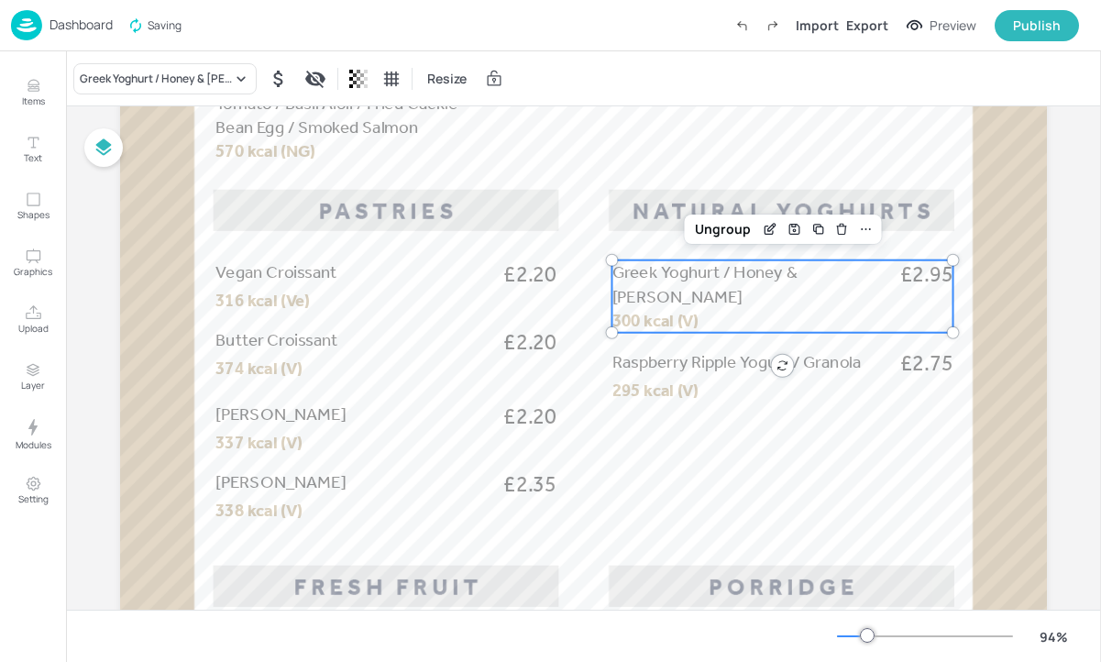
click at [657, 303] on div "Greek Yoghurt / Honey & Granola £2.95 300 kcal (V)" at bounding box center [782, 296] width 341 height 72
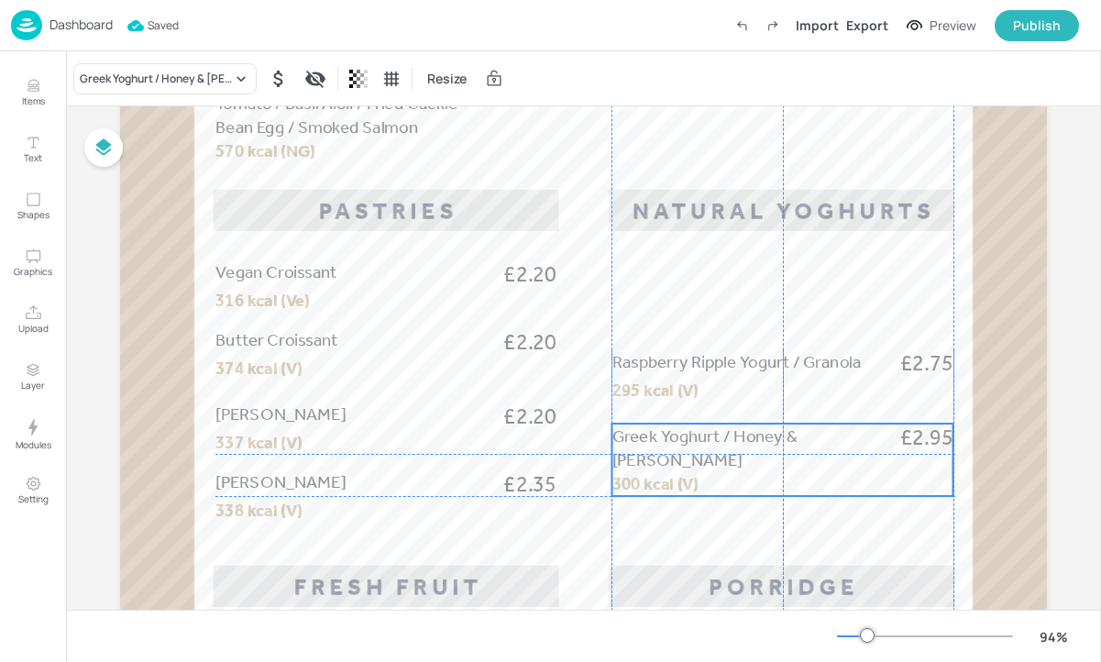
drag, startPoint x: 657, startPoint y: 303, endPoint x: 659, endPoint y: 460, distance: 157.7
click at [659, 460] on div "Greek Yoghurt / Honey & Granola £2.95 300 kcal (V)" at bounding box center [782, 460] width 341 height 72
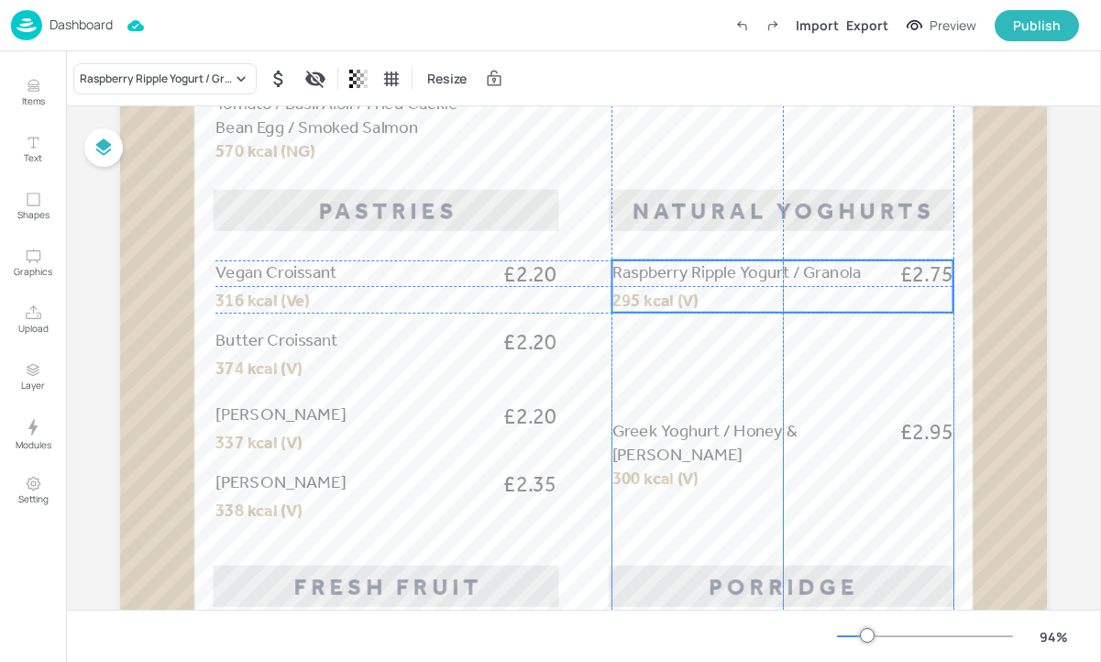
drag, startPoint x: 645, startPoint y: 380, endPoint x: 644, endPoint y: 289, distance: 91.7
click at [644, 289] on p "295 kcal (V)" at bounding box center [669, 301] width 114 height 24
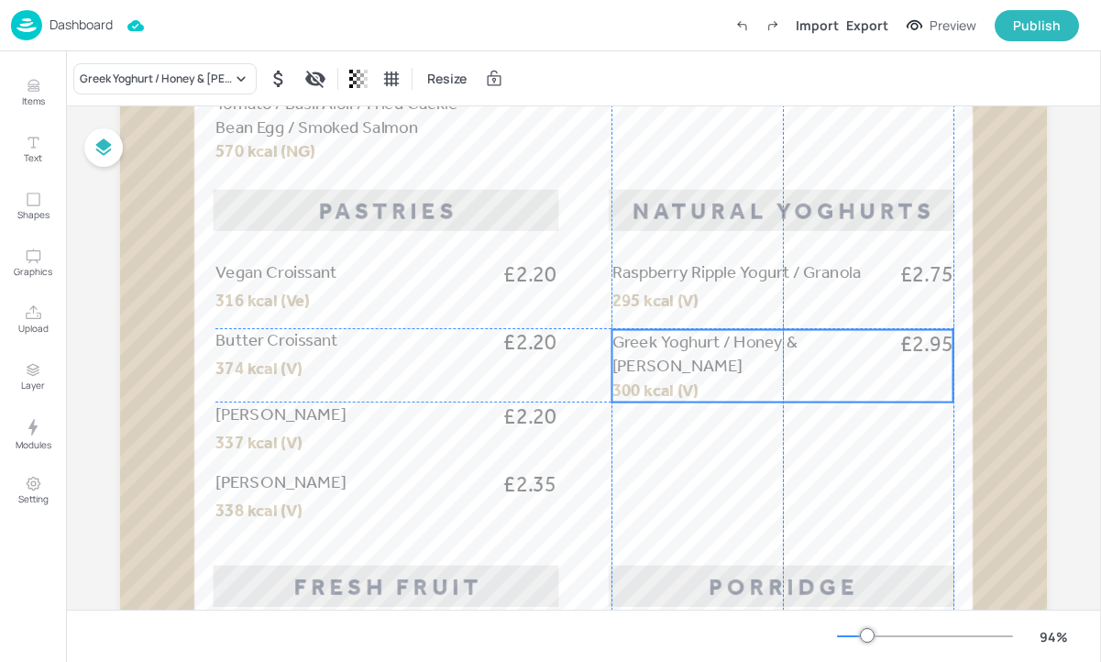
drag, startPoint x: 662, startPoint y: 456, endPoint x: 662, endPoint y: 359, distance: 96.3
click at [662, 359] on div "Greek Yoghurt / Honey & Granola £2.95 300 kcal (V)" at bounding box center [782, 366] width 341 height 72
drag, startPoint x: 662, startPoint y: 359, endPoint x: 662, endPoint y: 369, distance: 10.1
click at [662, 369] on div "Greek Yoghurt / Honey & Granola £2.95 300 kcal (V)" at bounding box center [782, 366] width 341 height 72
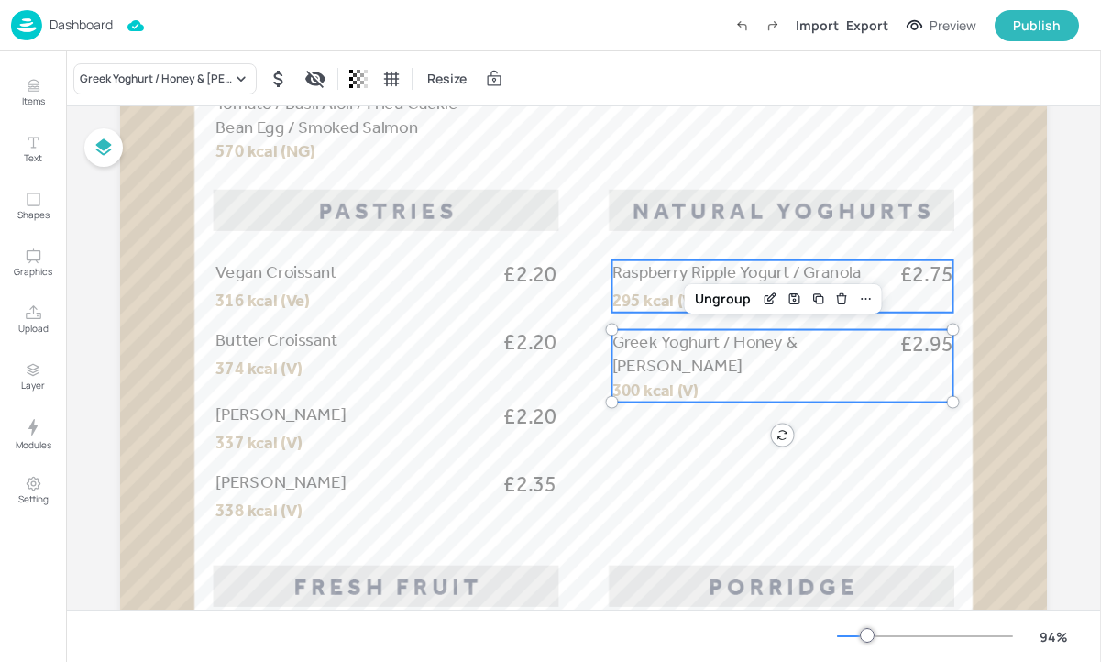
click at [637, 294] on span "295 kcal (V)" at bounding box center [655, 301] width 87 height 20
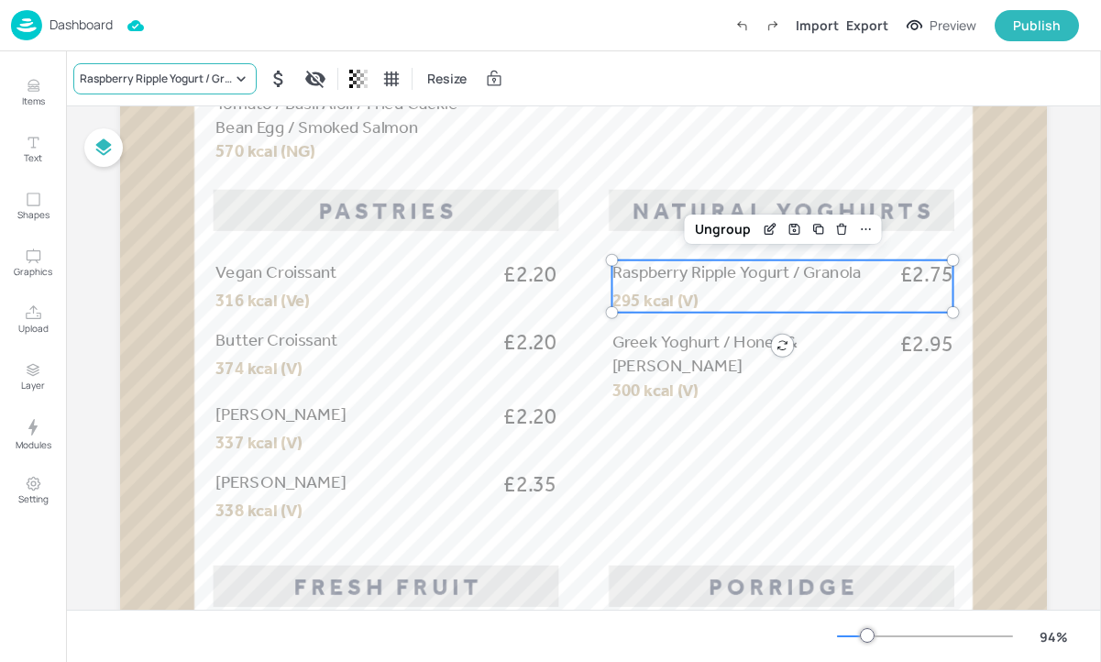
click at [203, 77] on div "Raspberry Ripple Yogurt / Granola" at bounding box center [156, 79] width 152 height 17
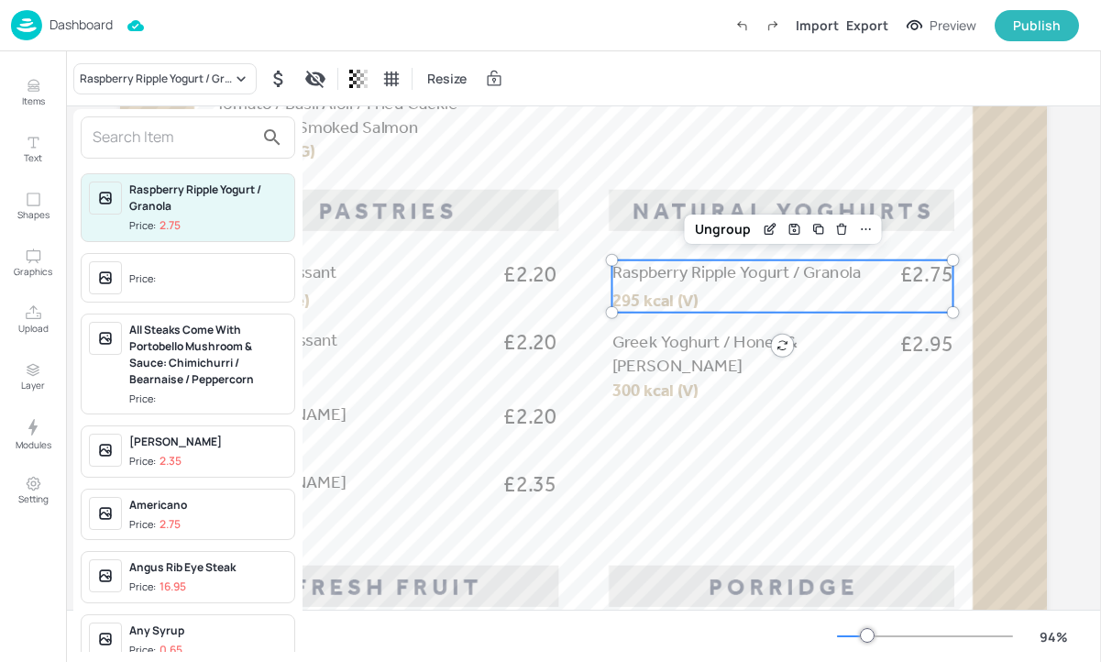
click at [189, 137] on input "text" at bounding box center [173, 137] width 161 height 29
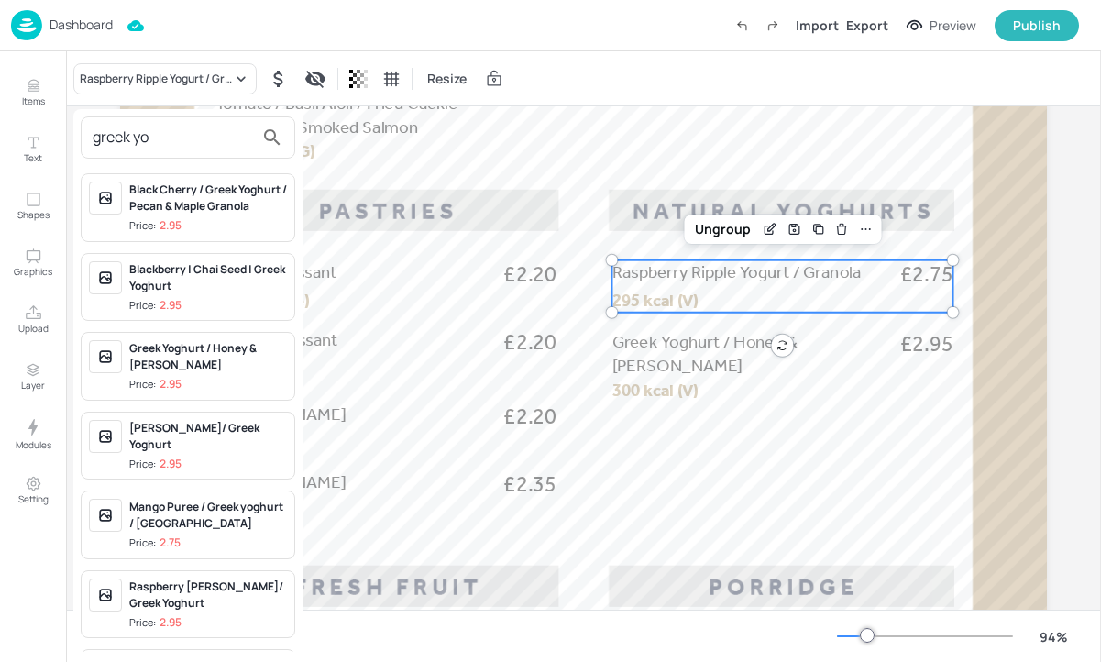
type input "greek yo"
click at [248, 373] on div "Greek Yoghurt / Honey & Granola" at bounding box center [208, 356] width 158 height 33
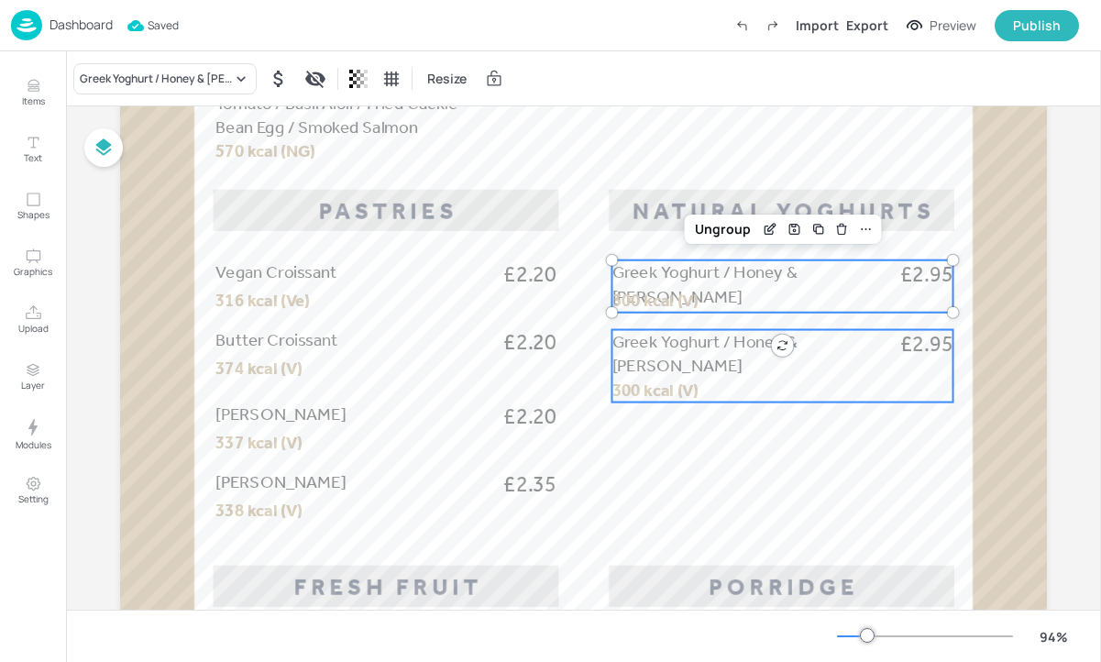
click at [660, 361] on div "Greek Yoghurt / Honey & Granola £2.95 300 kcal (V)" at bounding box center [782, 366] width 341 height 72
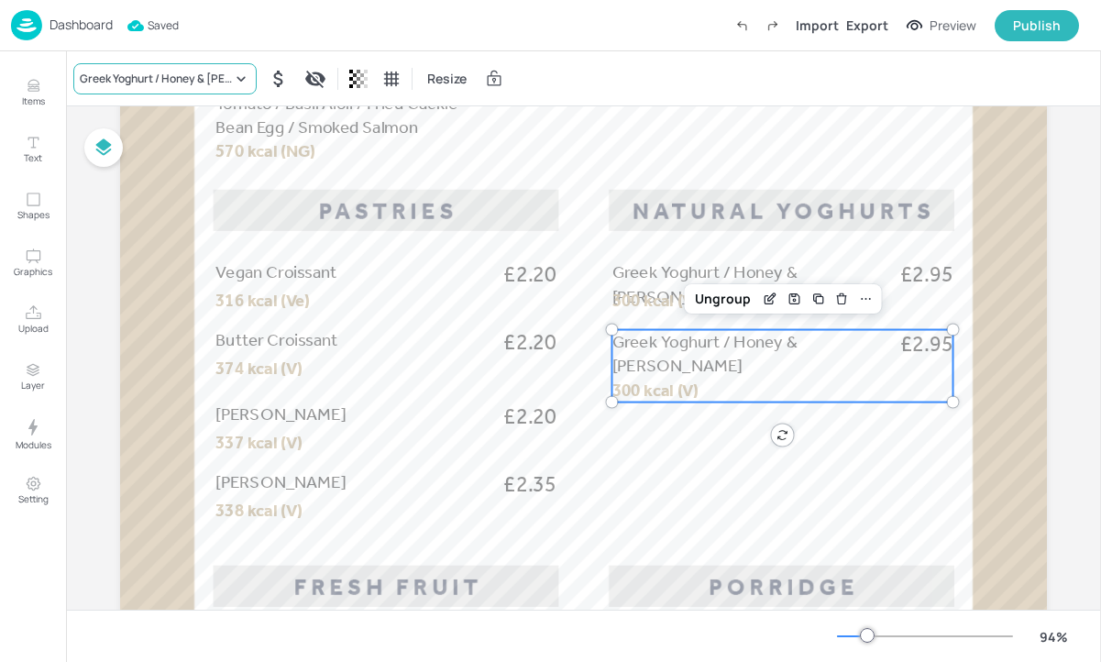
click at [176, 72] on div "Greek Yoghurt / Honey & Granola" at bounding box center [156, 79] width 152 height 17
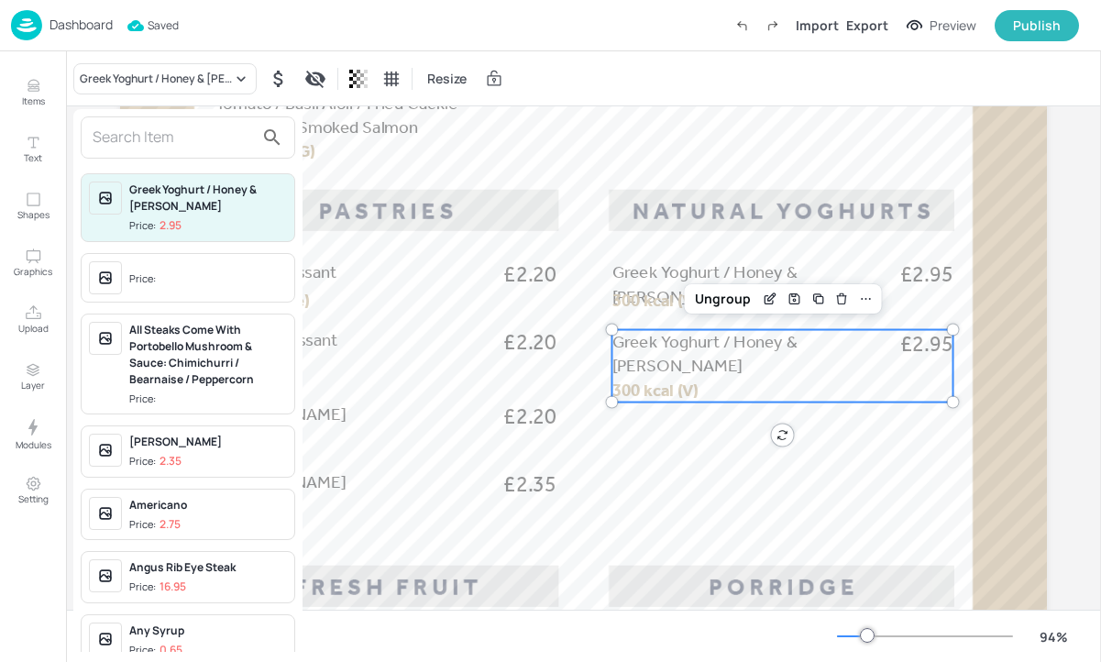
click at [171, 144] on input "text" at bounding box center [173, 137] width 161 height 29
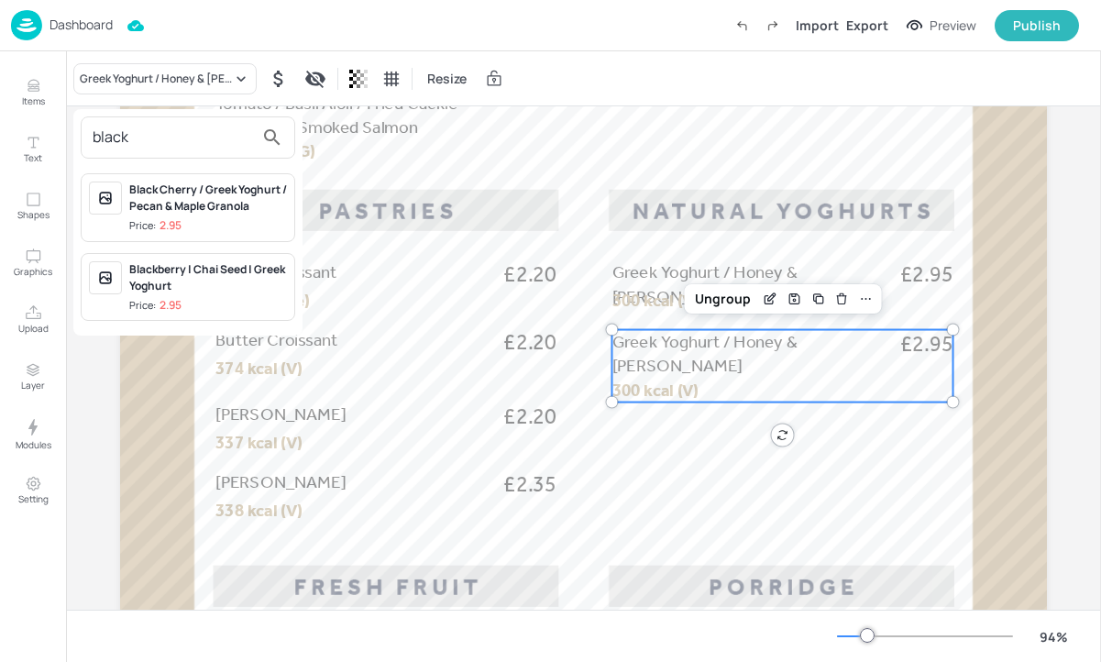
type input "black"
click at [134, 222] on div "Price: 2.95" at bounding box center [155, 226] width 52 height 16
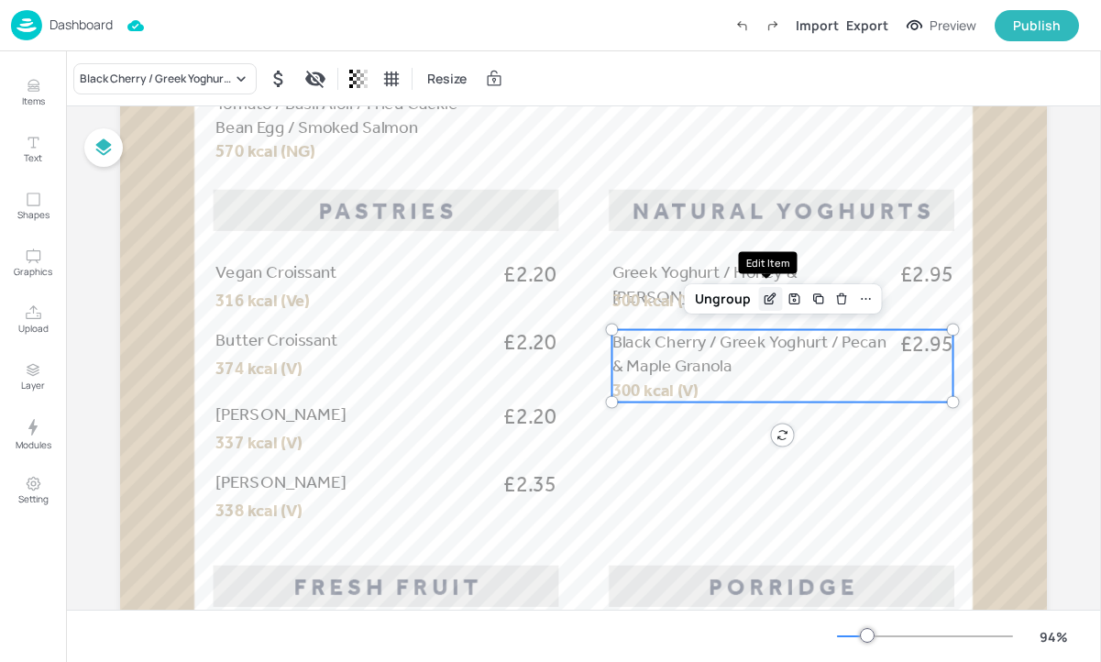
click at [763, 294] on icon "Edit Item" at bounding box center [771, 299] width 16 height 15
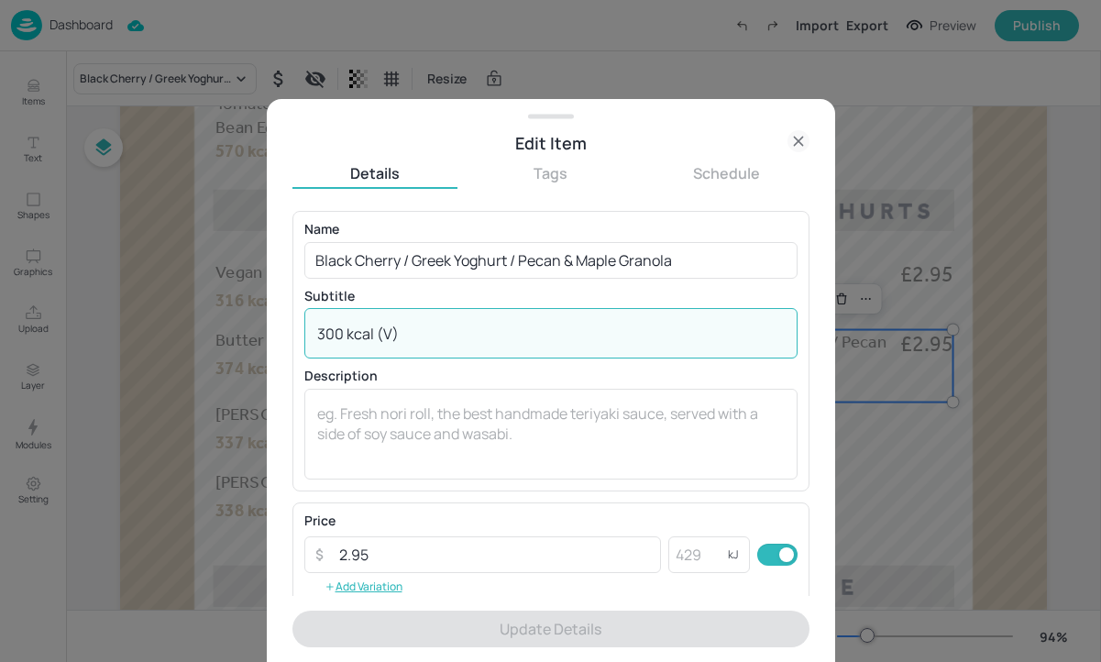
drag, startPoint x: 342, startPoint y: 334, endPoint x: 285, endPoint y: 333, distance: 56.8
click at [285, 333] on div "Edit Item Details Tags Schedule Name Black Cherry / Greek Yoghurt / Pecan & Map…" at bounding box center [551, 380] width 568 height 563
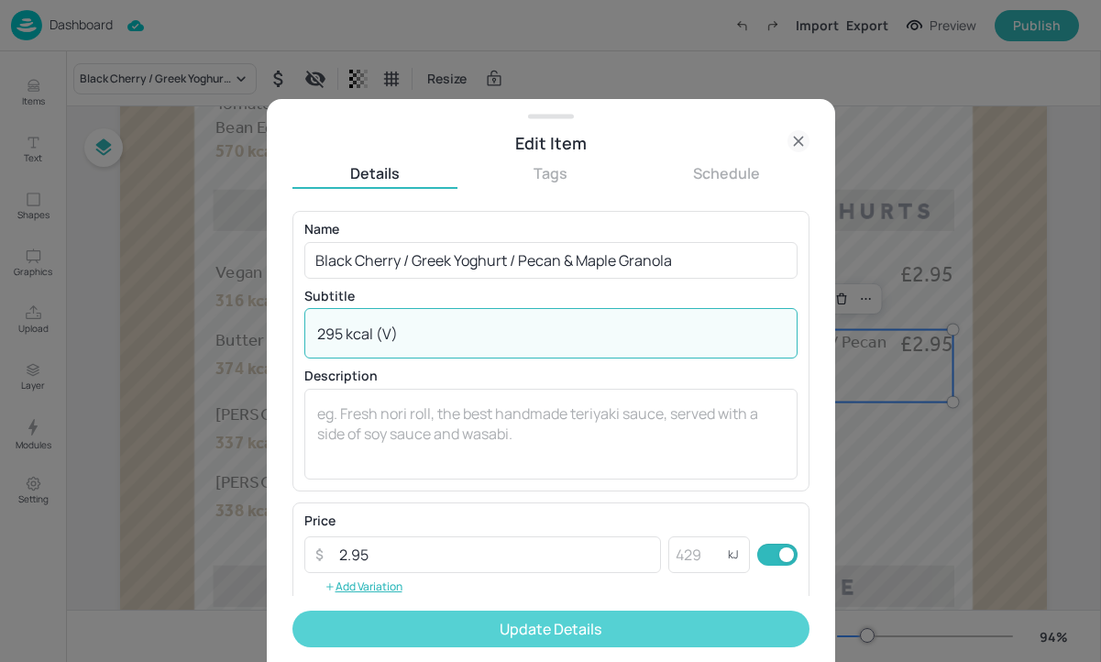
type textarea "295 kcal (V)"
click at [465, 638] on button "Update Details" at bounding box center [550, 629] width 517 height 37
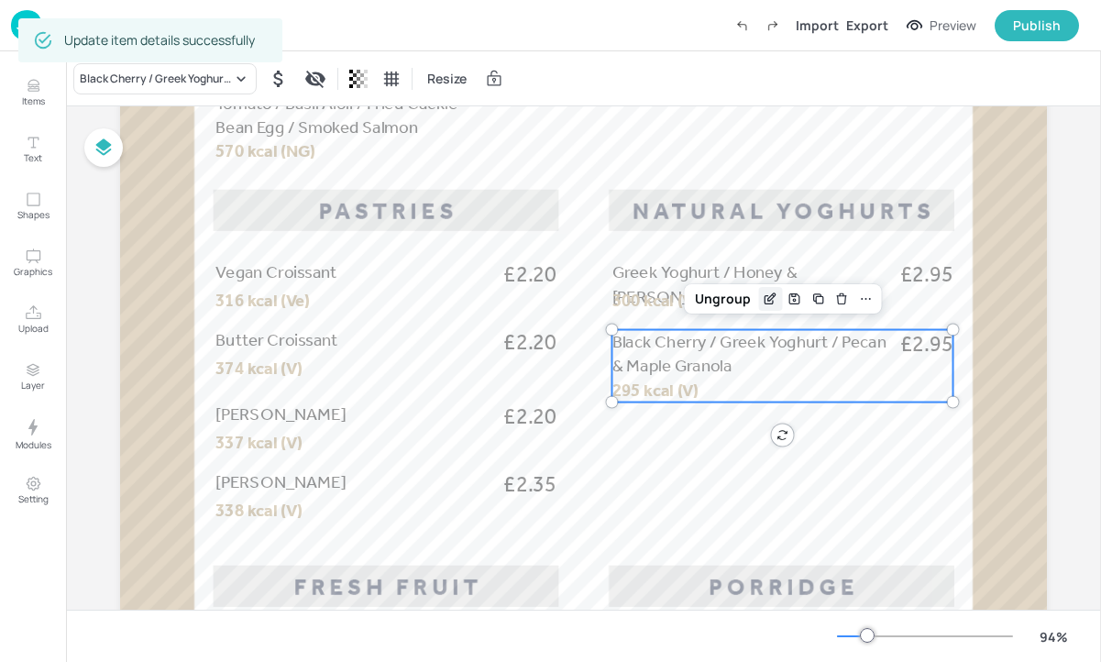
click at [771, 300] on icon "Edit Item" at bounding box center [771, 299] width 16 height 15
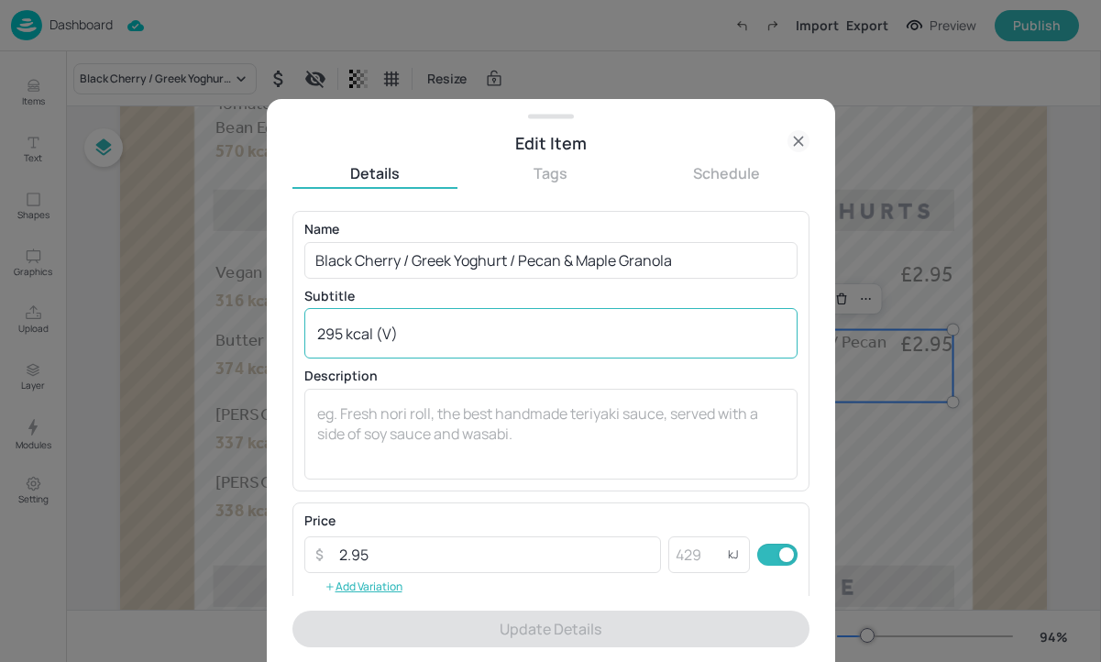
click at [504, 345] on div "295 kcal (V) x ​" at bounding box center [550, 333] width 493 height 50
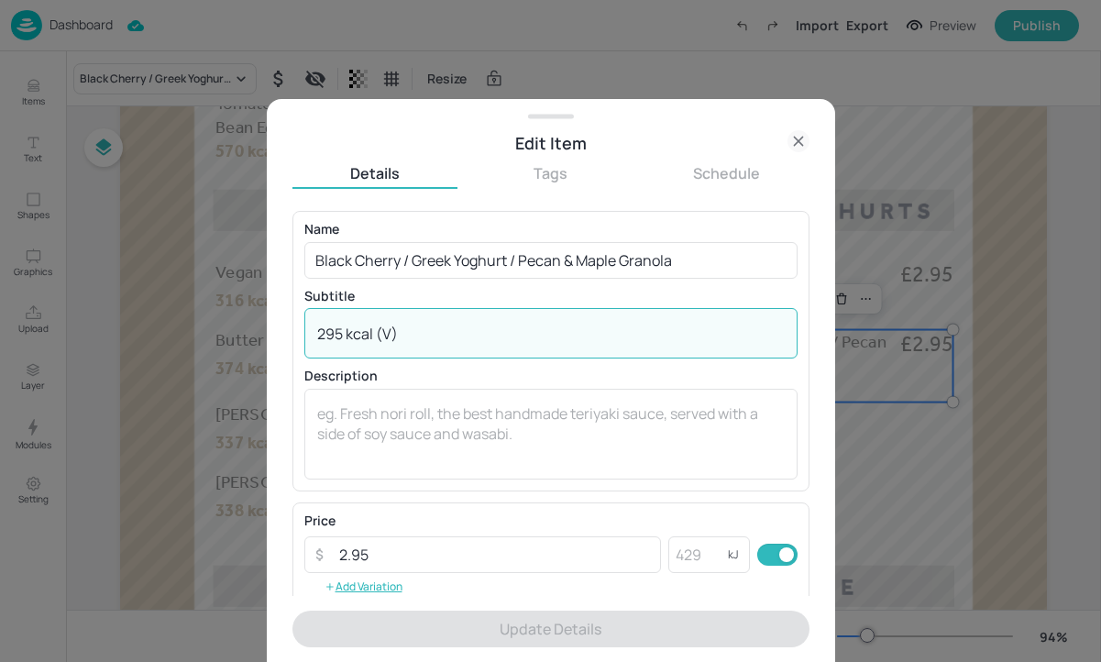
click at [493, 335] on textarea "295 kcal (V)" at bounding box center [551, 334] width 468 height 20
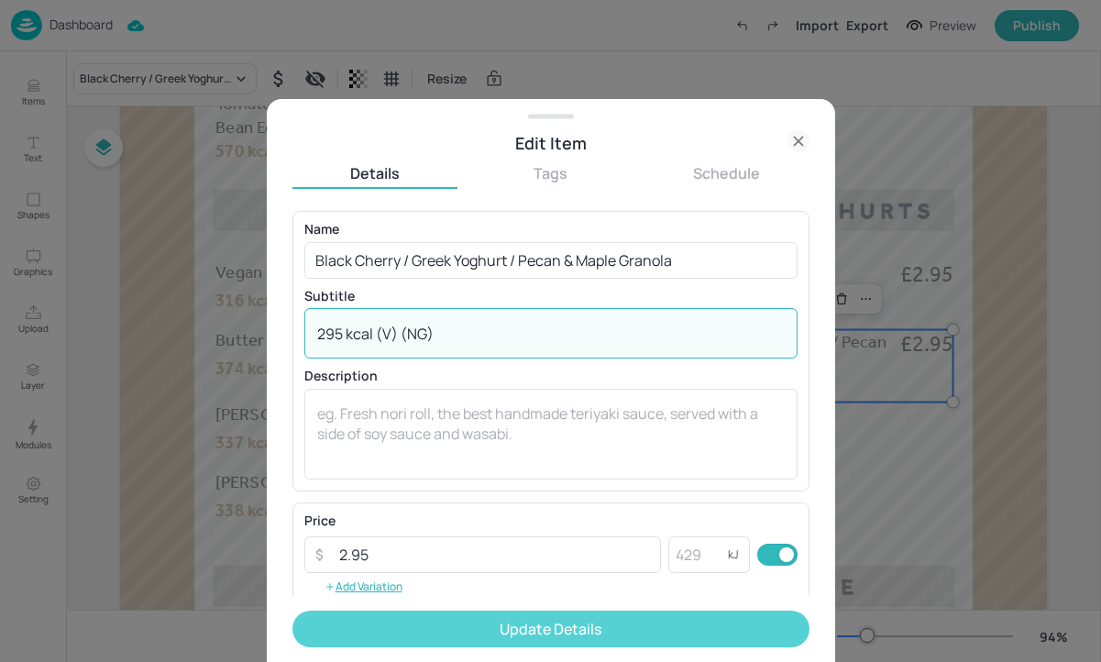
type textarea "295 kcal (V) (NG)"
click at [482, 627] on button "Update Details" at bounding box center [550, 629] width 517 height 37
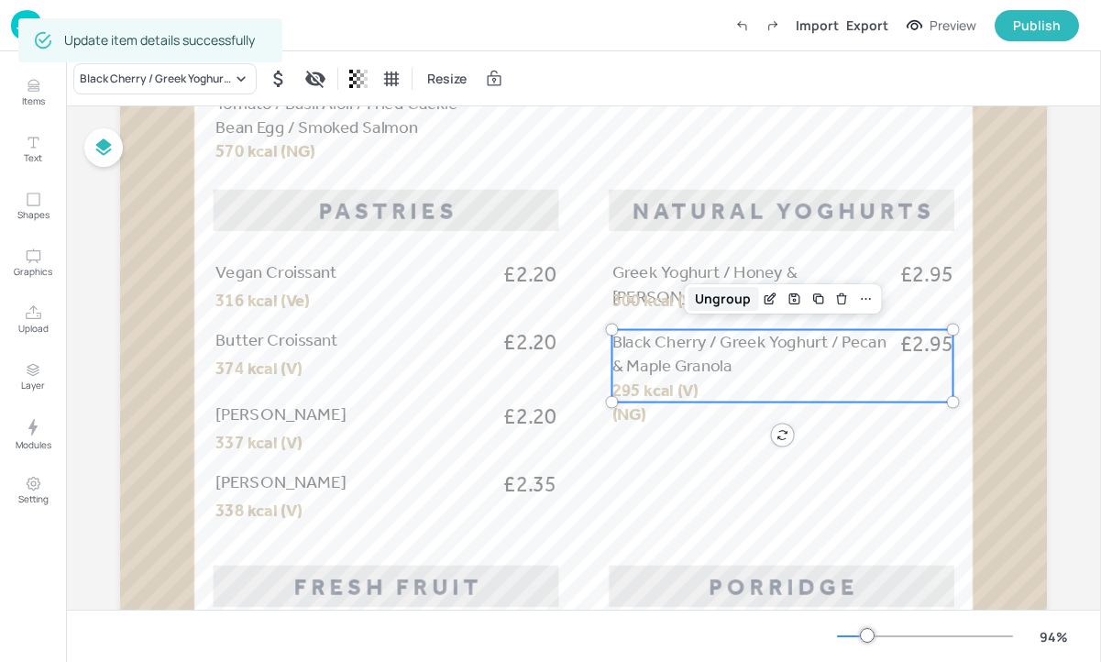
click at [725, 303] on div "Ungroup" at bounding box center [723, 299] width 71 height 24
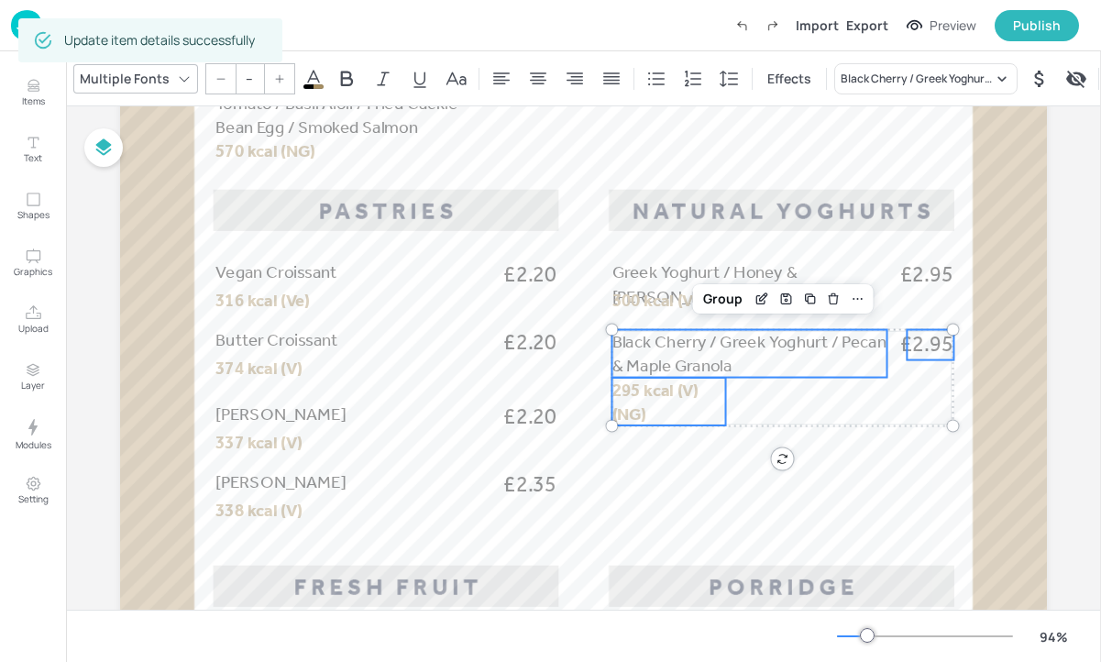
click at [710, 398] on p "295 kcal (V) (NG)" at bounding box center [669, 402] width 114 height 48
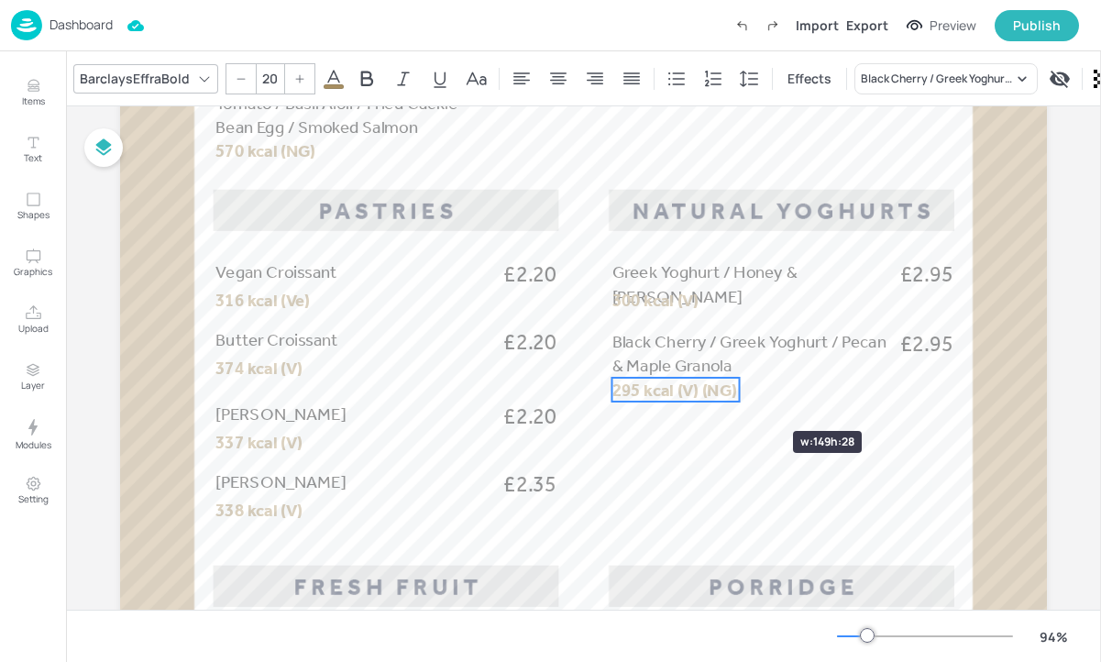
drag, startPoint x: 724, startPoint y: 398, endPoint x: 738, endPoint y: 398, distance: 13.8
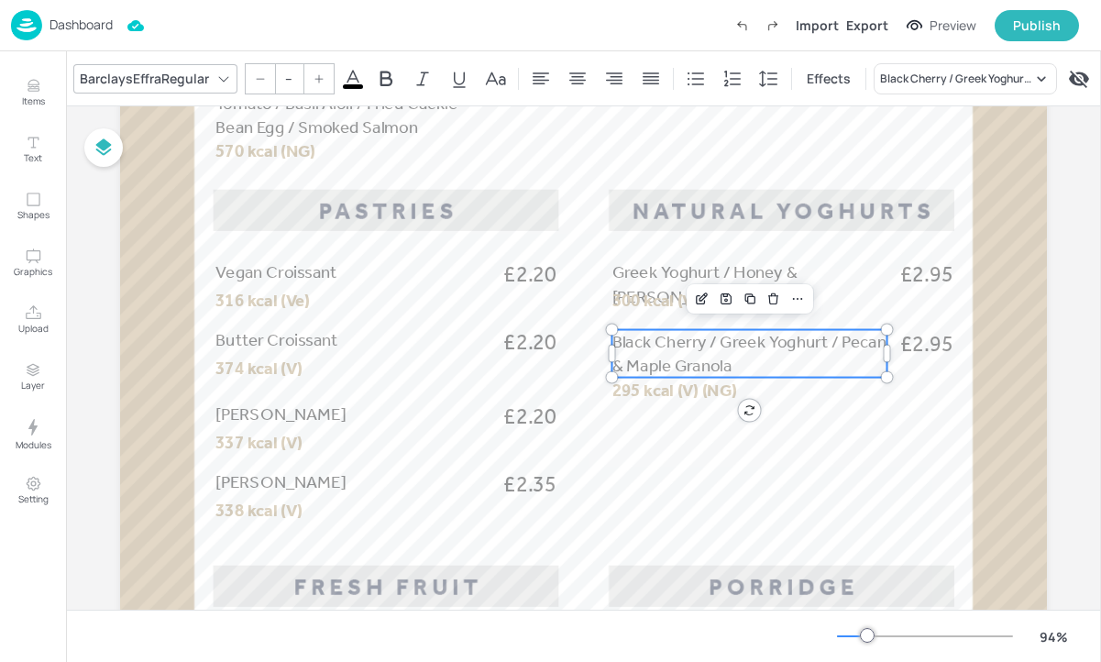
type input "20"
click at [768, 368] on p "Black Cherry / Greek Yoghurt / Pecan & Maple Granola" at bounding box center [749, 354] width 275 height 48
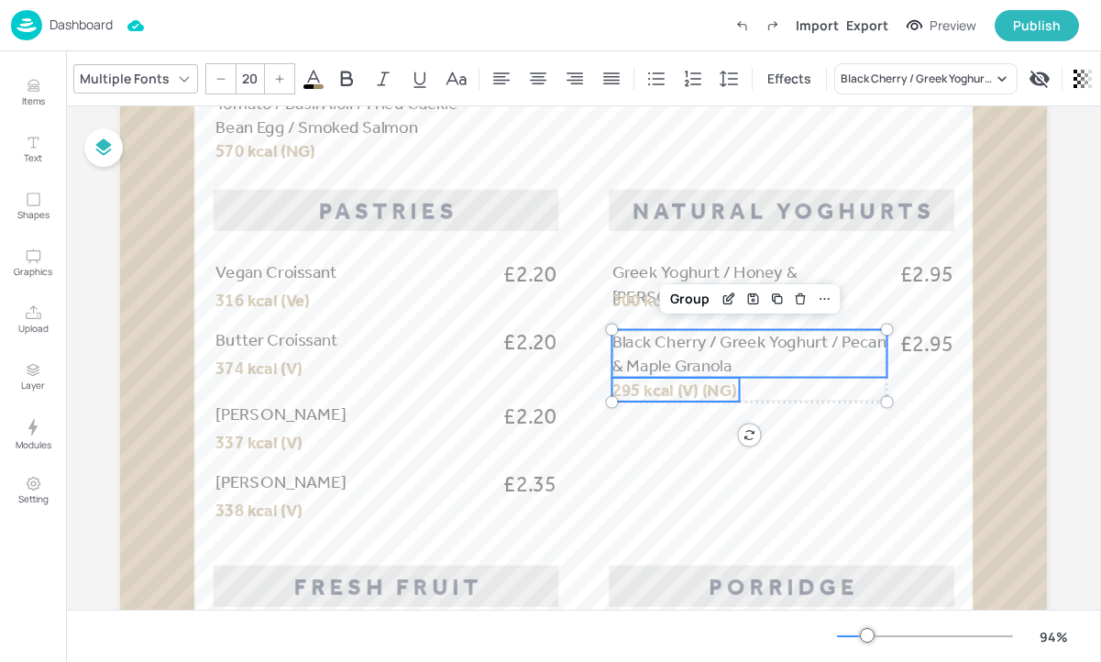
click at [690, 394] on span "295 kcal (V) (NG)" at bounding box center [674, 390] width 125 height 20
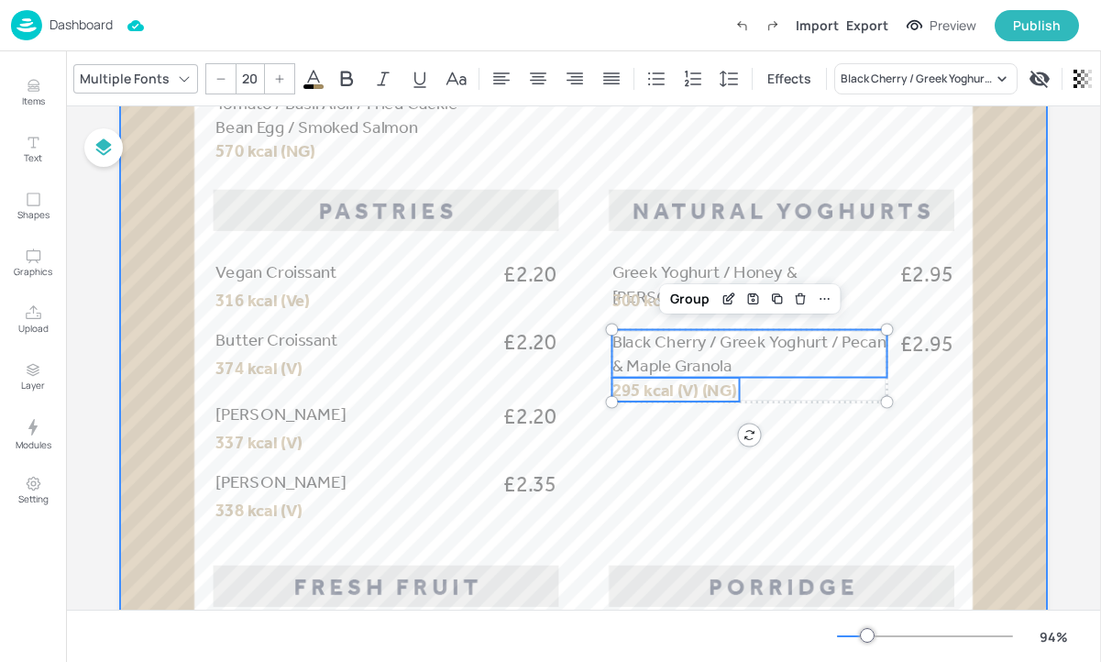
click at [934, 358] on span "£2.95" at bounding box center [926, 345] width 53 height 30
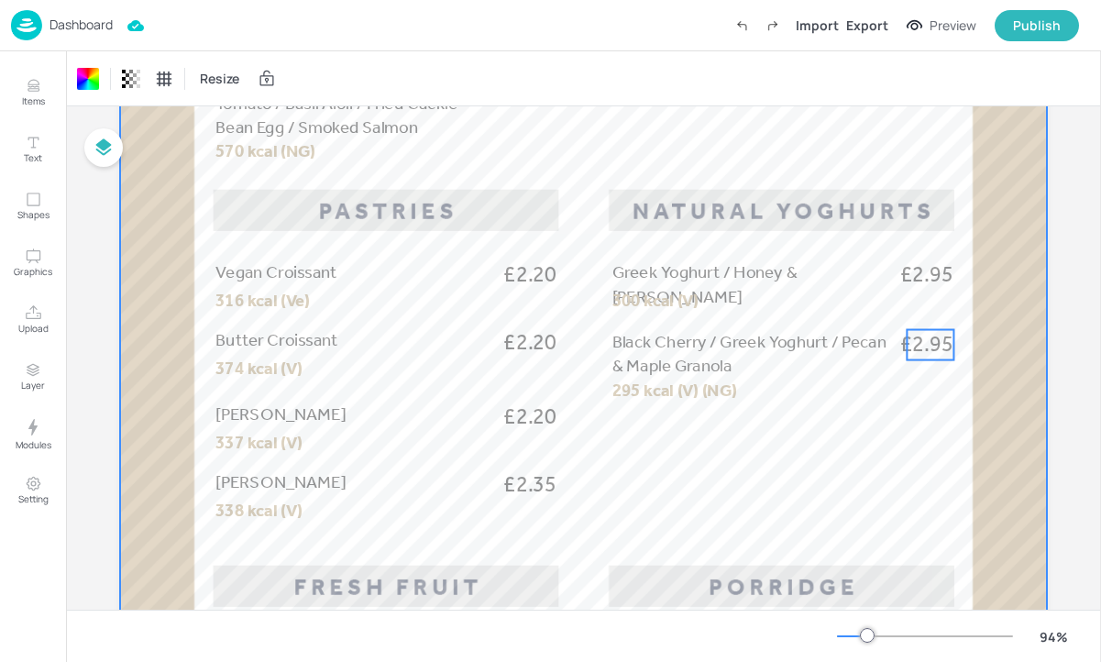
click at [904, 347] on div "Potato Rosti / Slow Roasted Beef Tomato / Basil Aioli / Fried Cackle Bean Egg £…" at bounding box center [583, 272] width 927 height 1647
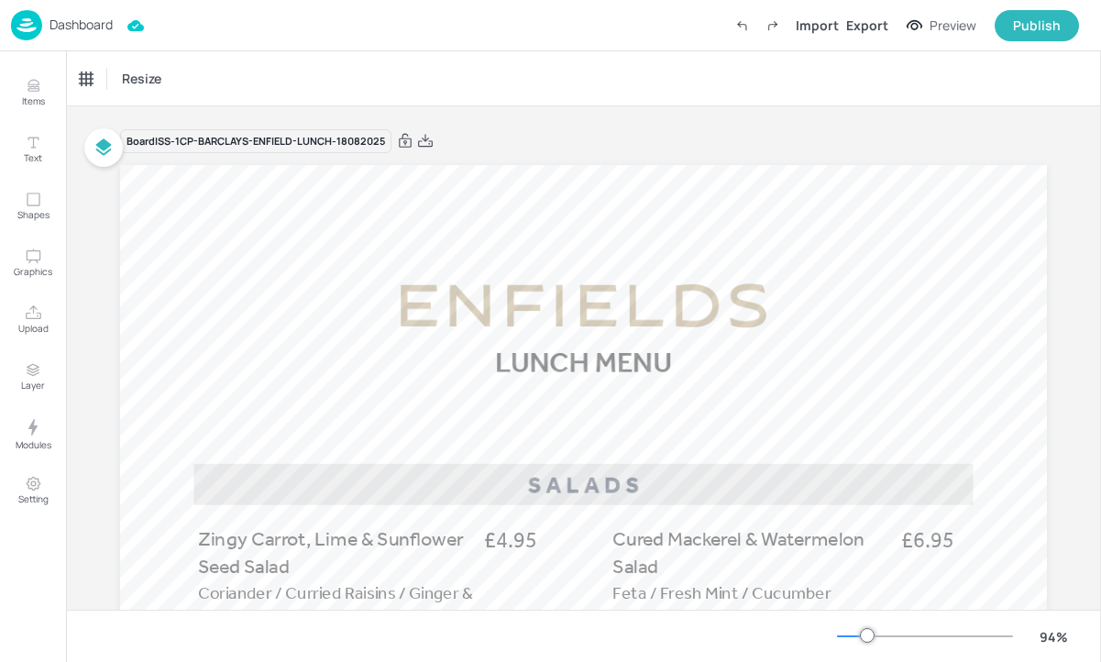
click at [98, 25] on p "Dashboard" at bounding box center [81, 24] width 63 height 13
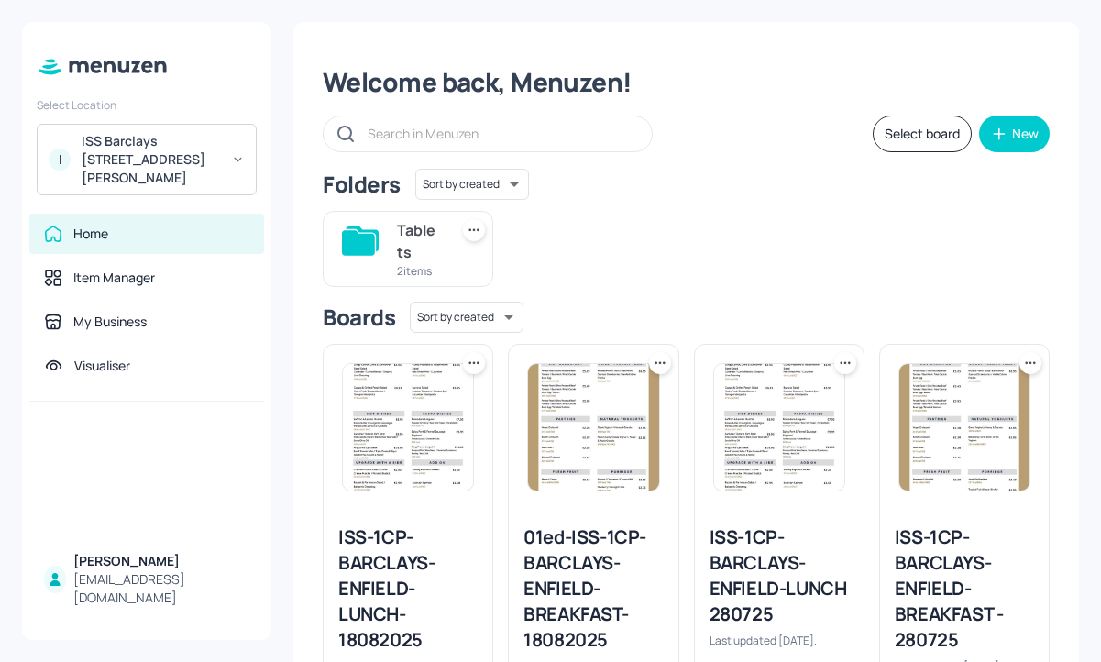
click at [475, 357] on icon at bounding box center [474, 363] width 18 height 18
click at [413, 402] on div "Rename" at bounding box center [403, 400] width 147 height 31
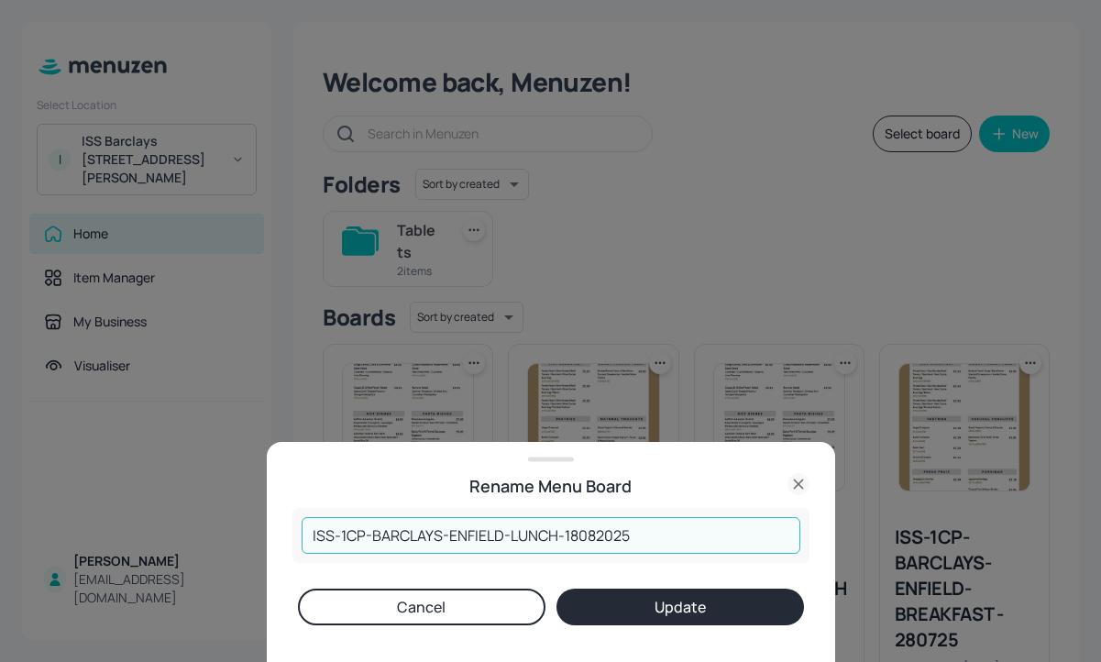
drag, startPoint x: 341, startPoint y: 533, endPoint x: 200, endPoint y: 534, distance: 141.2
click at [200, 534] on div "Rename Menu Board ISS-1CP-BARCLAYS-ENFIELD-LUNCH-18082025 ​ Cancel Update" at bounding box center [550, 331] width 1101 height 662
type input "1CP-BARCLAYS-ENFIELD-LUNCH-18082025"
click at [608, 580] on form "1CP-BARCLAYS-ENFIELD-LUNCH-18082025 ​ Cancel Update" at bounding box center [550, 566] width 517 height 117
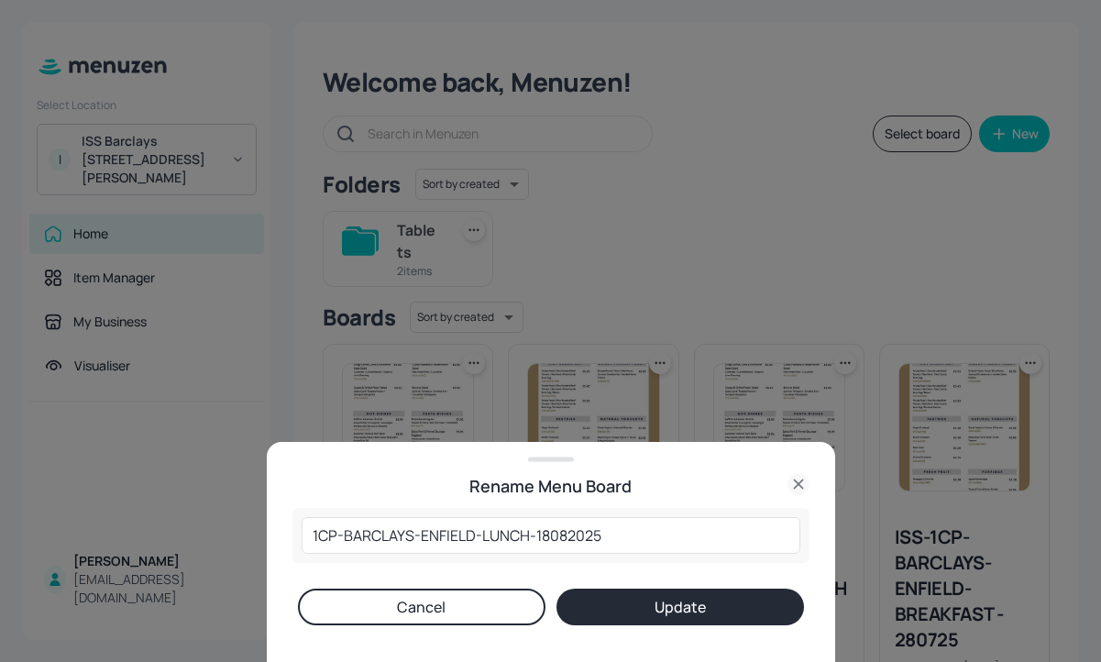
click at [610, 589] on button "Update" at bounding box center [680, 607] width 248 height 37
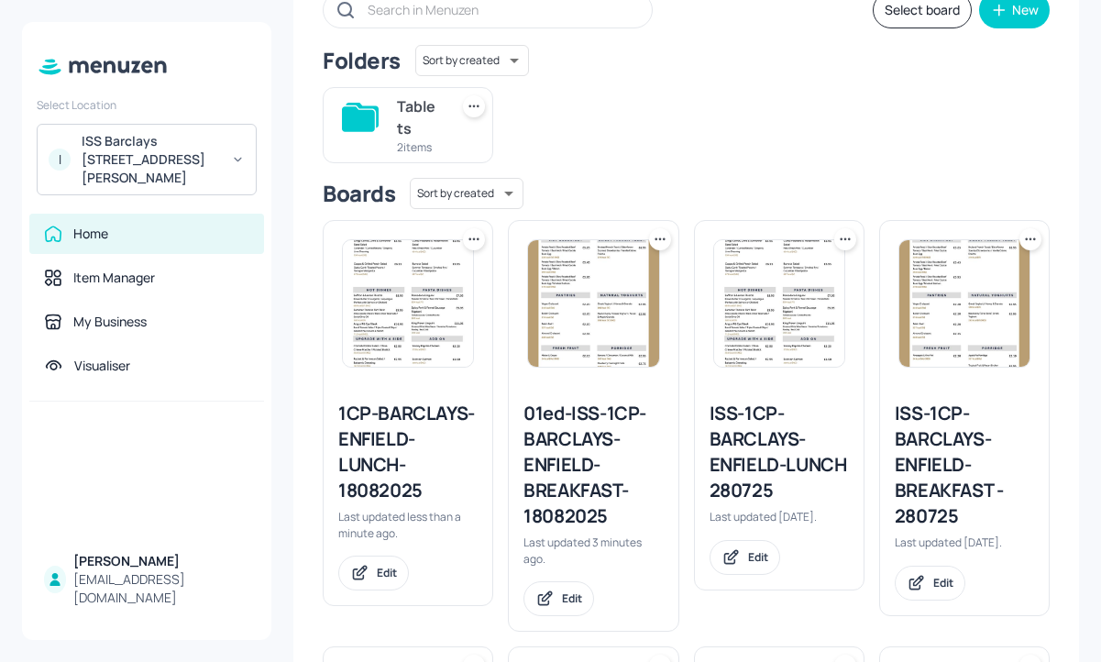
scroll to position [126, 0]
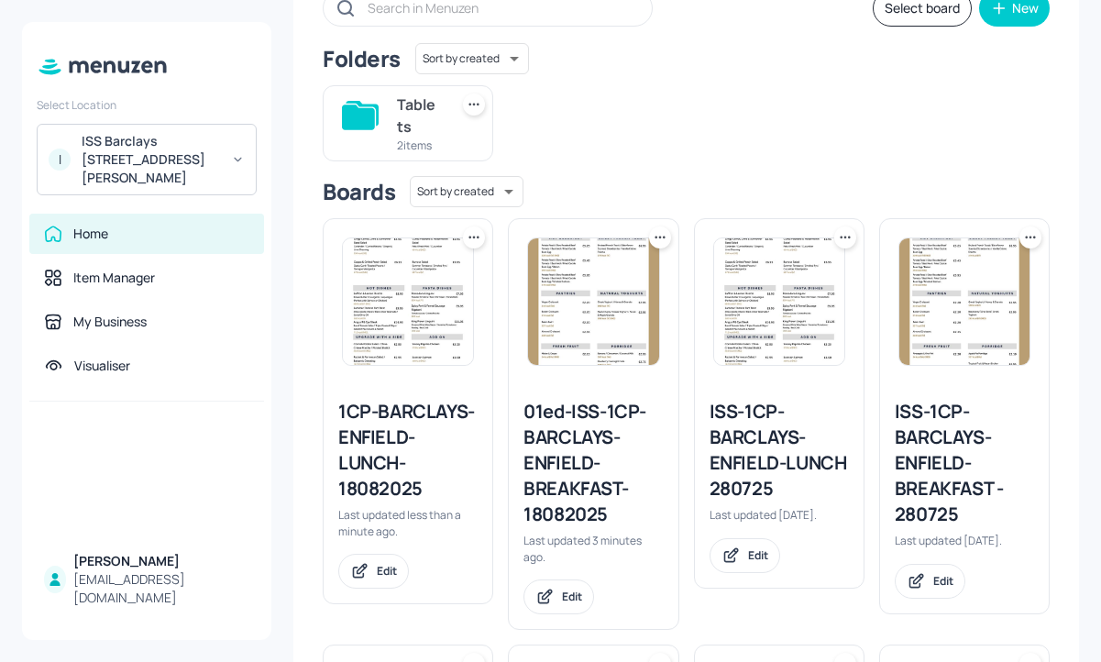
click at [651, 244] on icon at bounding box center [660, 237] width 18 height 18
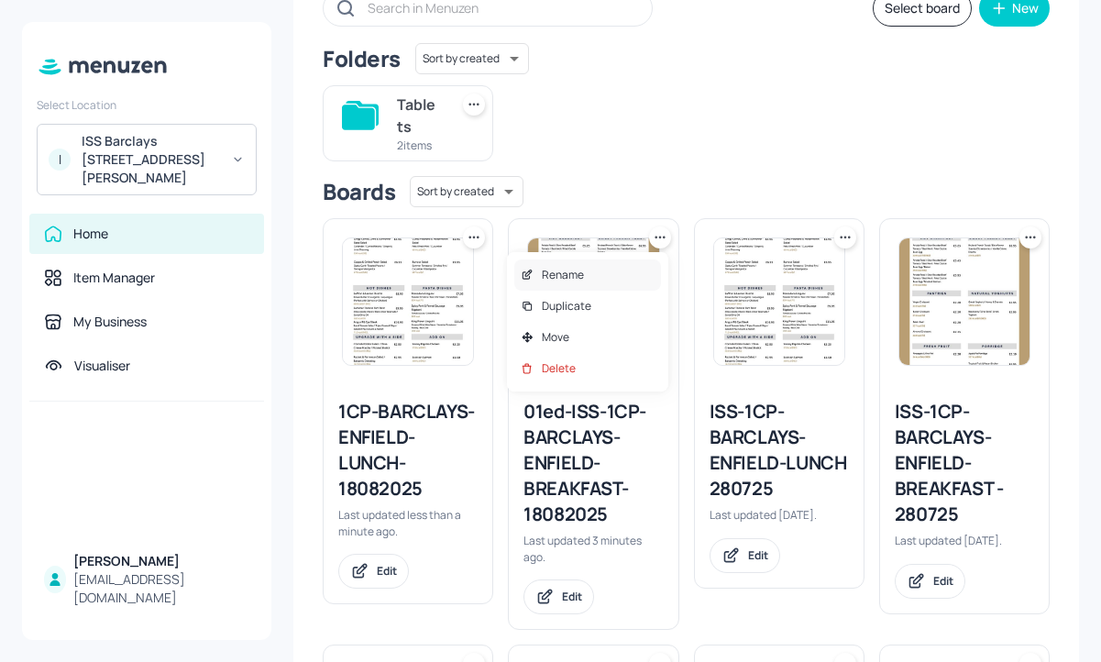
click at [616, 270] on div "Rename" at bounding box center [587, 274] width 147 height 31
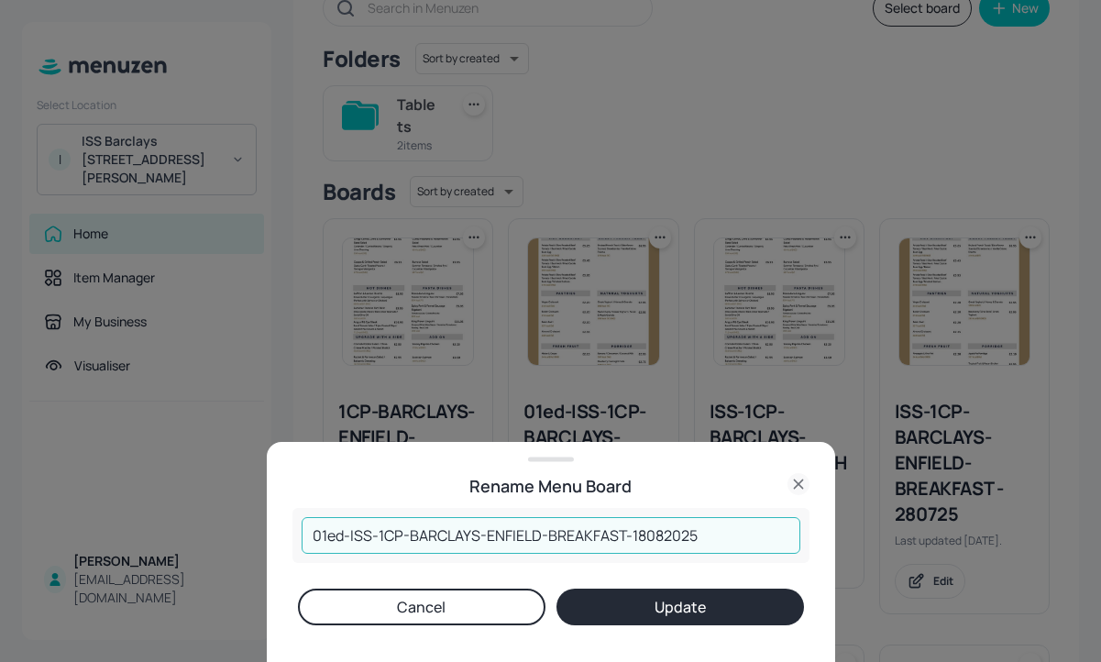
drag, startPoint x: 348, startPoint y: 537, endPoint x: 239, endPoint y: 494, distance: 117.3
click at [239, 494] on div "Rename Menu Board 01ed-ISS-1CP-BARCLAYS-ENFIELD-BREAKFAST-18082025 ​ Cancel Upd…" at bounding box center [550, 331] width 1101 height 662
type input "ISS-1CP-BARCLAYS-ENFIELD-BREAKFAST-18082025"
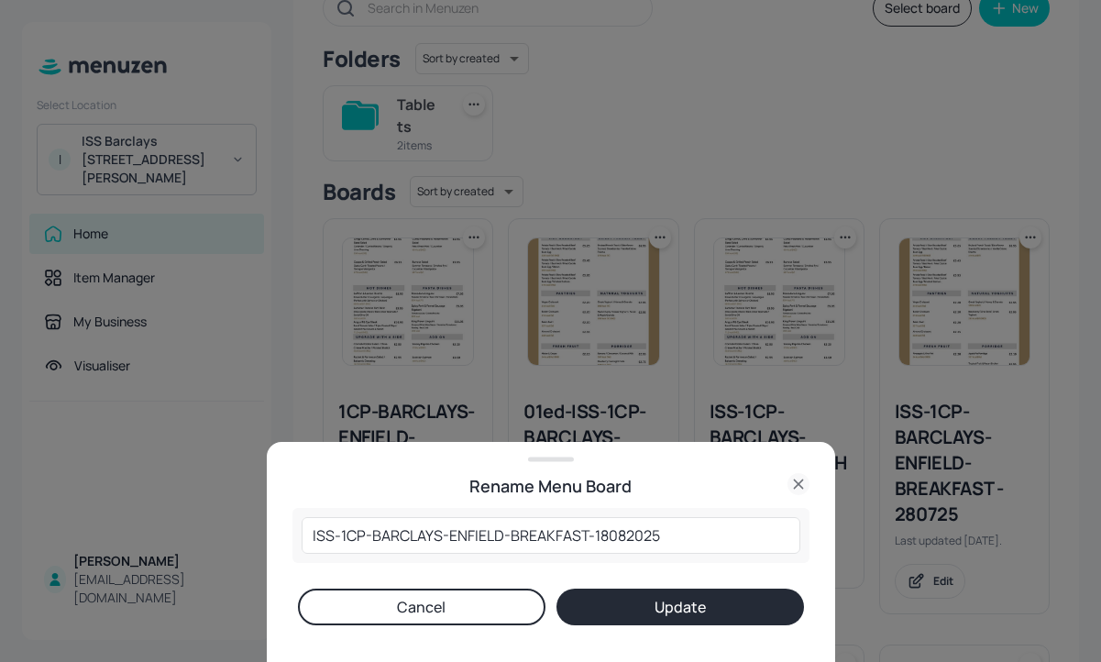
click at [705, 613] on button "Update" at bounding box center [680, 607] width 248 height 37
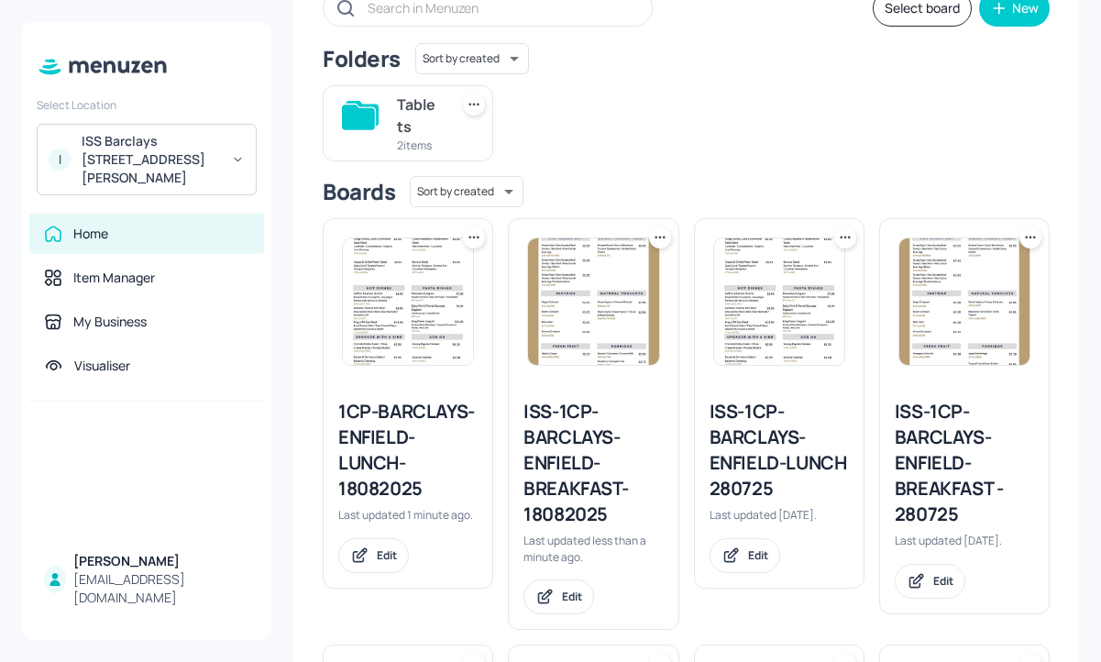
click at [390, 434] on div "1CP-BARCLAYS-ENFIELD-LUNCH-18082025" at bounding box center [407, 450] width 139 height 103
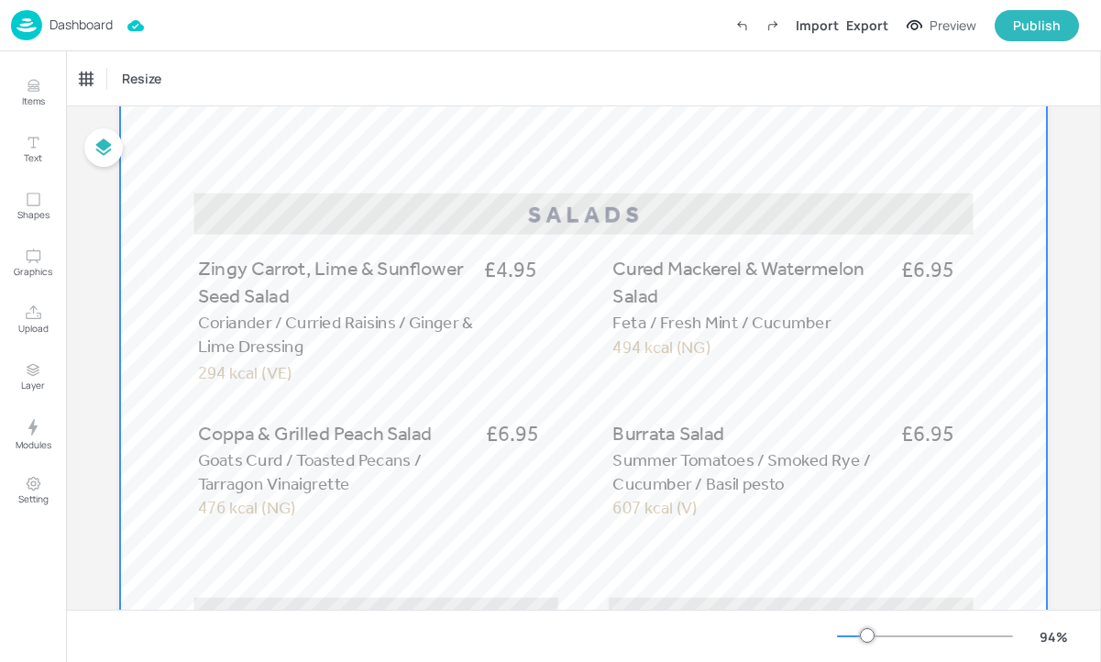
scroll to position [289, 0]
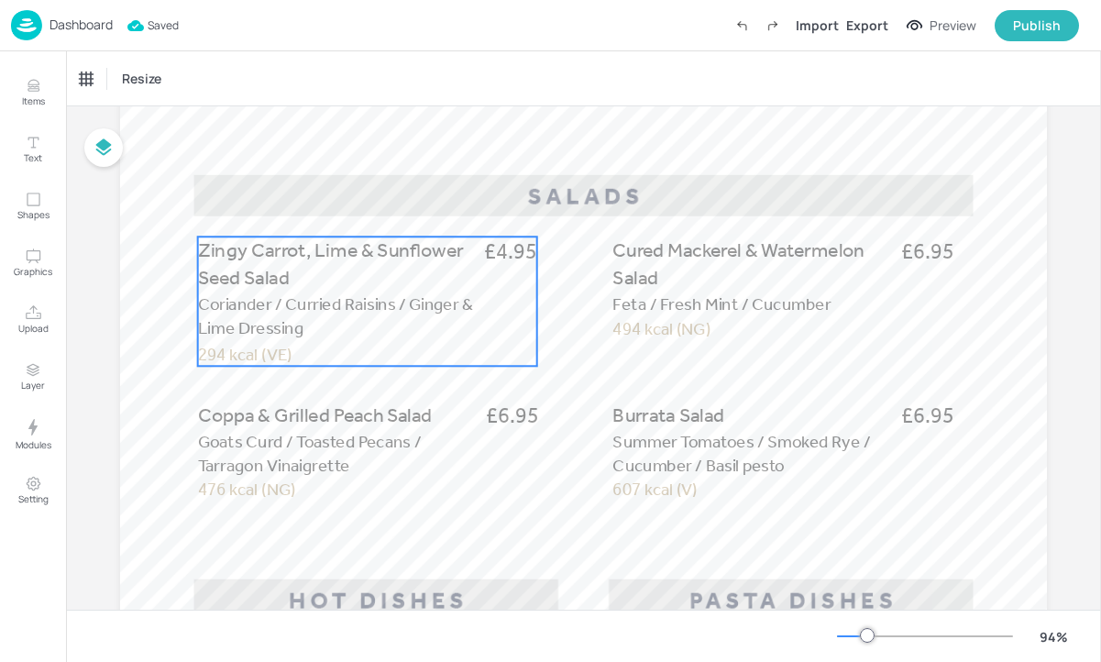
click at [410, 305] on span "Coriander / Curried Raisins / Ginger & Lime Dressing" at bounding box center [335, 315] width 275 height 45
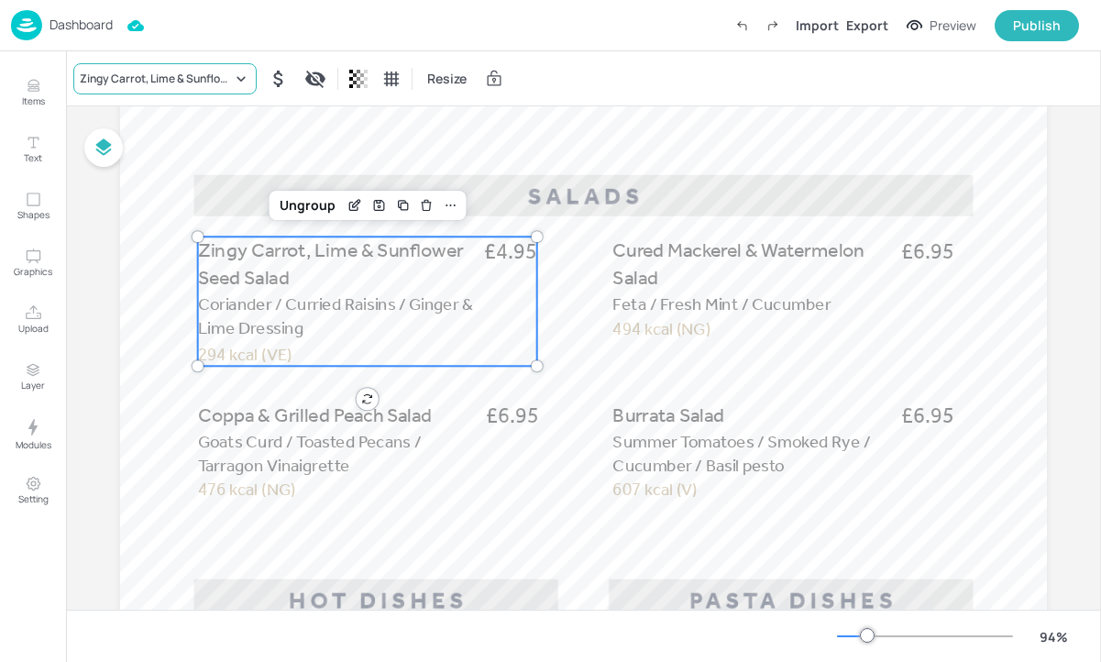
click at [166, 79] on div "Zingy Carrot, Lime & Sunflower Seed Salad" at bounding box center [156, 79] width 152 height 17
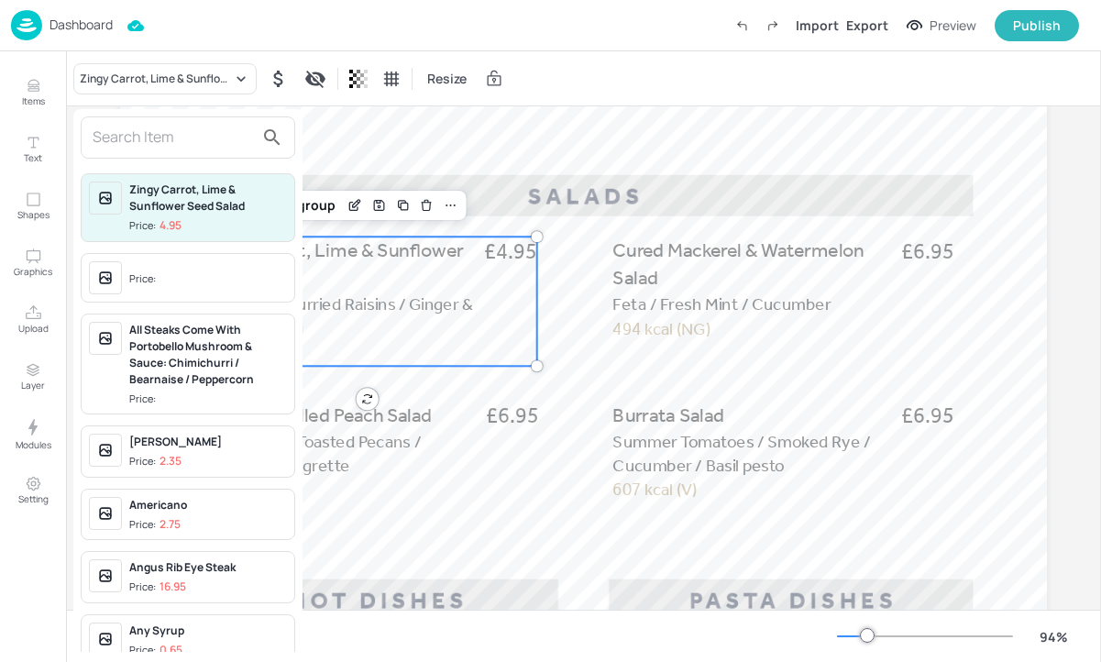
click at [159, 128] on input "text" at bounding box center [173, 137] width 161 height 29
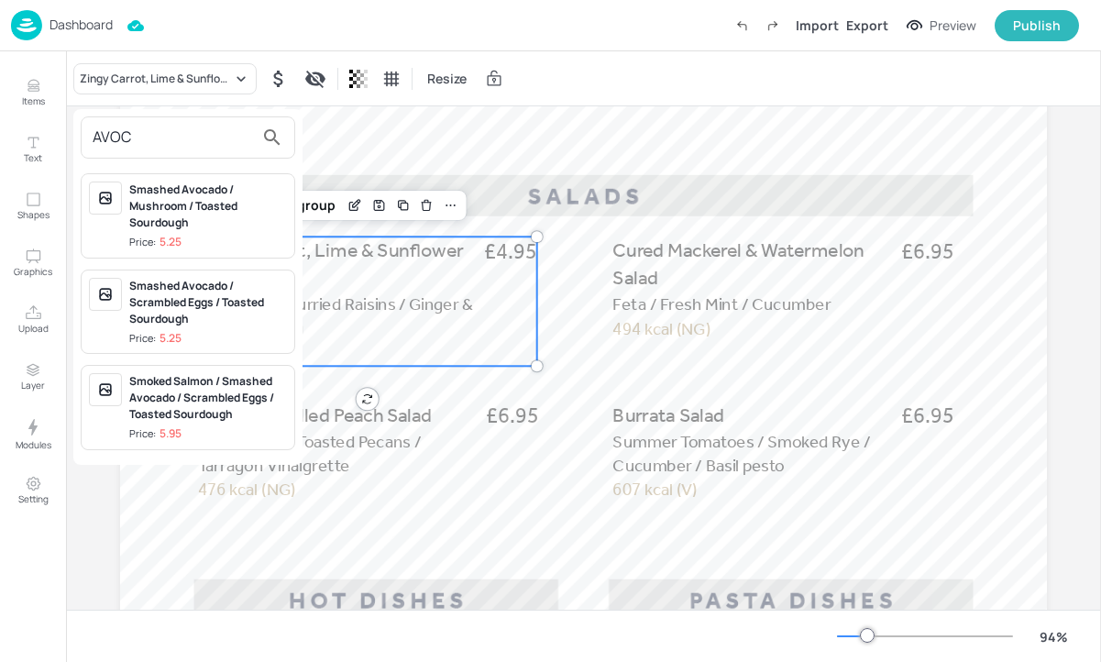
type input "AVOC"
click at [355, 204] on div at bounding box center [550, 331] width 1101 height 662
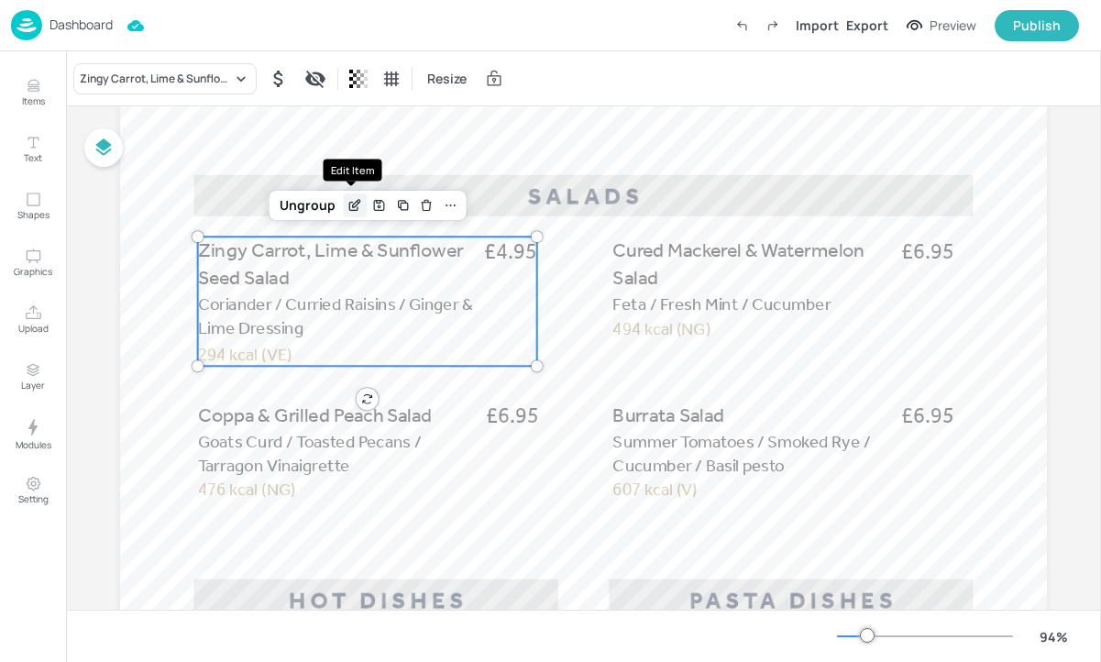
click at [350, 205] on icon "Edit Item" at bounding box center [355, 205] width 16 height 15
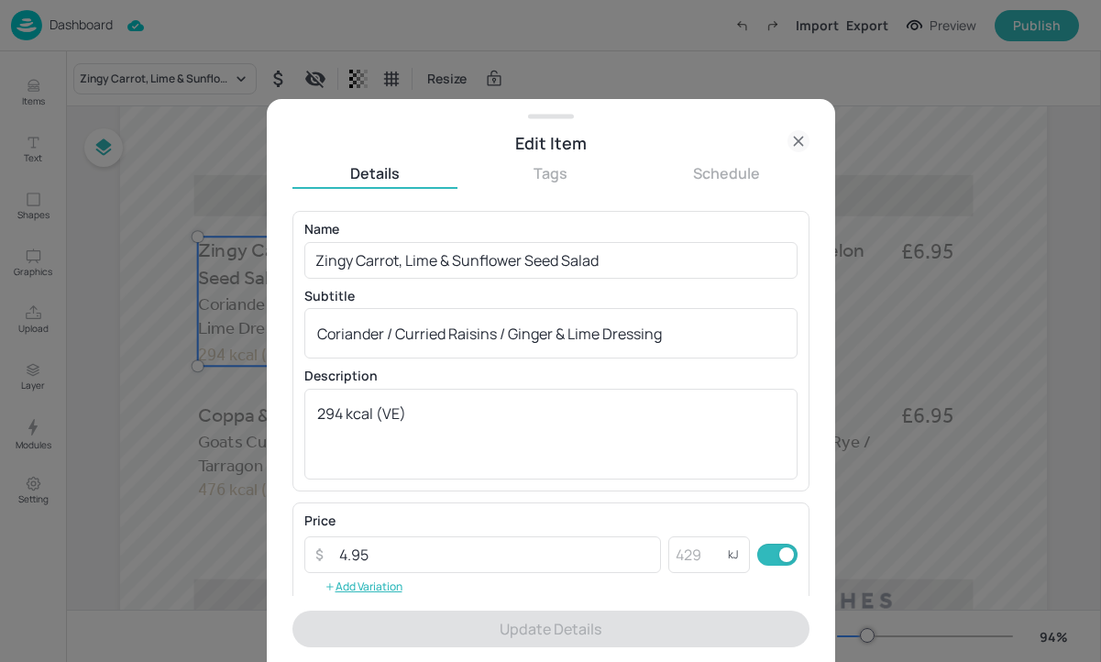
click at [799, 140] on icon at bounding box center [798, 142] width 8 height 8
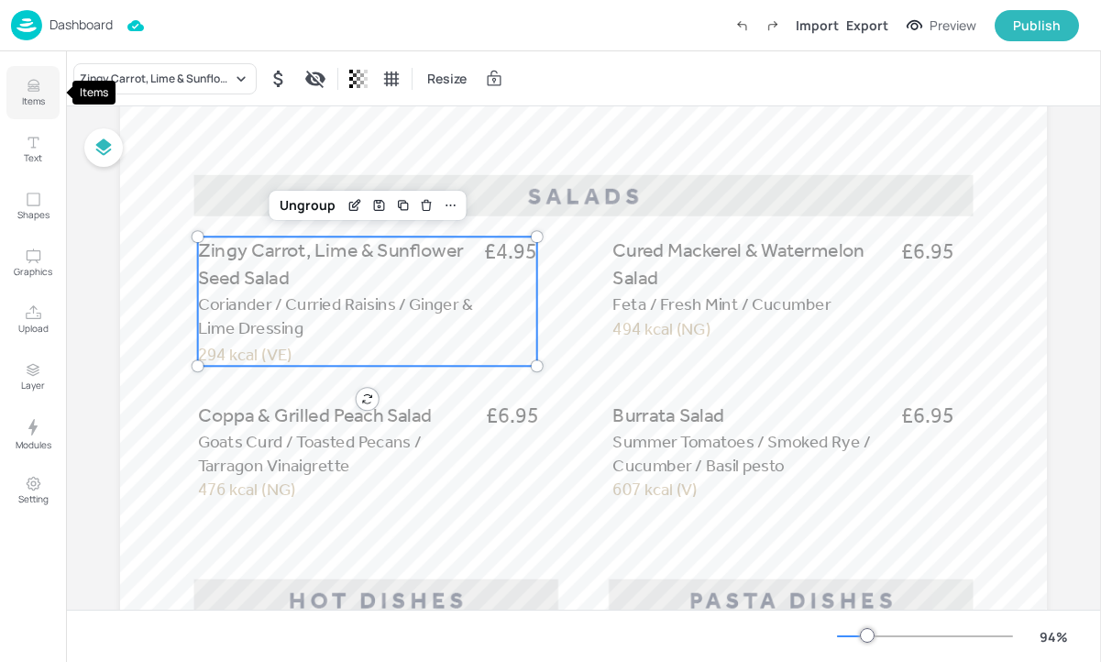
click at [44, 92] on button "Items" at bounding box center [32, 92] width 53 height 53
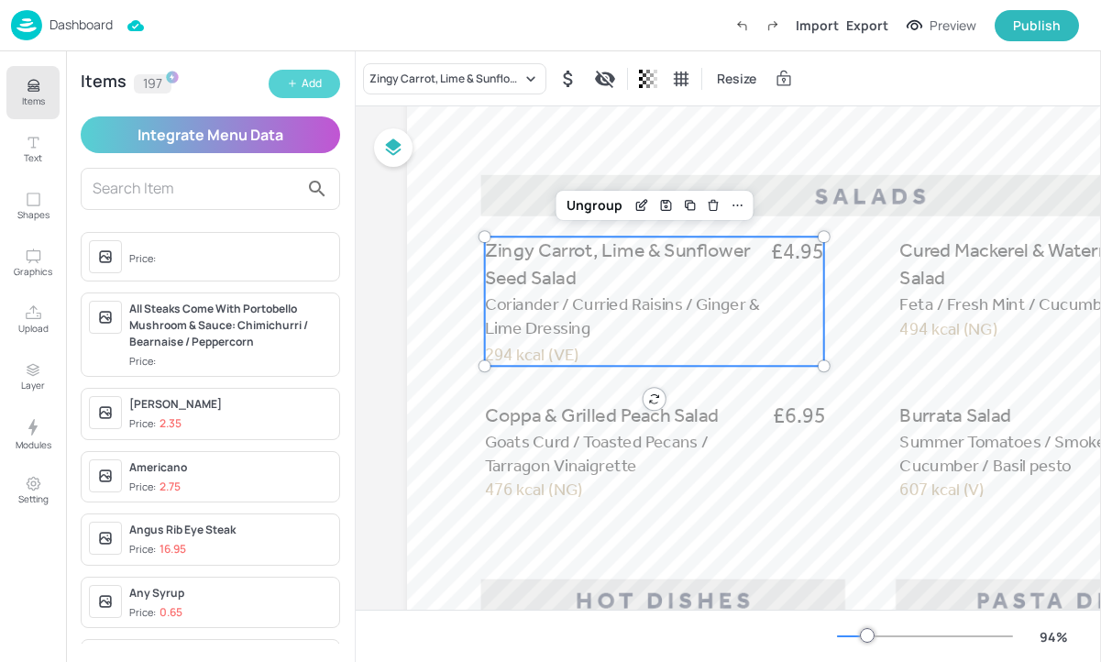
click at [271, 79] on button "Add" at bounding box center [305, 84] width 72 height 28
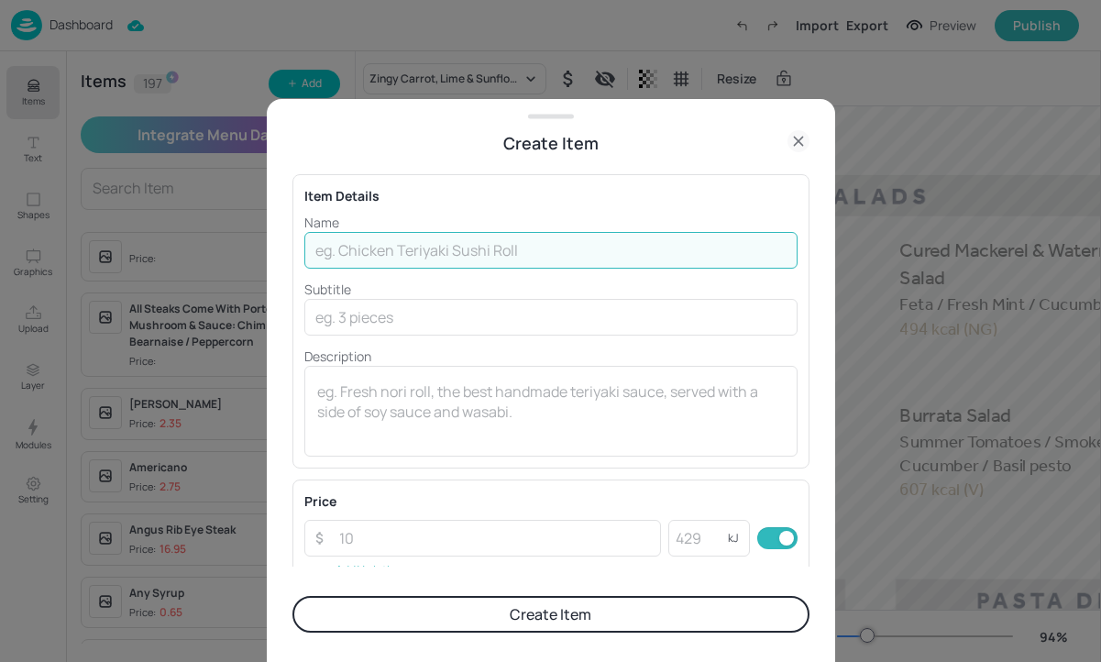
click at [379, 238] on input "text" at bounding box center [550, 250] width 493 height 37
click at [376, 243] on input "text" at bounding box center [550, 250] width 493 height 37
paste input "Avocado, Blue Cheese & Cobb Salad,"
type input "Avocado, Blue Cheese & Cobb Salad"
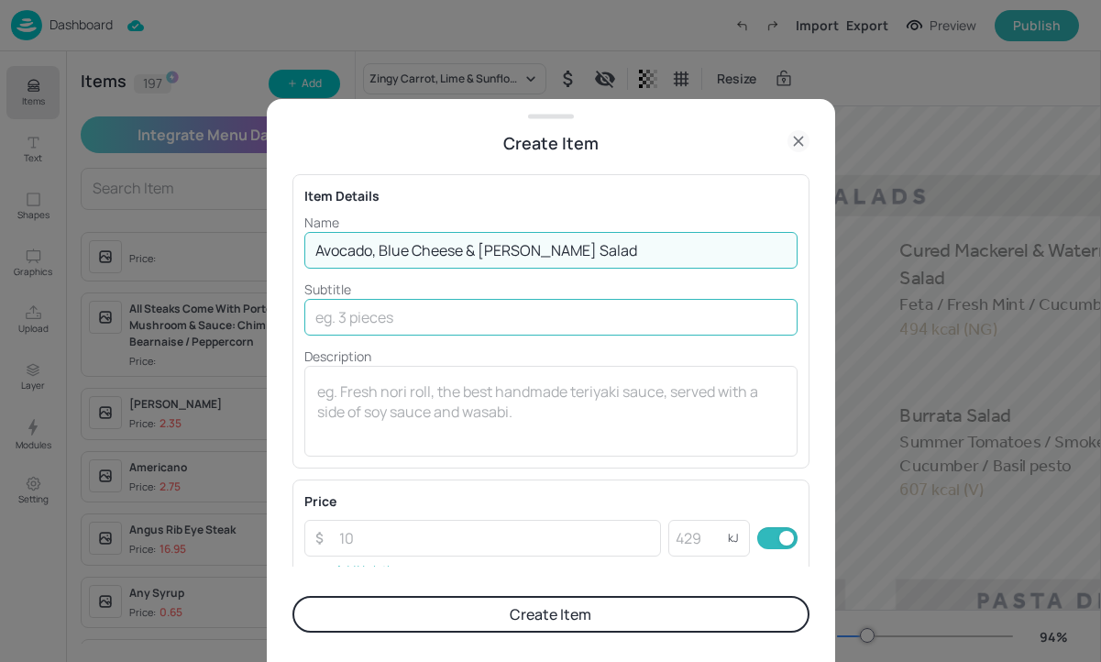
click at [376, 335] on input "text" at bounding box center [550, 317] width 493 height 37
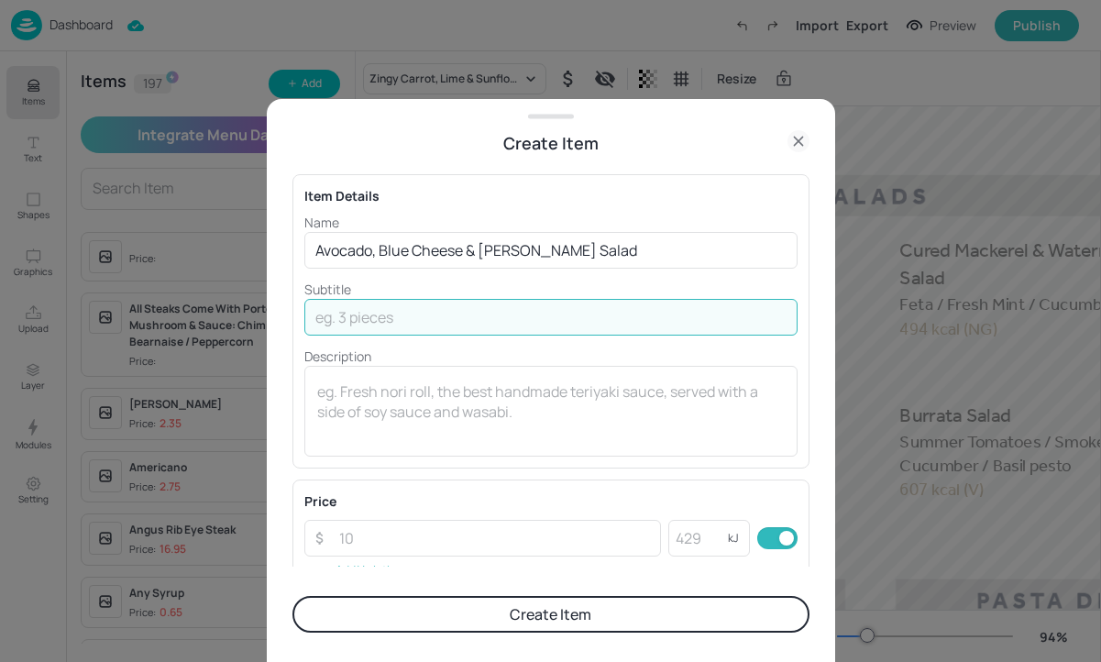
paste input "Cucumber, Gem, Oregano & Dijon Mustard Dressing / Curried Raisins / Ginger & Li…"
type input "Cucumber, Gem, Oregano & Dijon Mustard Dressing / Curried Raisins / Ginger & Li…"
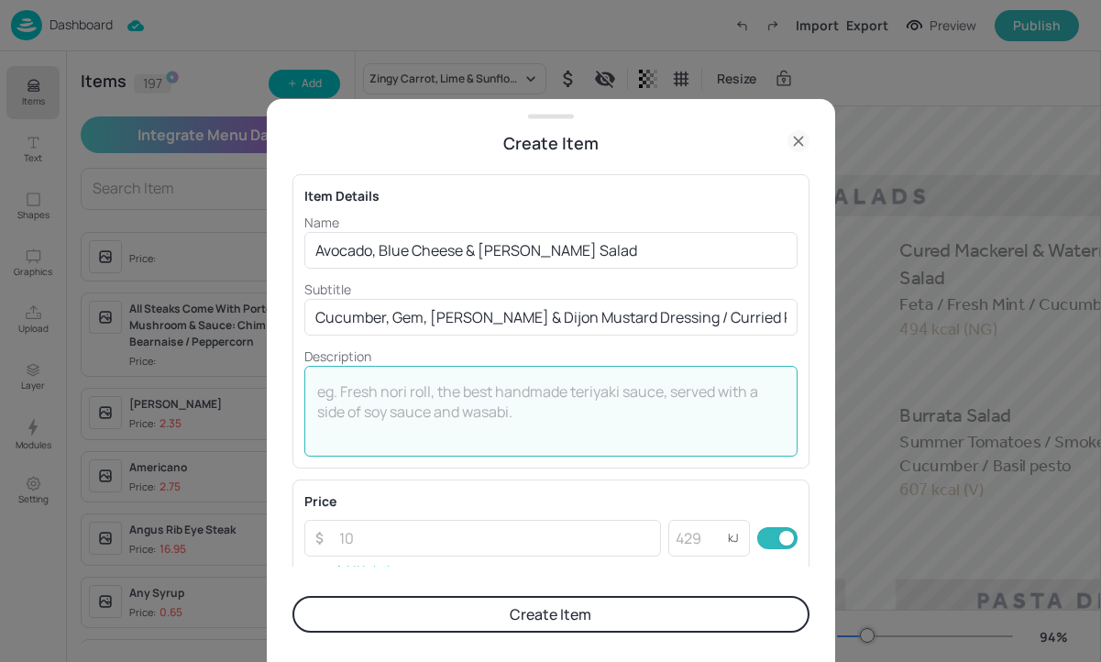
click at [380, 408] on textarea at bounding box center [551, 411] width 468 height 61
paste textarea "294 kcal (V) (NG)"
type textarea "294 kcal (V) (NG)"
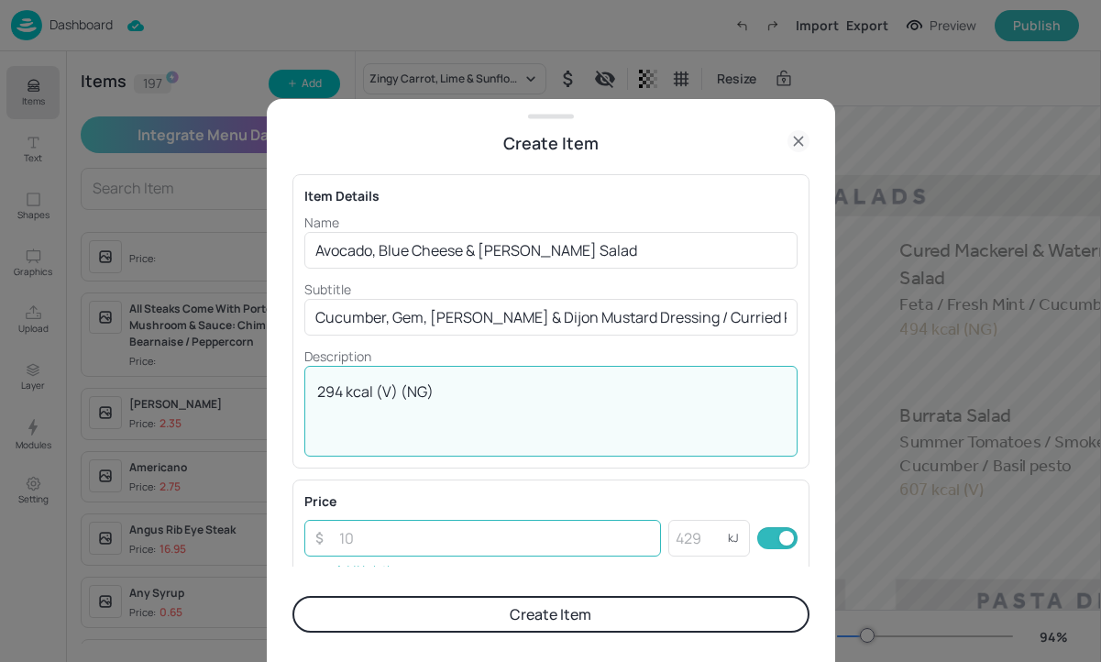
click at [374, 534] on input "number" at bounding box center [495, 538] width 334 height 37
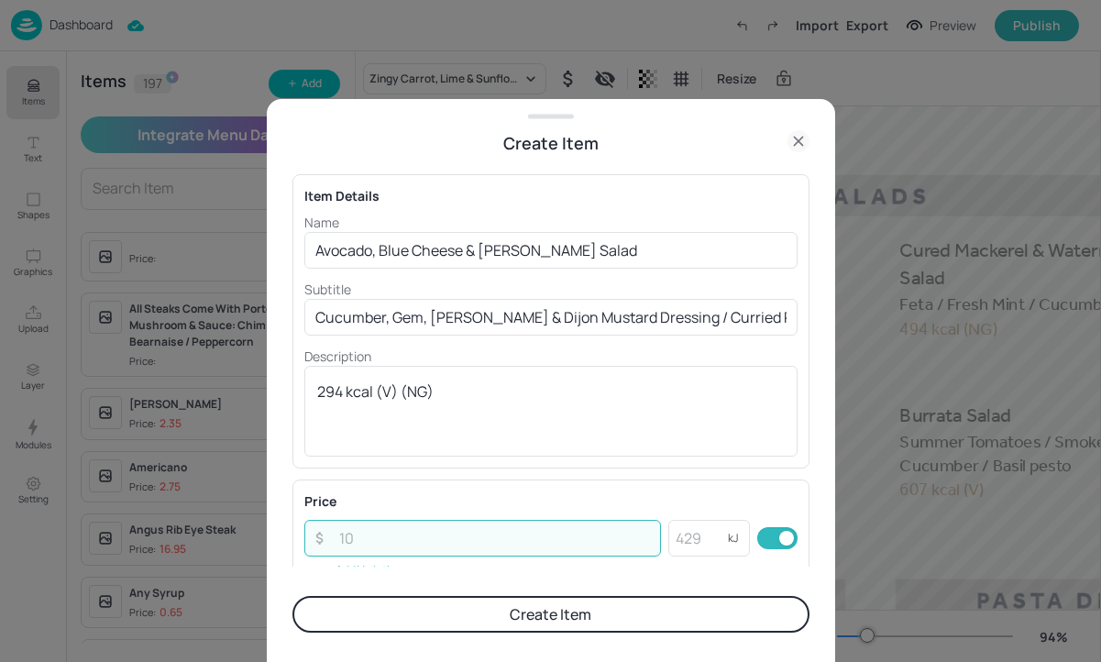
paste input "4.95"
type input "4.95"
click at [478, 604] on button "Create Item" at bounding box center [550, 614] width 517 height 37
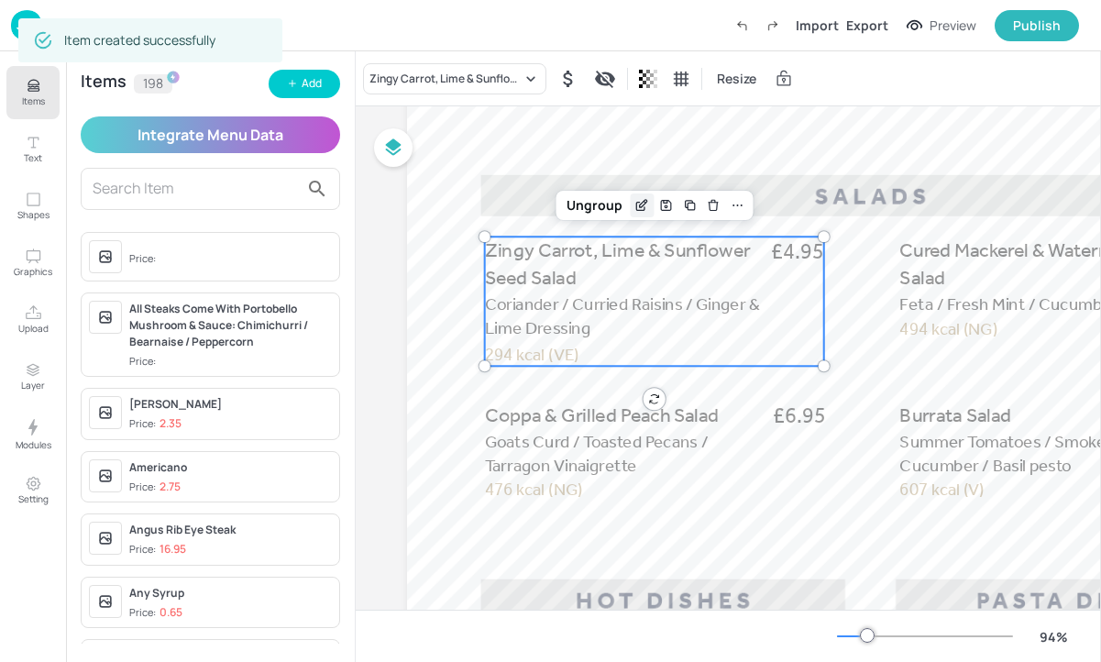
click at [638, 197] on div "Edit Item" at bounding box center [642, 205] width 24 height 24
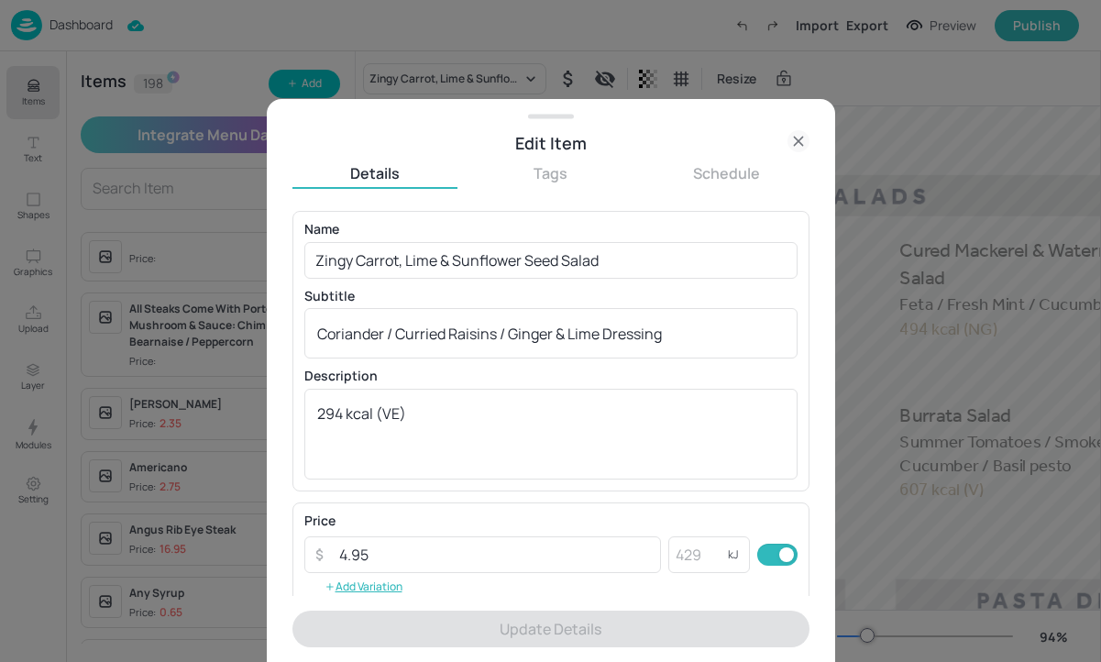
click at [881, 250] on div at bounding box center [550, 331] width 1101 height 662
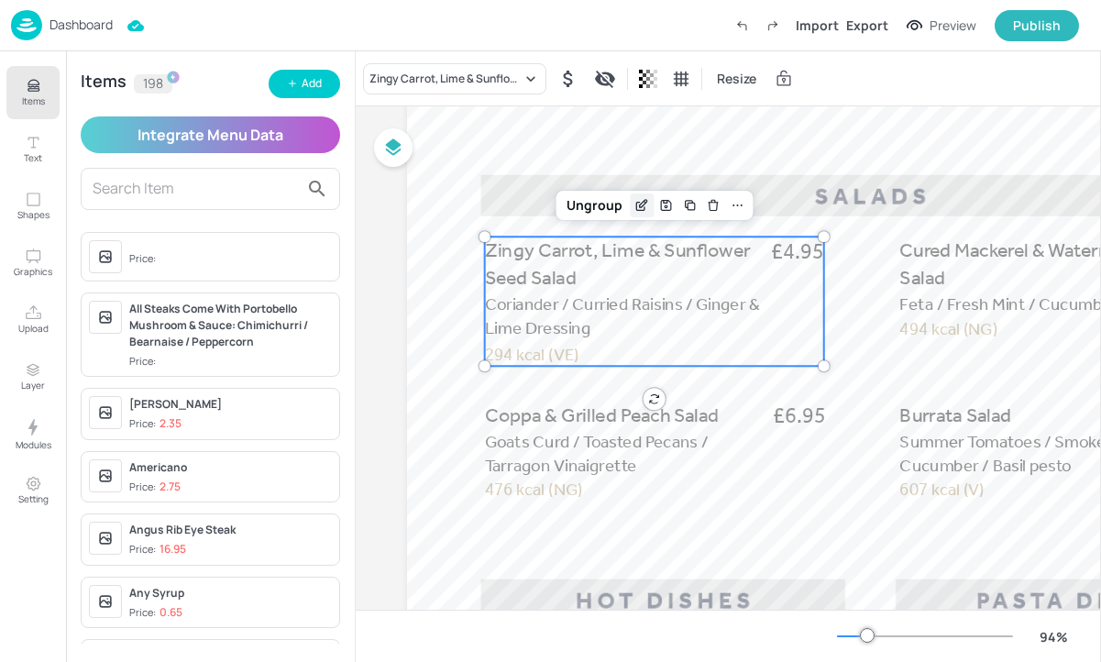
click at [635, 203] on icon "Edit Item" at bounding box center [642, 205] width 16 height 15
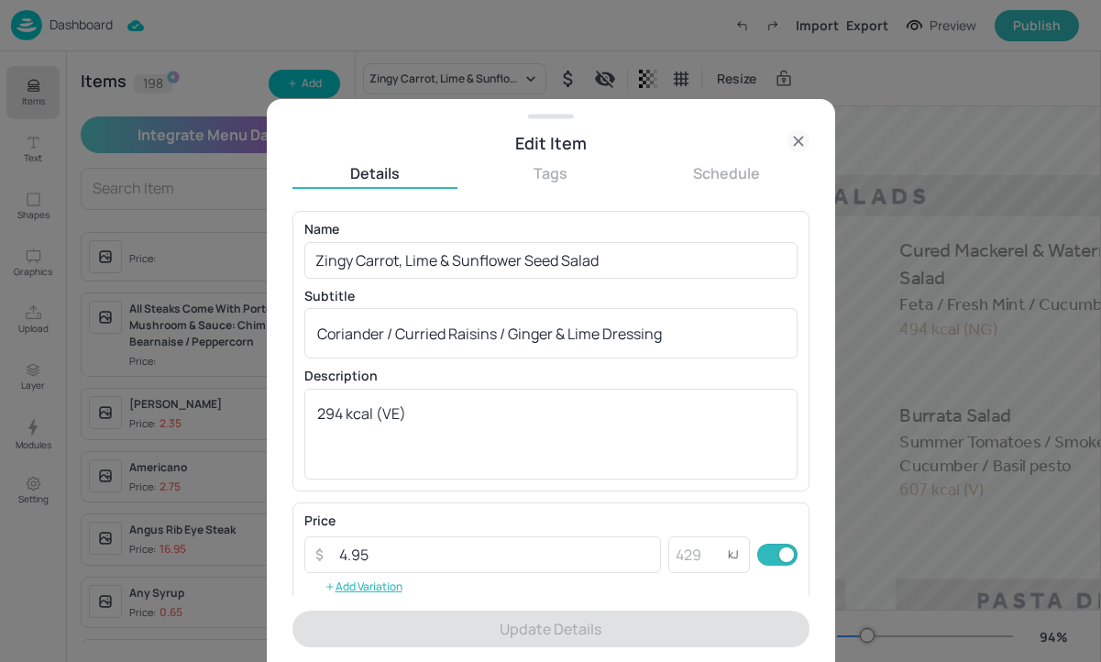
click at [887, 233] on div at bounding box center [550, 331] width 1101 height 662
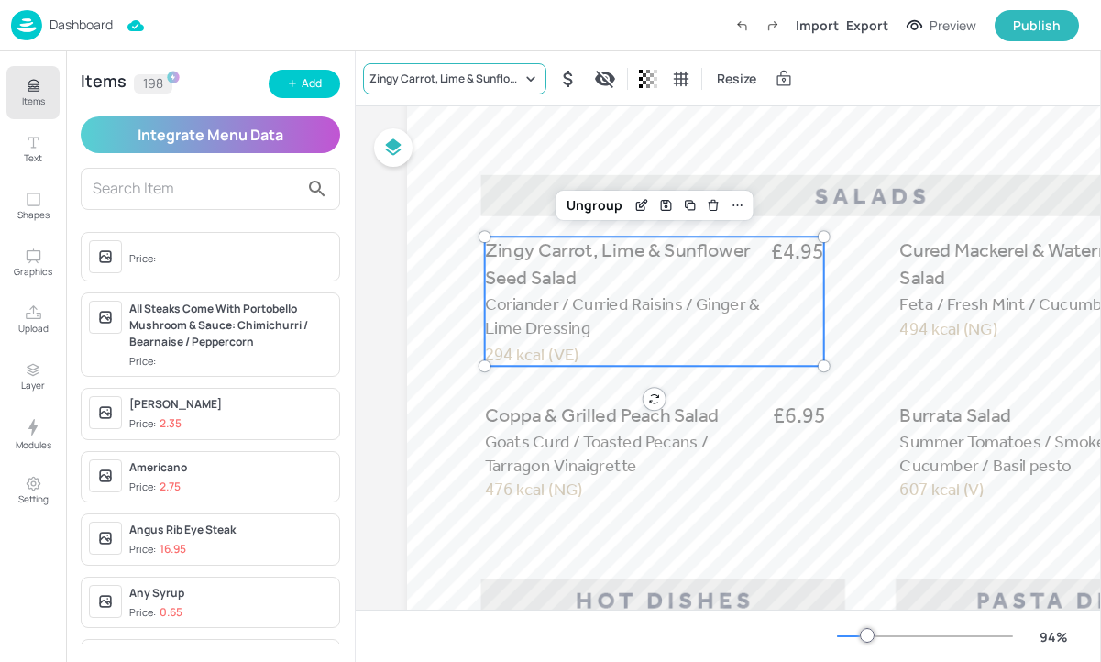
click at [467, 87] on div "Zingy Carrot, Lime & Sunflower Seed Salad" at bounding box center [454, 78] width 183 height 31
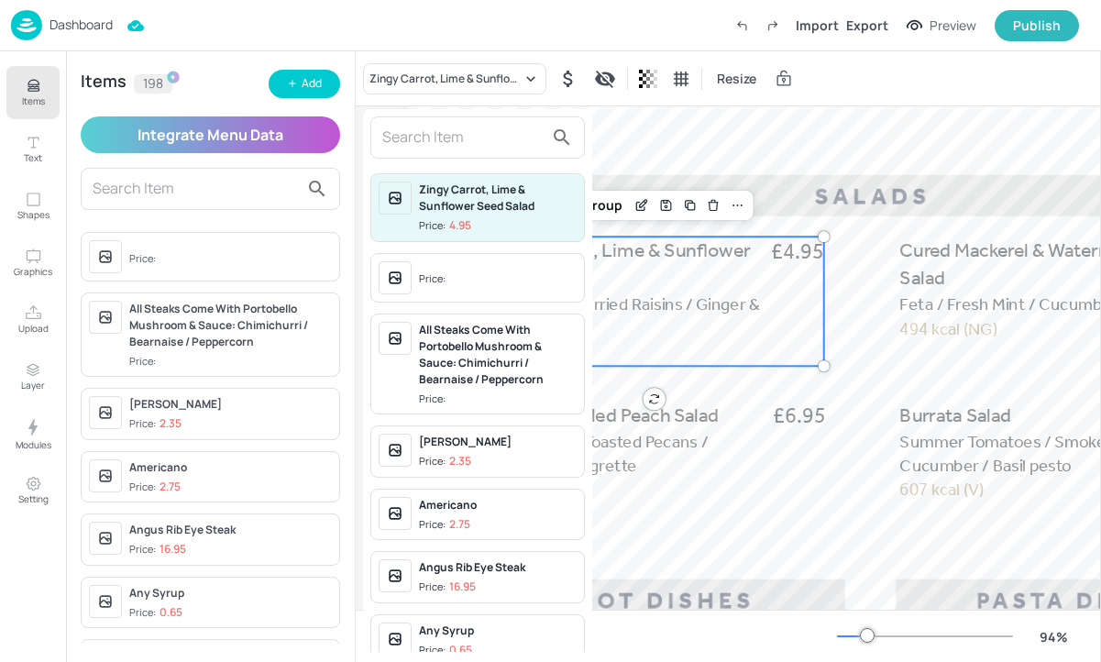
click at [445, 146] on input "text" at bounding box center [462, 137] width 161 height 29
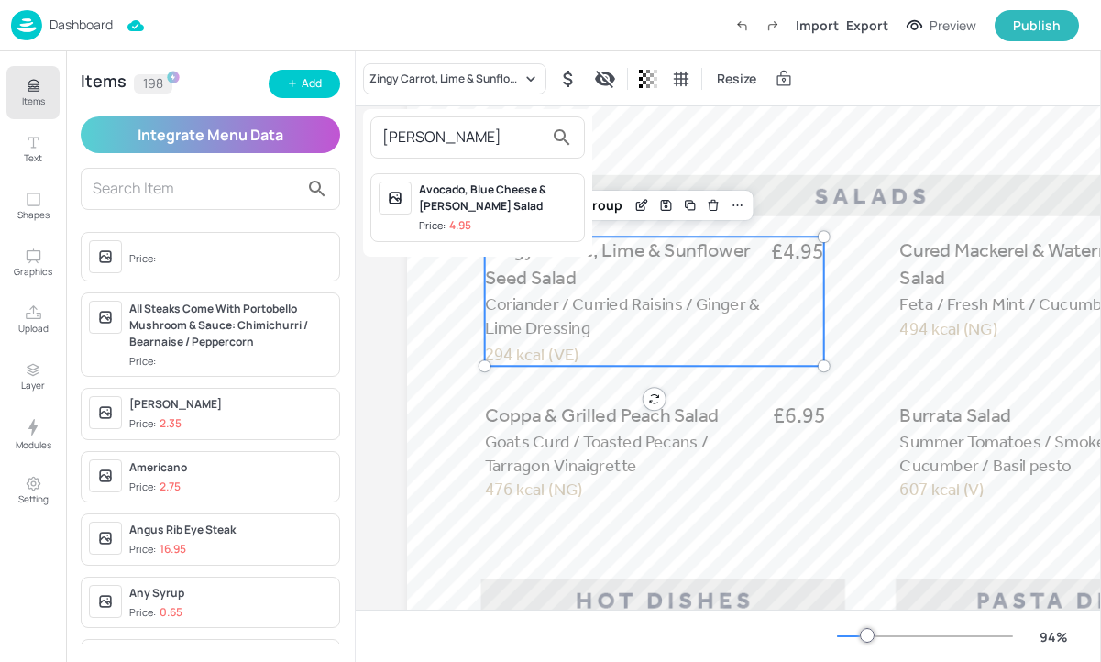
type input "cobb"
click at [497, 211] on div "Avocado, Blue Cheese & Cobb Salad" at bounding box center [498, 198] width 158 height 33
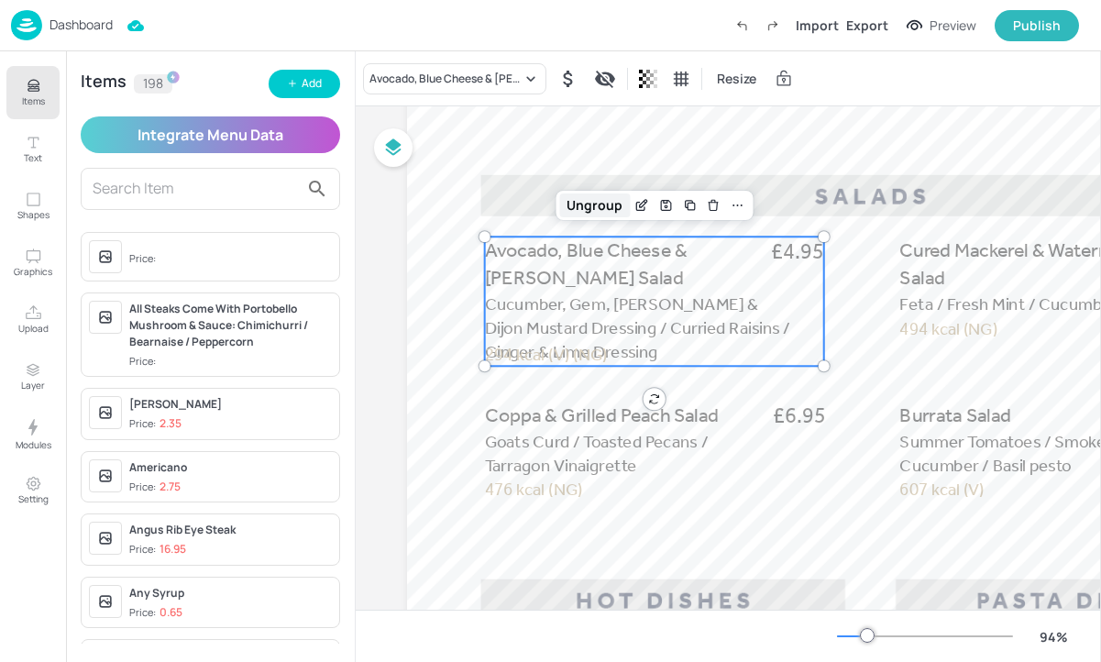
click at [592, 205] on div "Ungroup" at bounding box center [594, 205] width 71 height 24
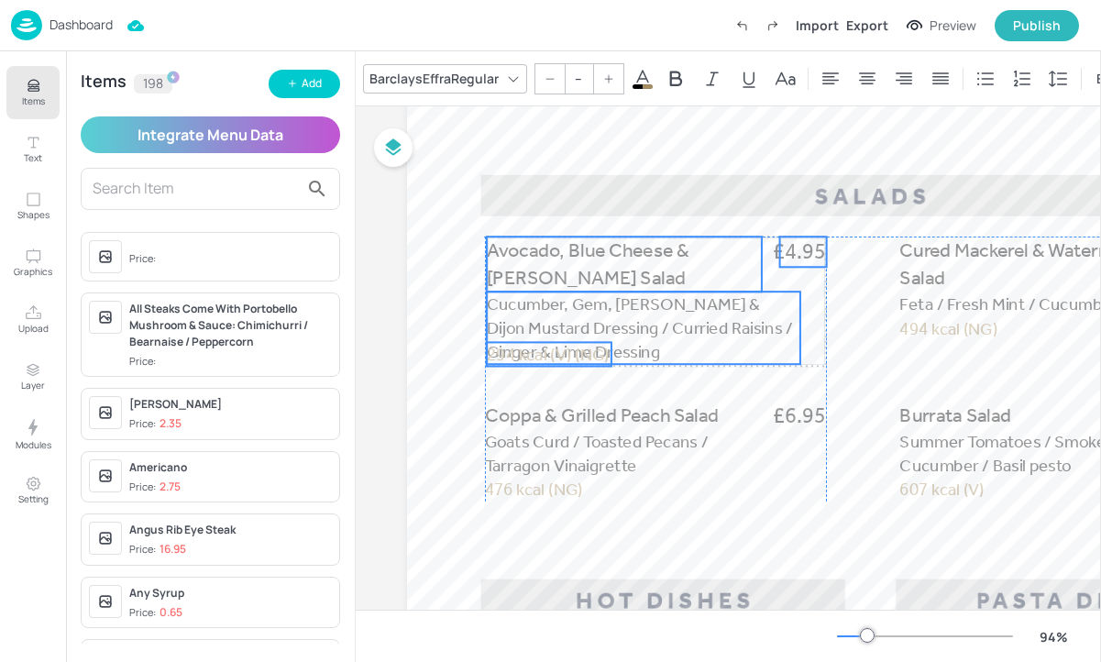
click at [562, 351] on span "294 kcal (V) (NG)" at bounding box center [548, 354] width 123 height 20
click at [558, 351] on span "294 kcal (V) (NG)" at bounding box center [548, 354] width 123 height 20
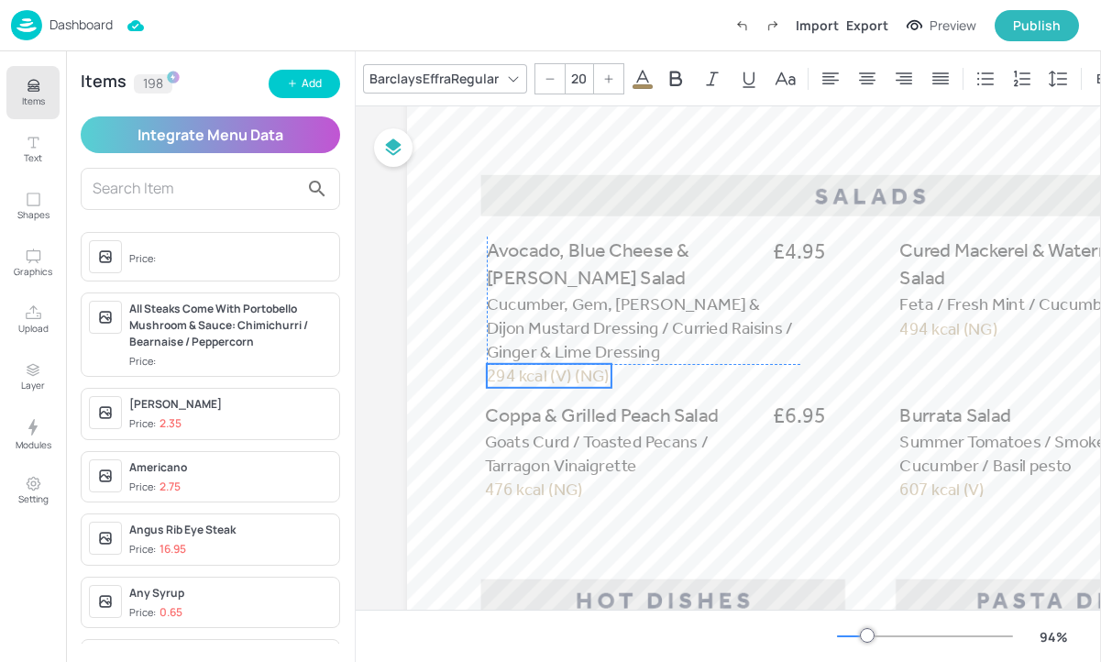
drag, startPoint x: 556, startPoint y: 365, endPoint x: 558, endPoint y: 386, distance: 21.2
click at [558, 386] on p "294 kcal (V) (NG)" at bounding box center [549, 376] width 125 height 24
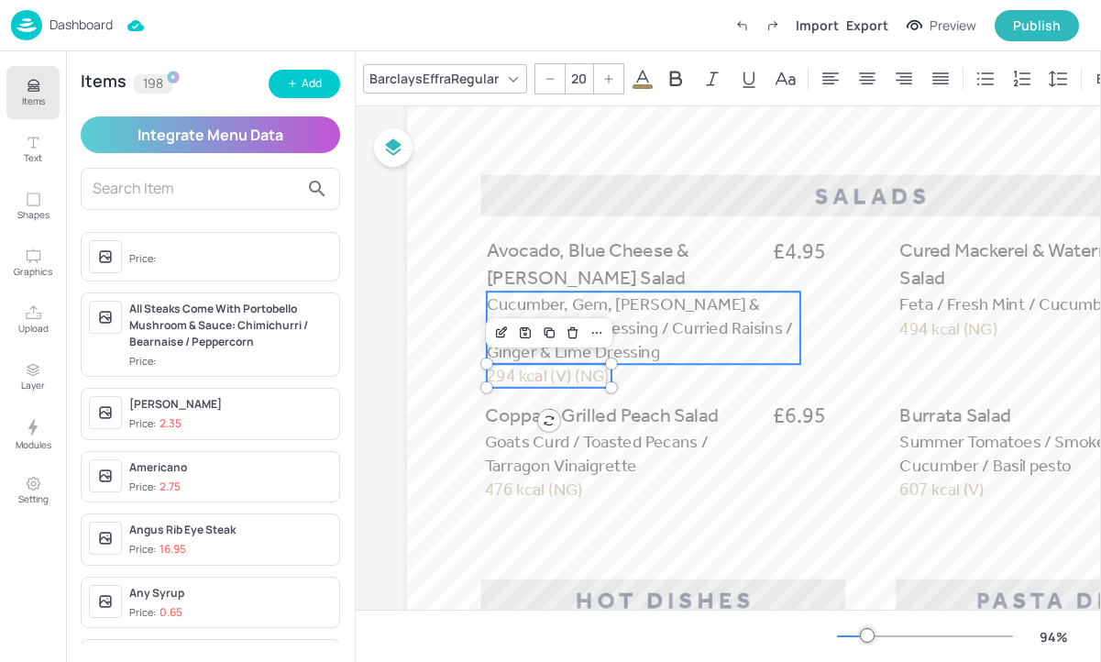
click at [657, 332] on span "Cucumber, Gem, Oregano & Dijon Mustard Dressing / Curried Raisins / Ginger & Li…" at bounding box center [639, 327] width 305 height 69
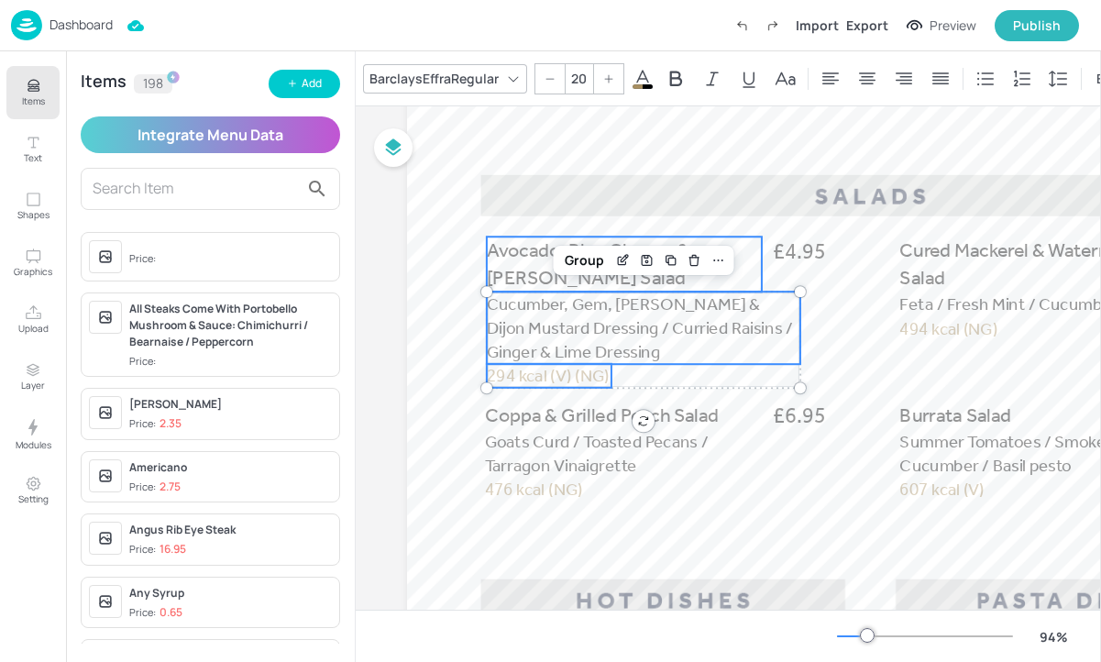
click at [523, 257] on span "Avocado, Blue Cheese & Cobb Salad" at bounding box center [588, 263] width 203 height 50
type input "--"
click at [817, 250] on span "£4.95" at bounding box center [799, 252] width 53 height 30
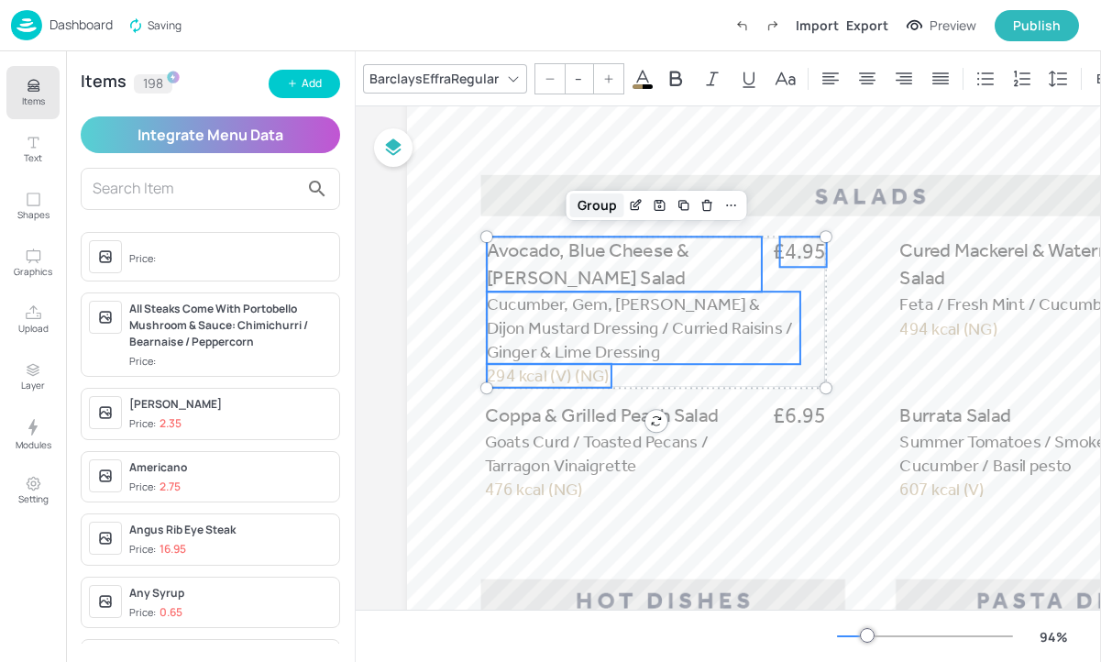
click at [597, 209] on div "Group" at bounding box center [597, 205] width 54 height 24
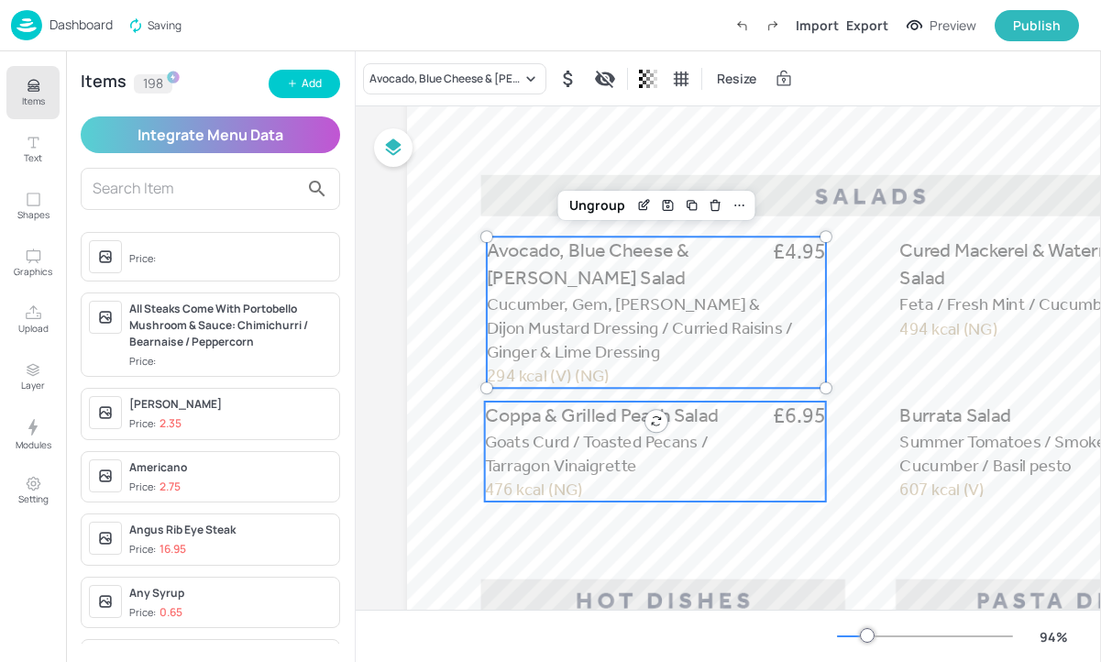
click at [714, 451] on p "Goats Curd / Toasted Pecans / Tarragon Vinaigrette" at bounding box center [626, 453] width 282 height 48
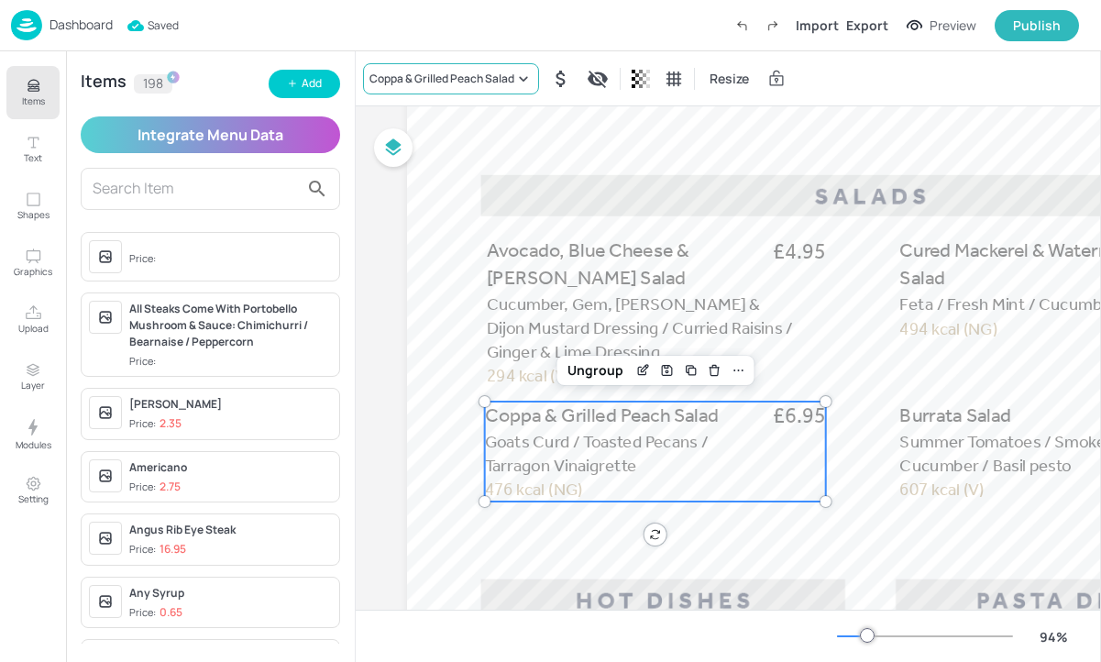
click at [471, 83] on div "Coppa & Grilled Peach Salad" at bounding box center [441, 79] width 145 height 17
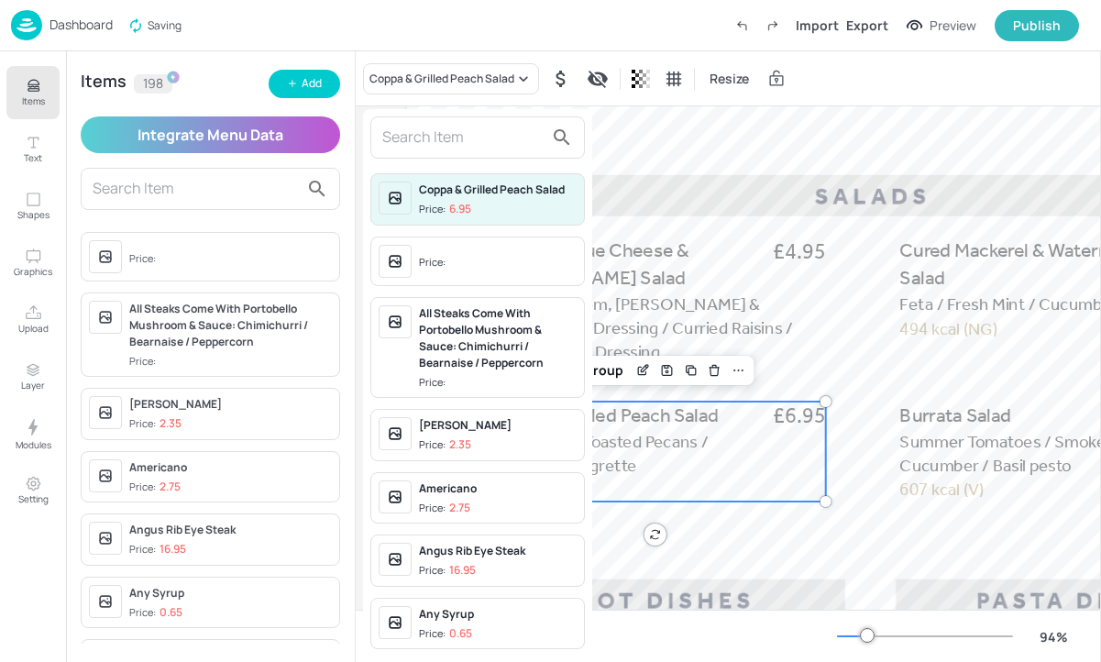
click at [838, 380] on div at bounding box center [550, 331] width 1101 height 662
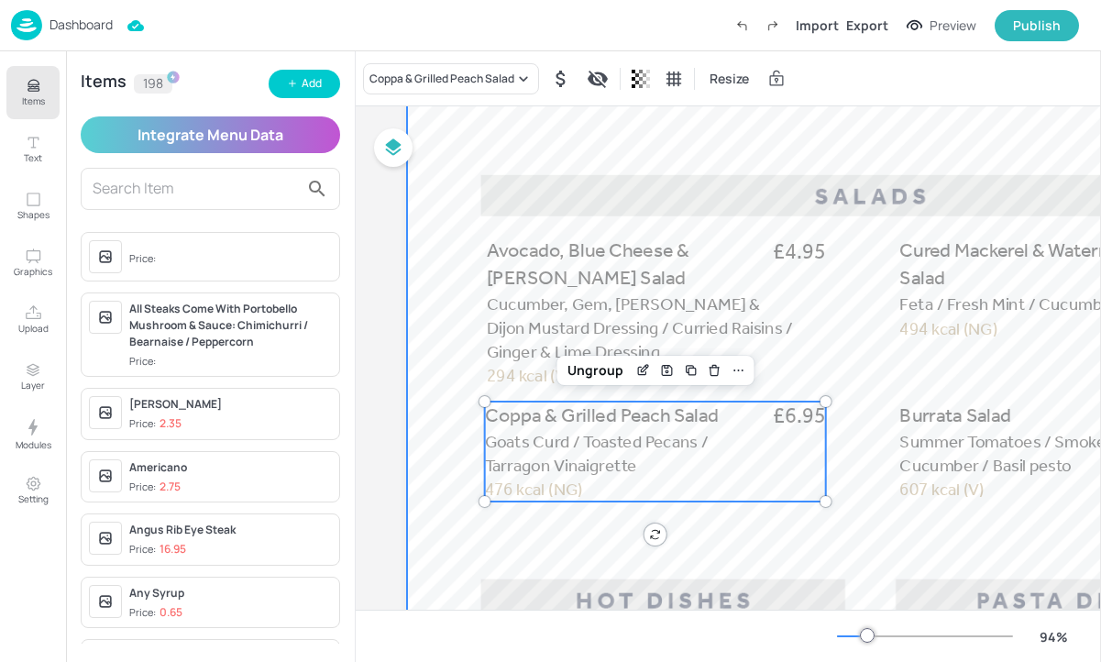
scroll to position [289, 290]
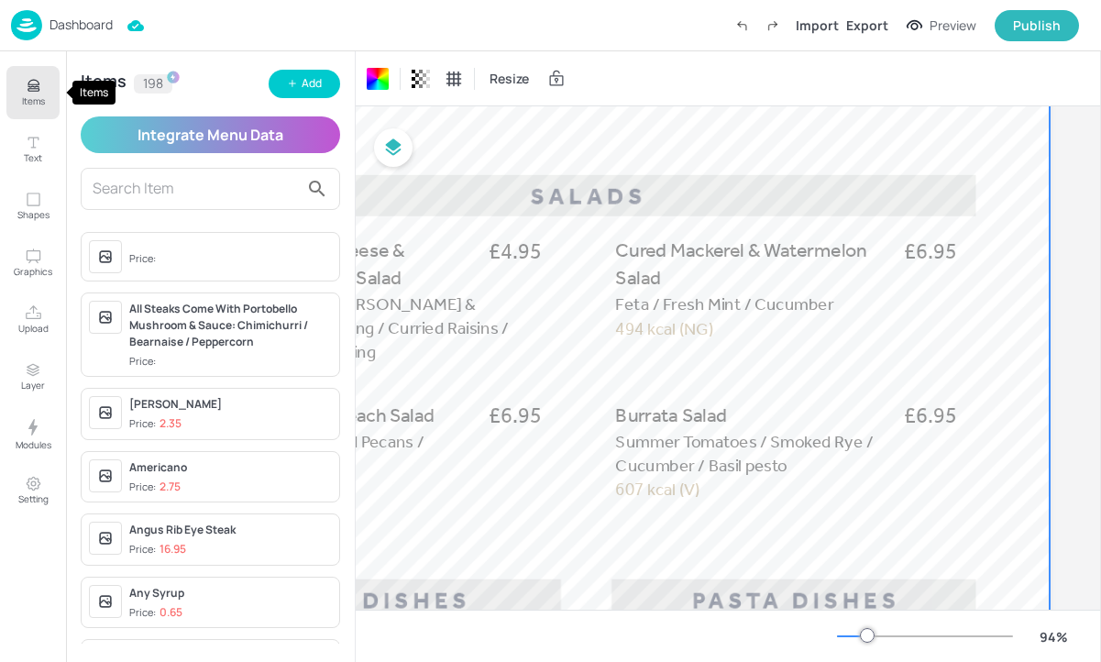
click at [27, 90] on icon "Items" at bounding box center [33, 85] width 17 height 17
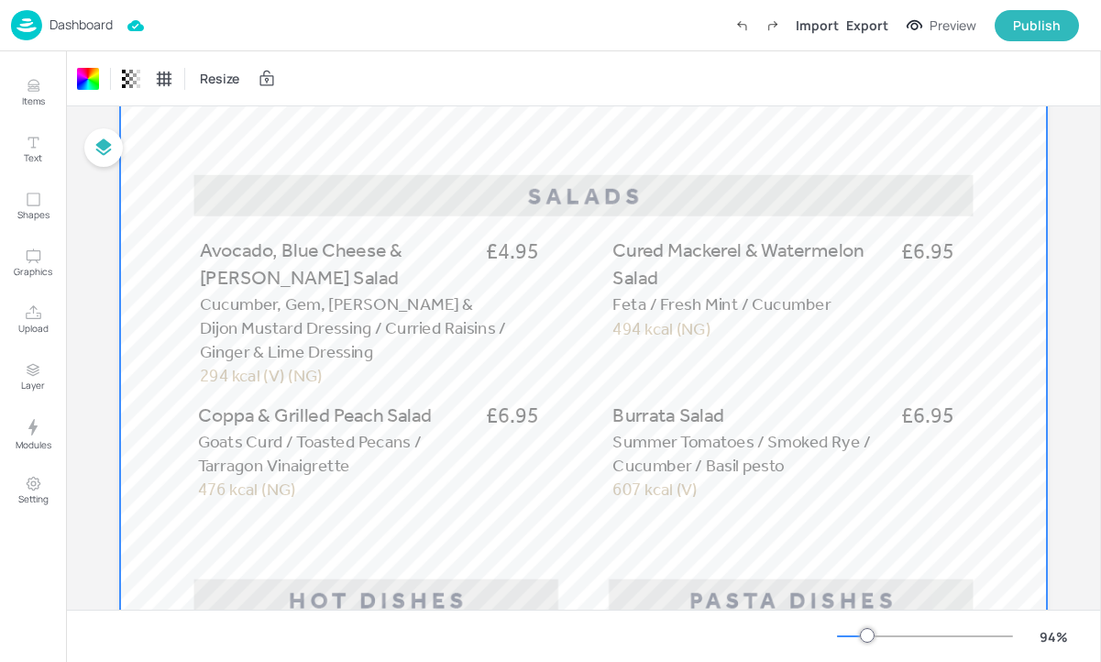
scroll to position [289, 0]
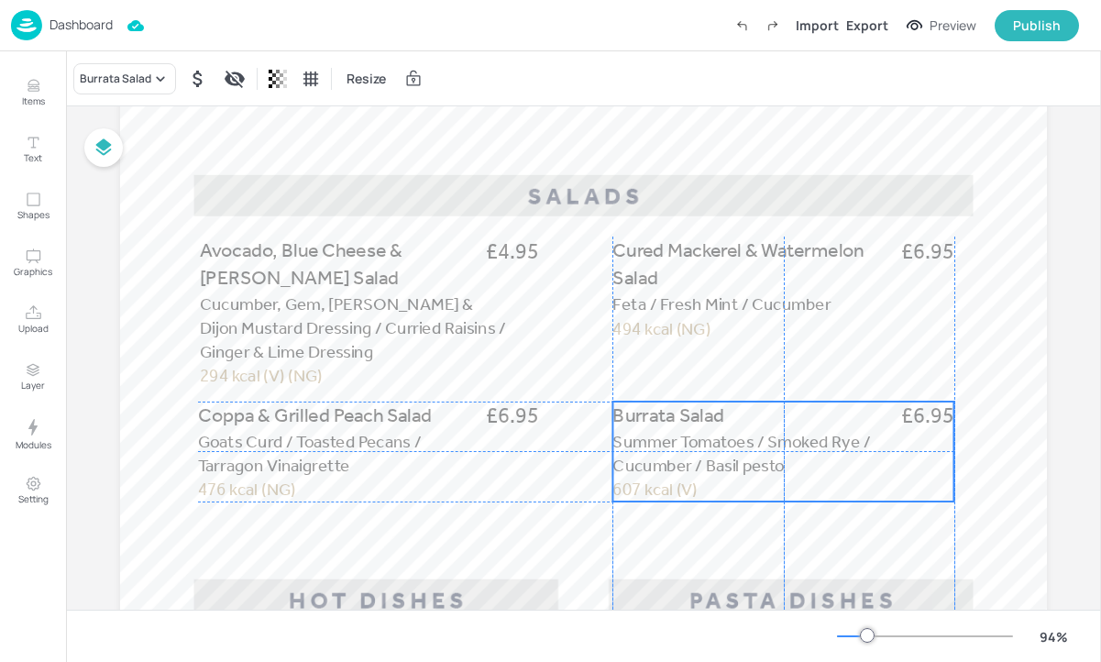
click at [620, 408] on span "Burrata Salad" at bounding box center [668, 414] width 112 height 23
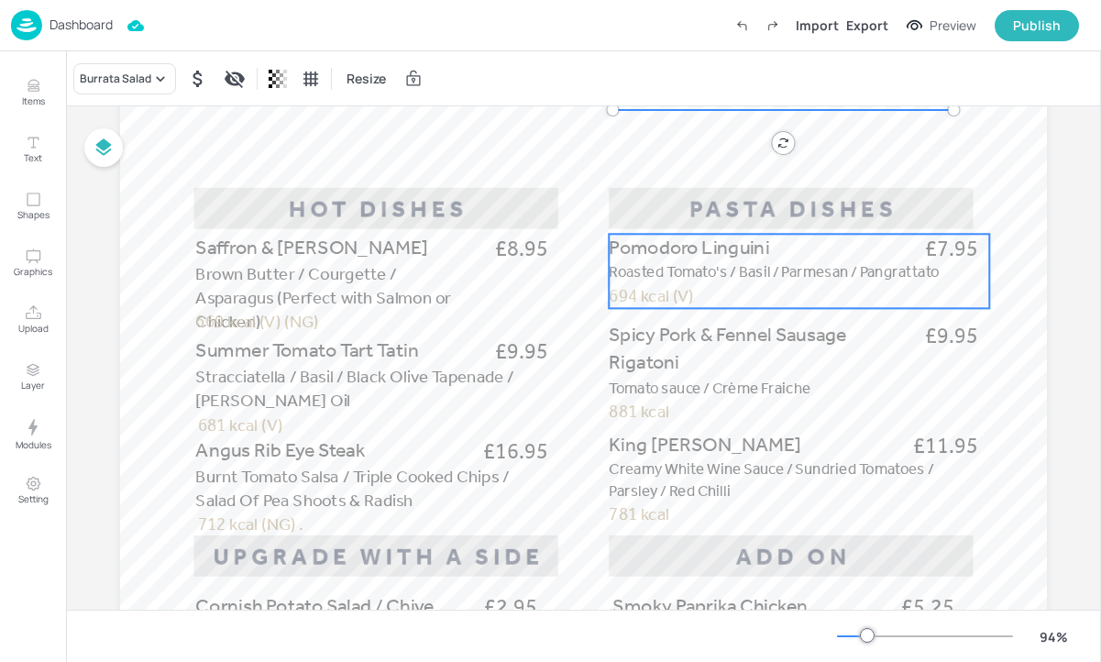
scroll to position [707, 0]
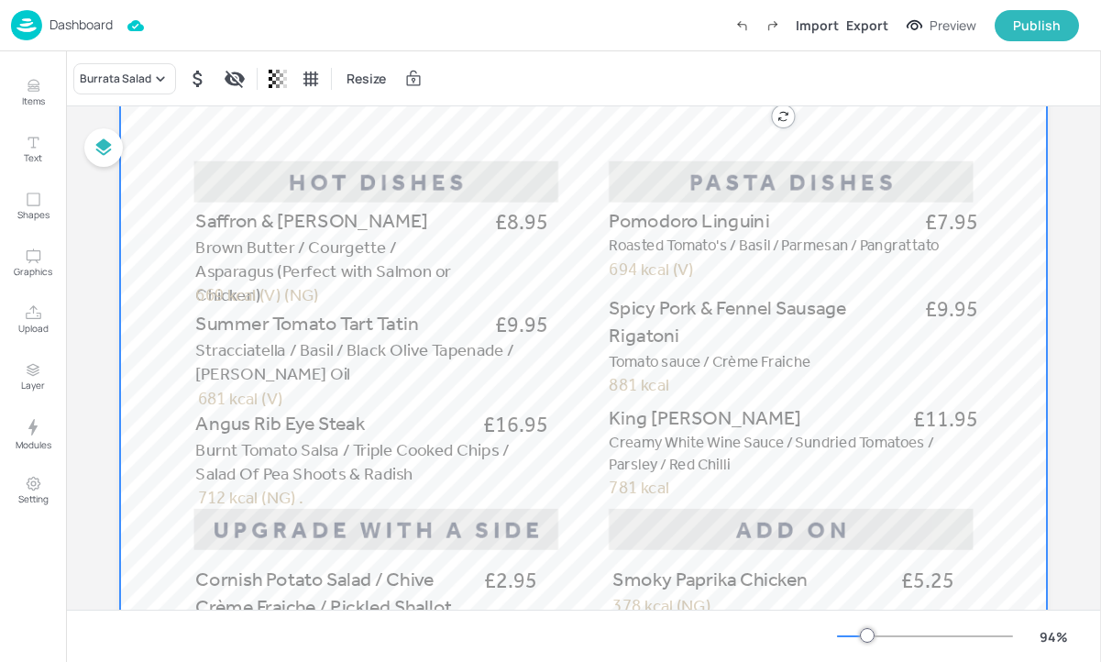
click at [584, 333] on div at bounding box center [583, 281] width 927 height 1647
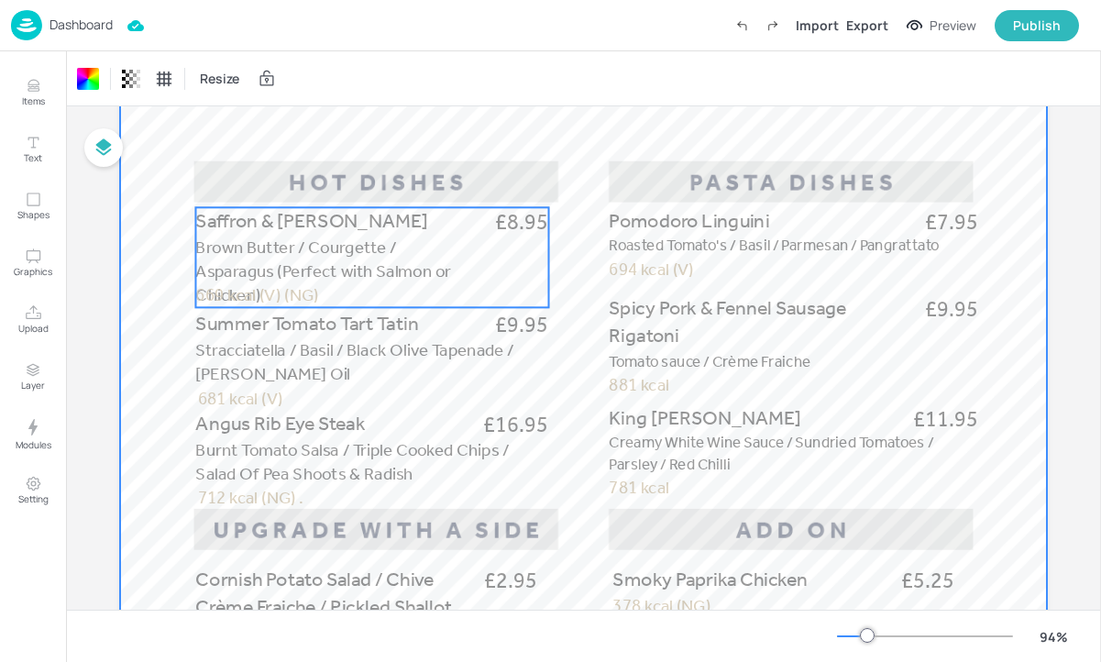
click at [384, 237] on span "Brown Butter / Courgette / Asparagus (Perfect with Salmon or Chicken)" at bounding box center [322, 271] width 255 height 69
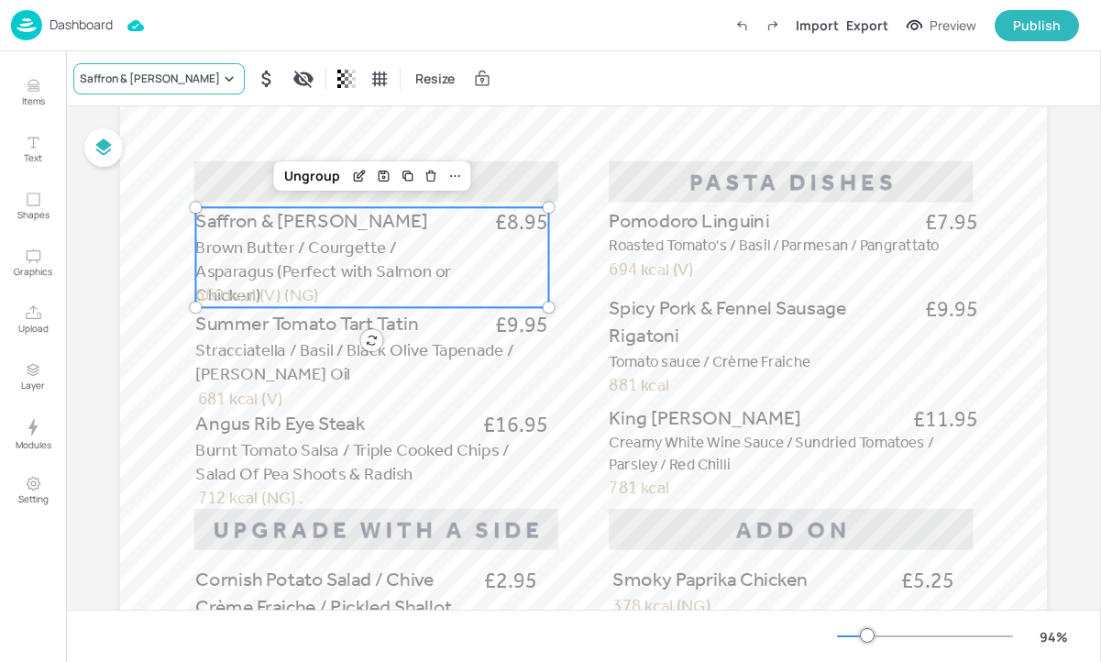
click at [95, 73] on div "Saffron & Lemon Risotto" at bounding box center [150, 79] width 140 height 17
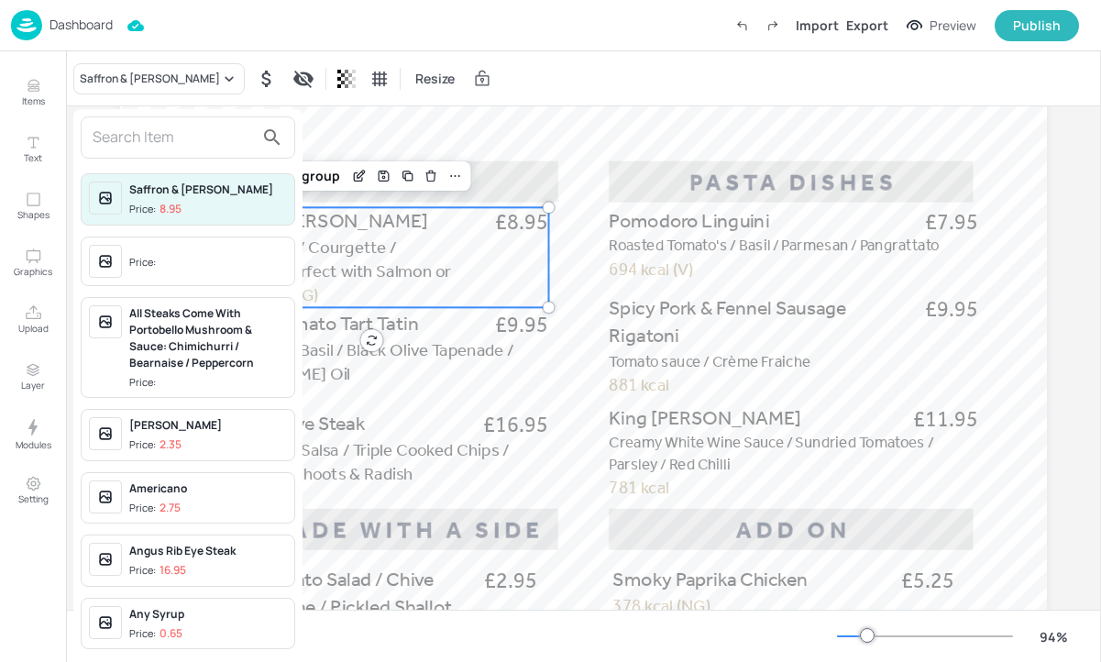
click at [204, 149] on input "text" at bounding box center [173, 137] width 161 height 29
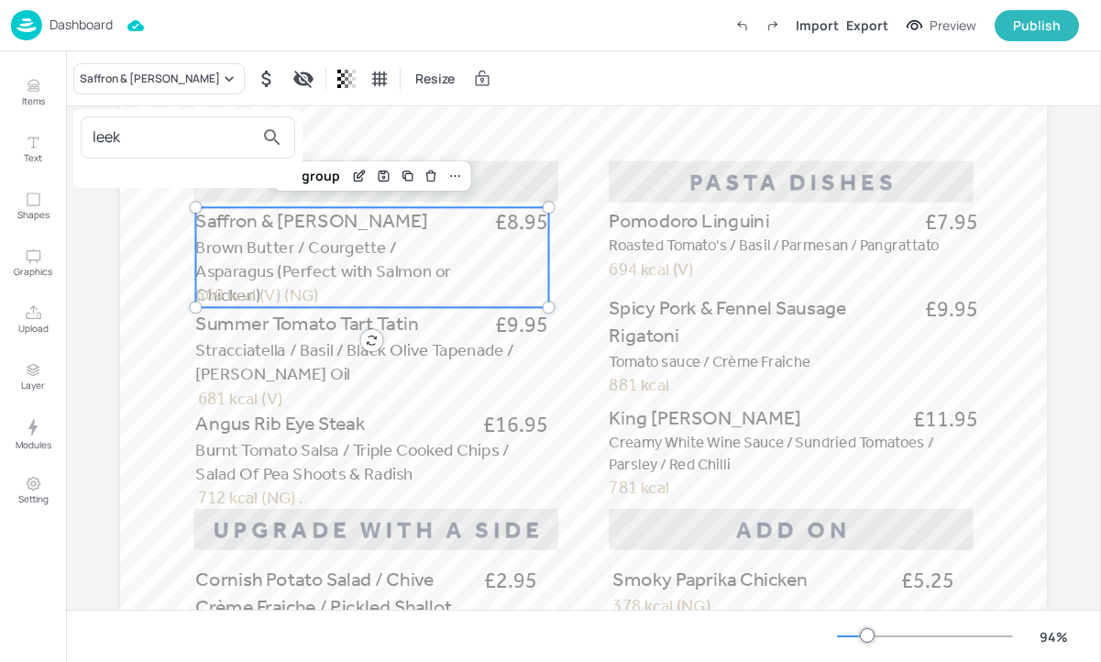
type input "leek"
click at [39, 75] on div at bounding box center [550, 331] width 1101 height 662
click at [39, 95] on p "Items" at bounding box center [33, 100] width 23 height 13
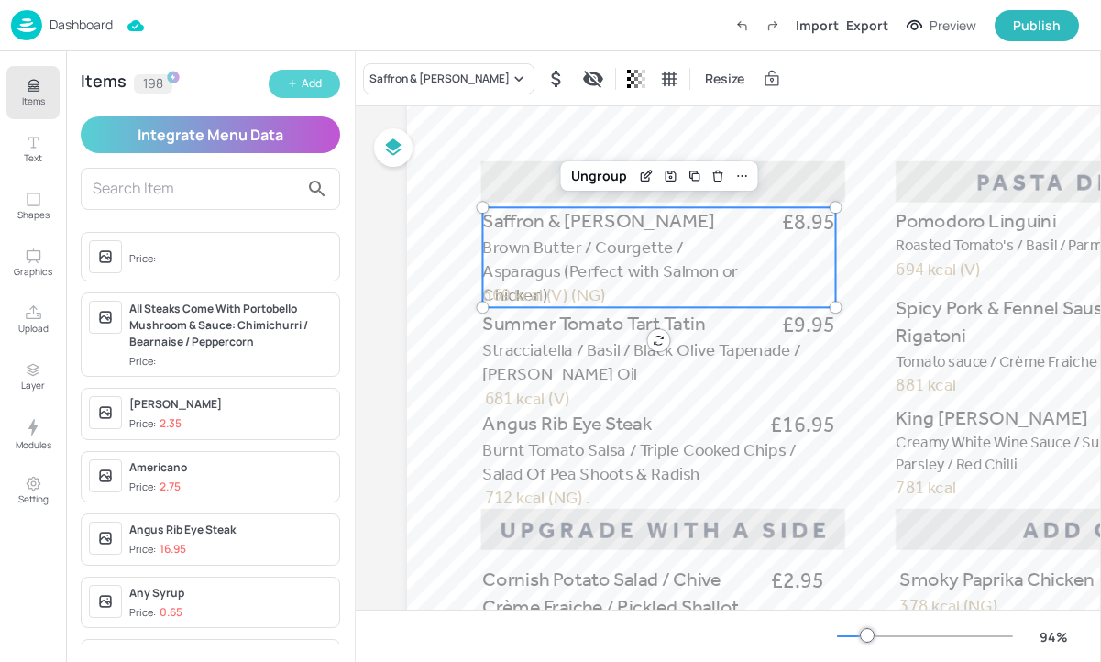
click at [307, 85] on div "Add" at bounding box center [312, 83] width 20 height 17
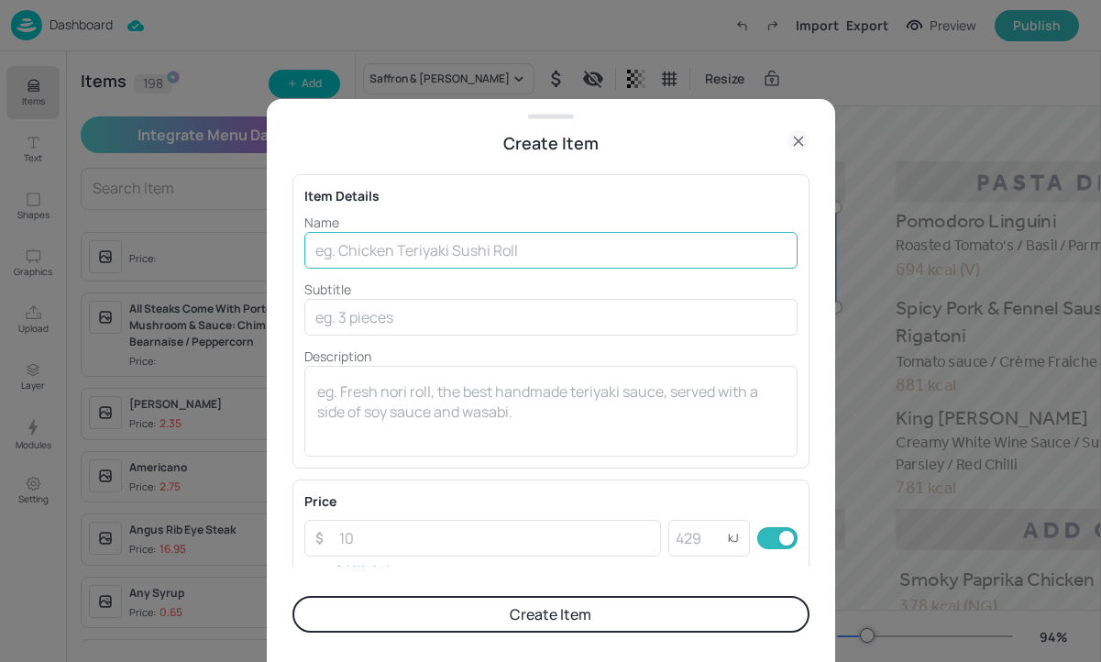
click at [457, 263] on input "text" at bounding box center [550, 250] width 493 height 37
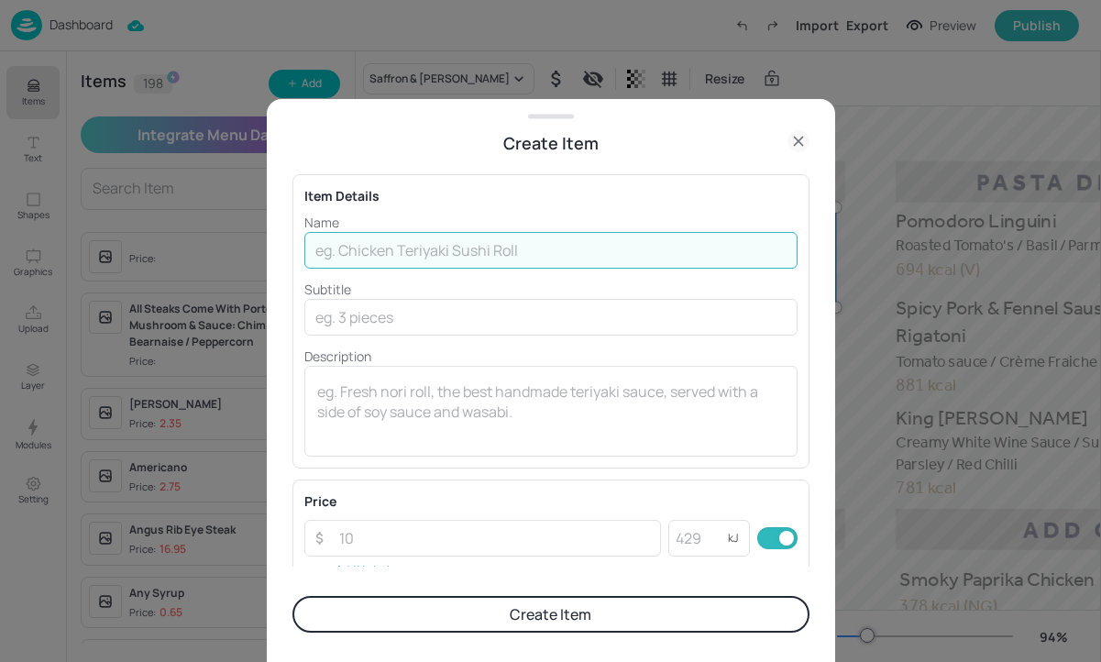
paste input "Leek & Aged Parmesan Ravioli"
type input "Leek & Aged Parmesan Ravioli"
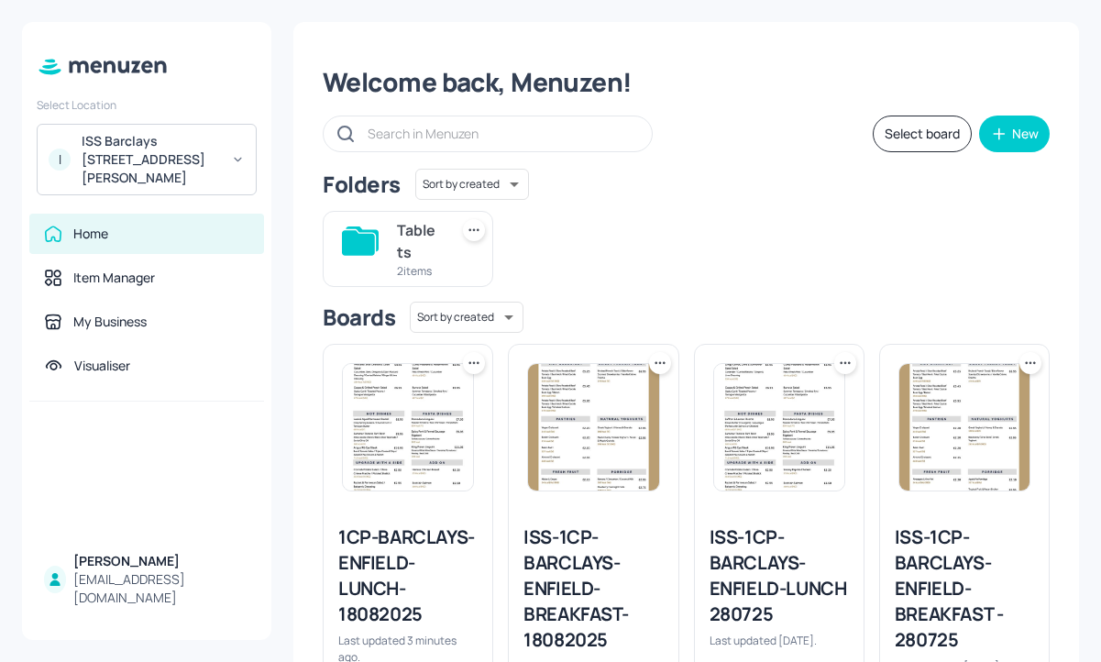
click at [920, 127] on button "Select board" at bounding box center [922, 134] width 99 height 37
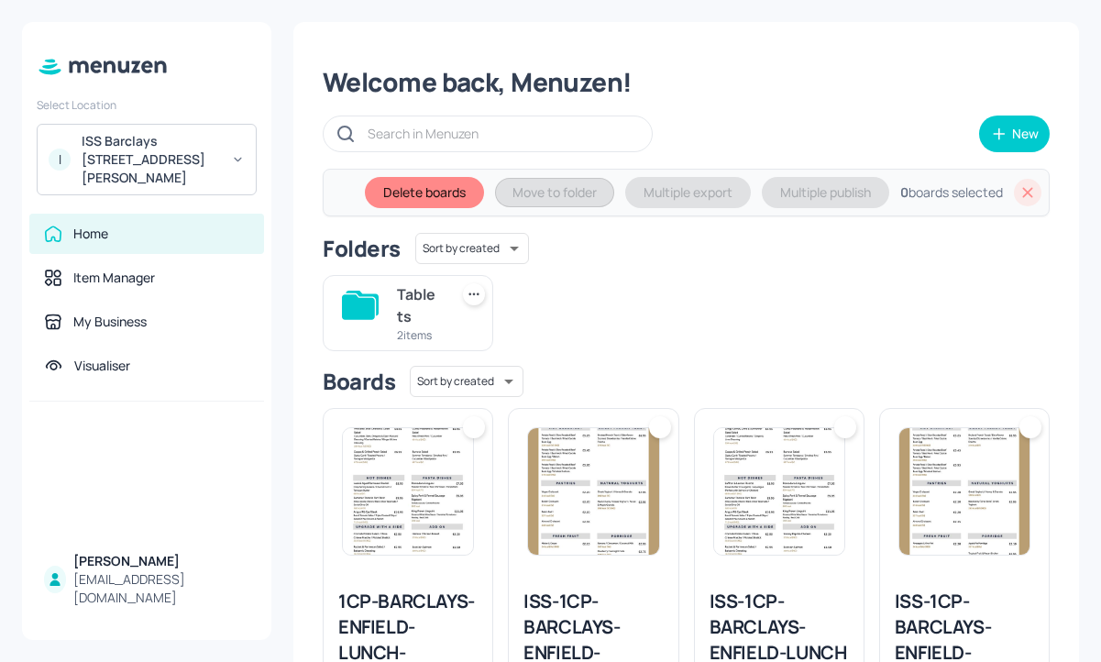
click at [442, 494] on img at bounding box center [408, 491] width 130 height 127
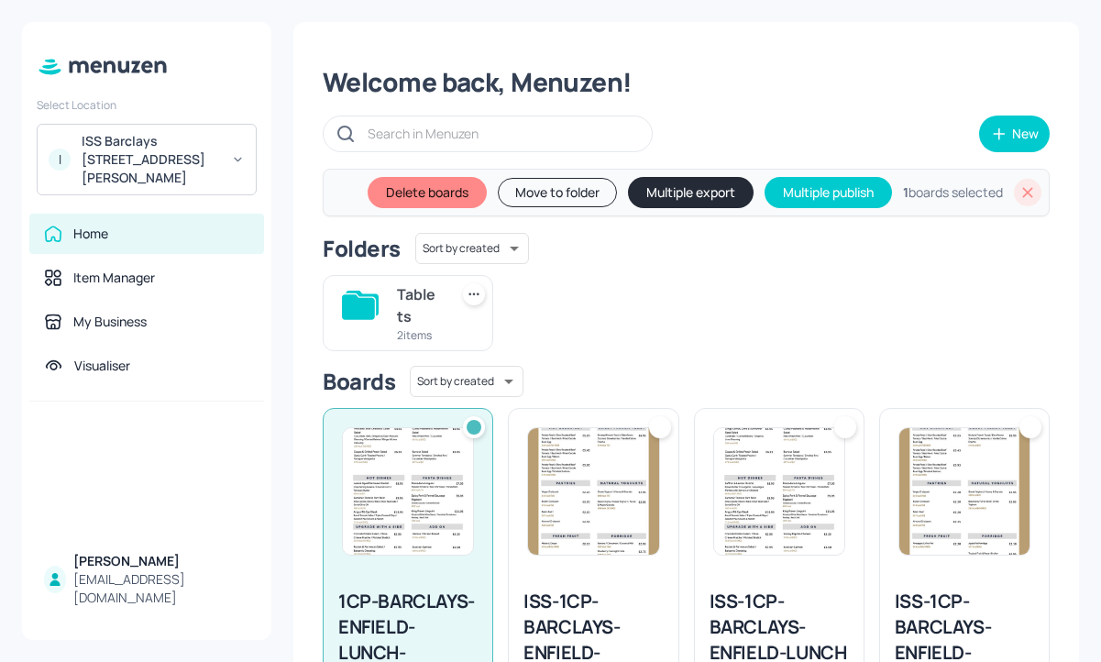
click at [591, 492] on img at bounding box center [593, 491] width 130 height 127
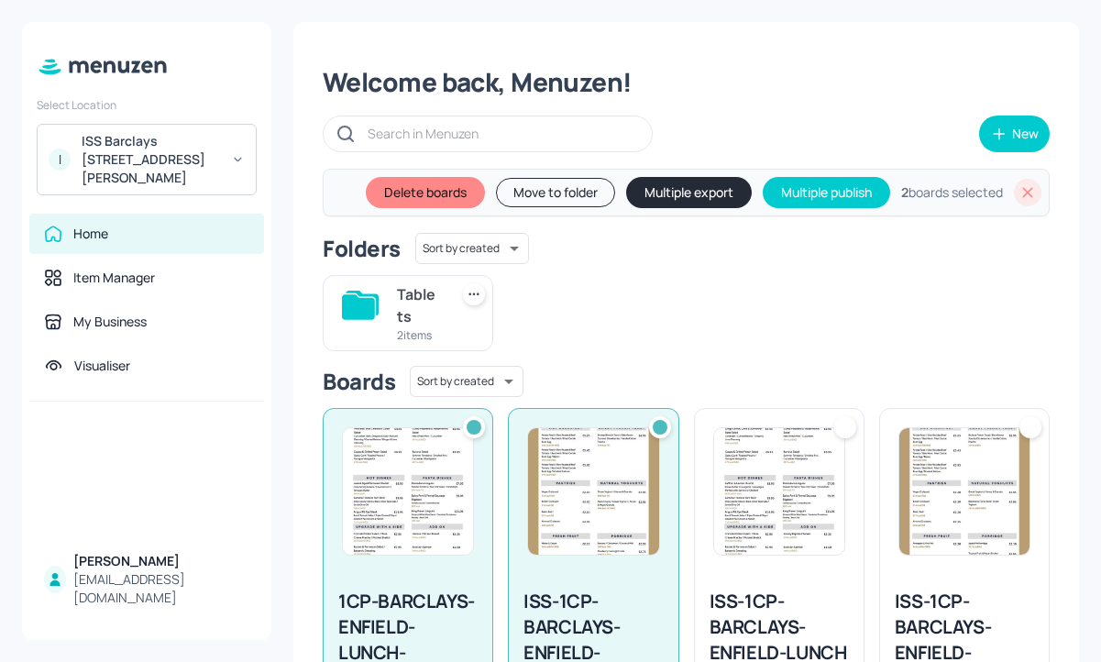
click at [699, 193] on button "Multiple export" at bounding box center [689, 192] width 126 height 31
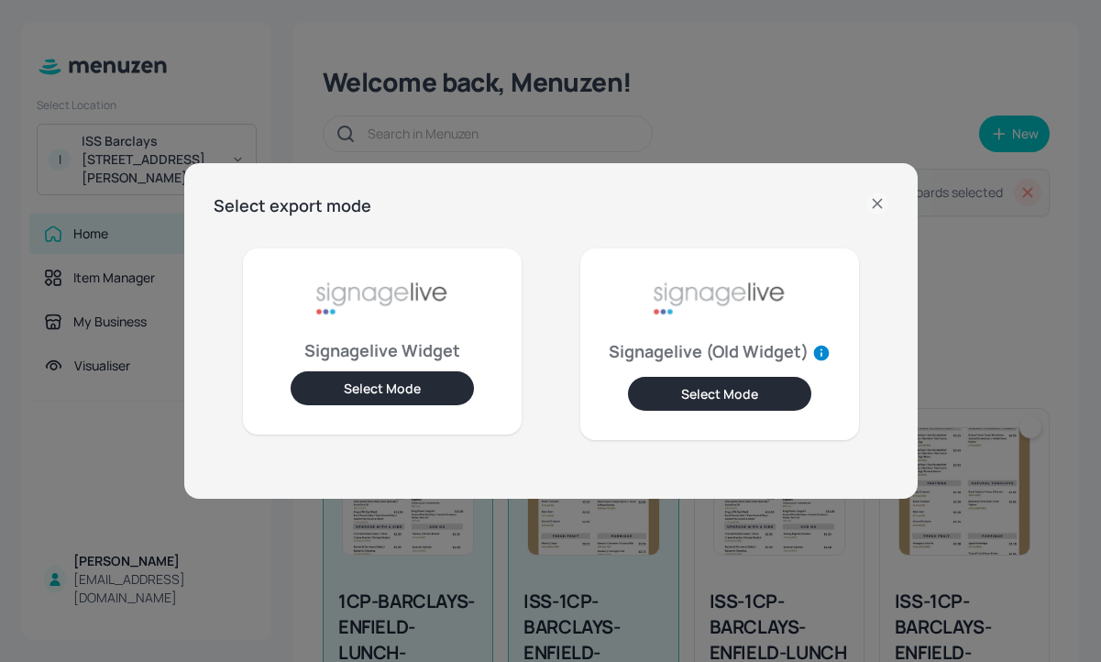
click at [459, 383] on button "Select Mode" at bounding box center [382, 388] width 183 height 34
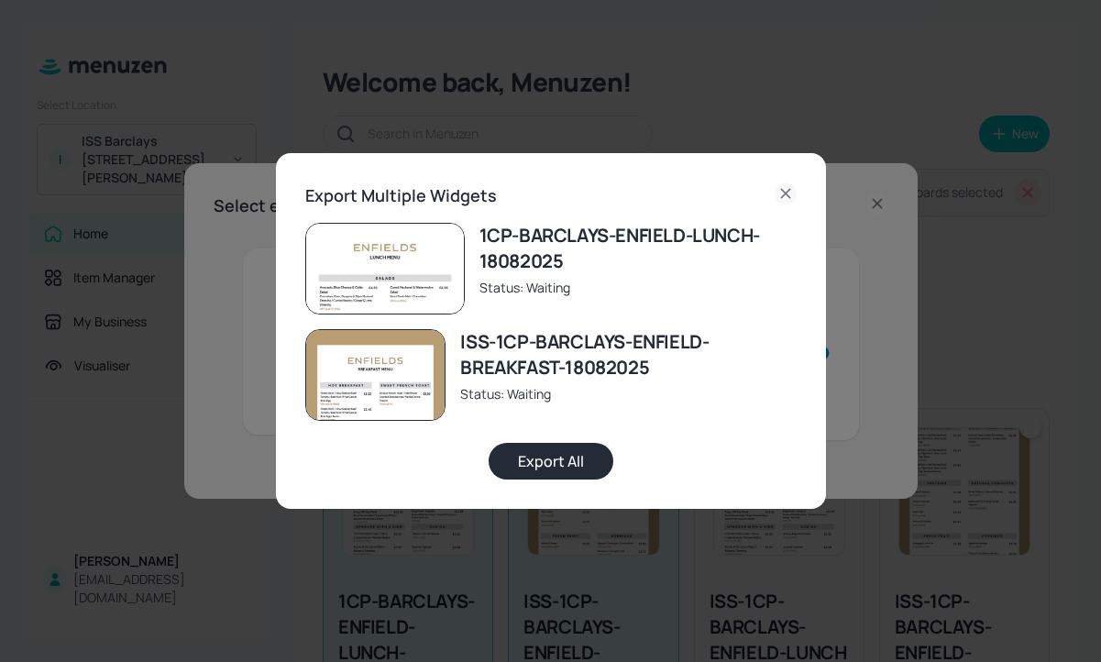
click at [580, 456] on button "Export All" at bounding box center [551, 461] width 125 height 37
click at [868, 320] on div "Export Multiple Widgets 1CP-BARCLAYS-ENFIELD-LUNCH-18082025 Status: Exported IS…" at bounding box center [550, 331] width 1101 height 662
